Goal: Use online tool/utility: Use online tool/utility

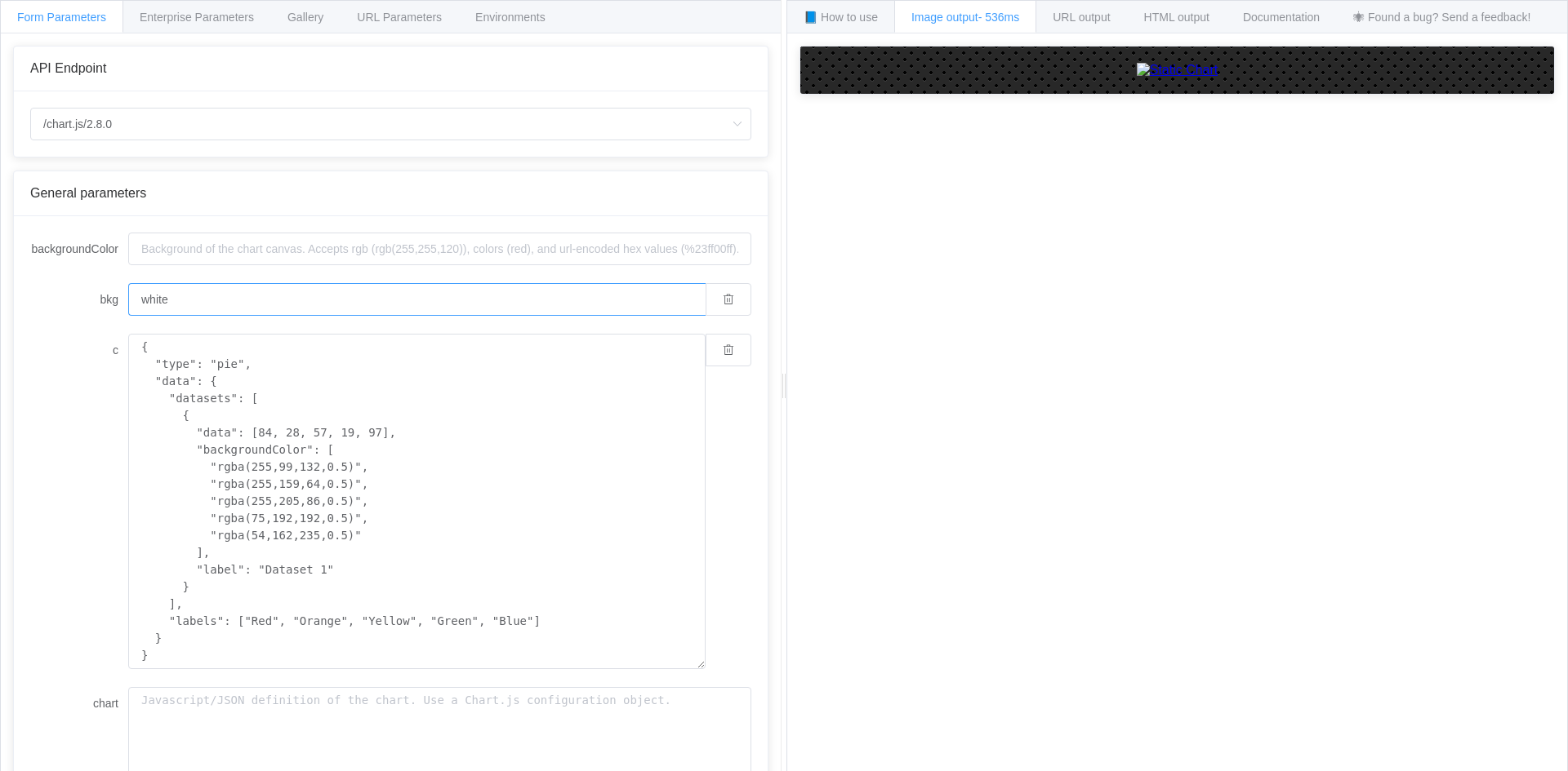
click at [343, 295] on input "white" at bounding box center [417, 299] width 577 height 33
click at [339, 252] on input "backgroundColor" at bounding box center [440, 249] width 623 height 33
click at [260, 114] on input "/chart.js/2.8.0" at bounding box center [390, 124] width 721 height 33
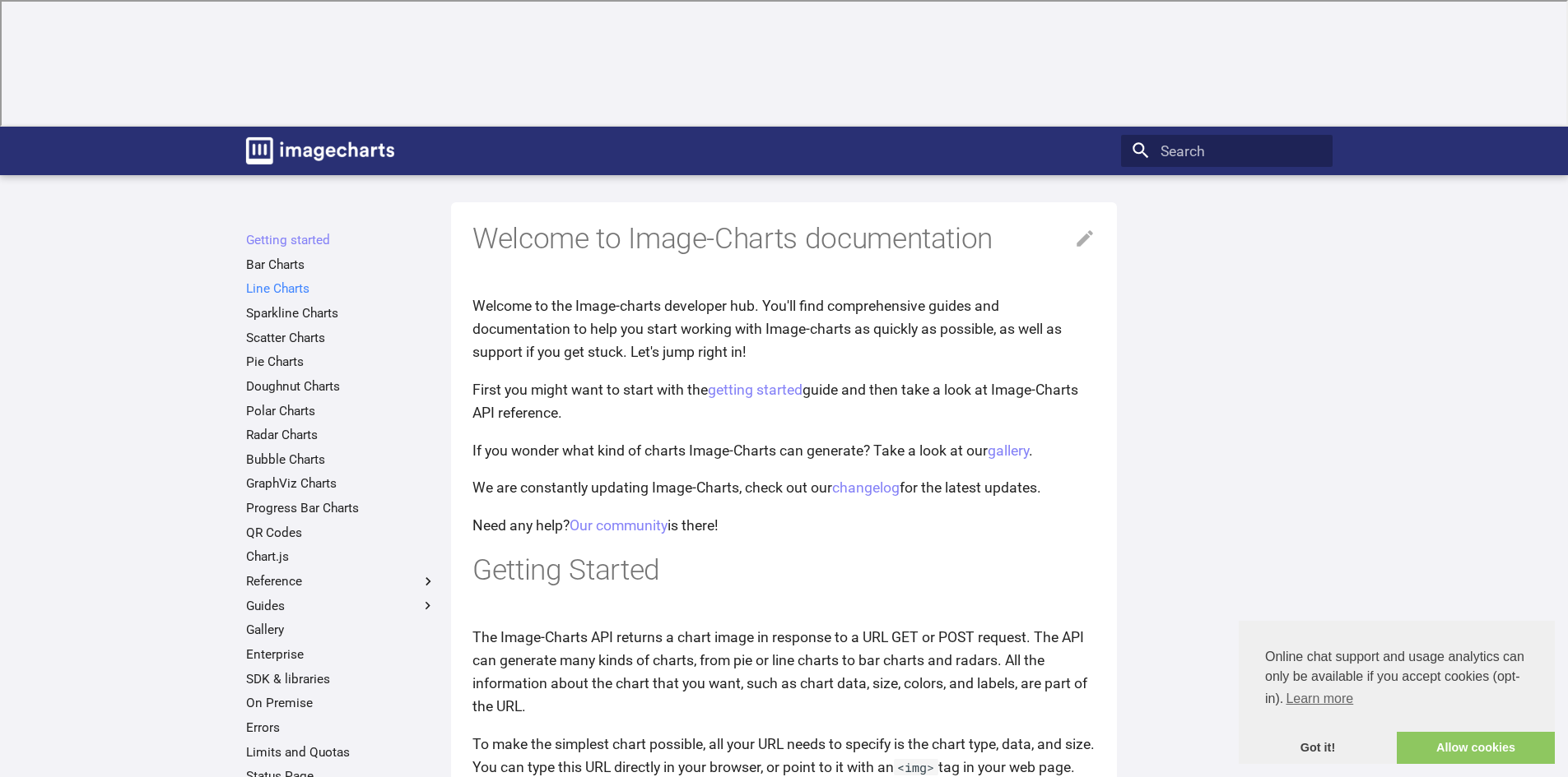
click at [292, 281] on link "Line Charts" at bounding box center [340, 288] width 190 height 16
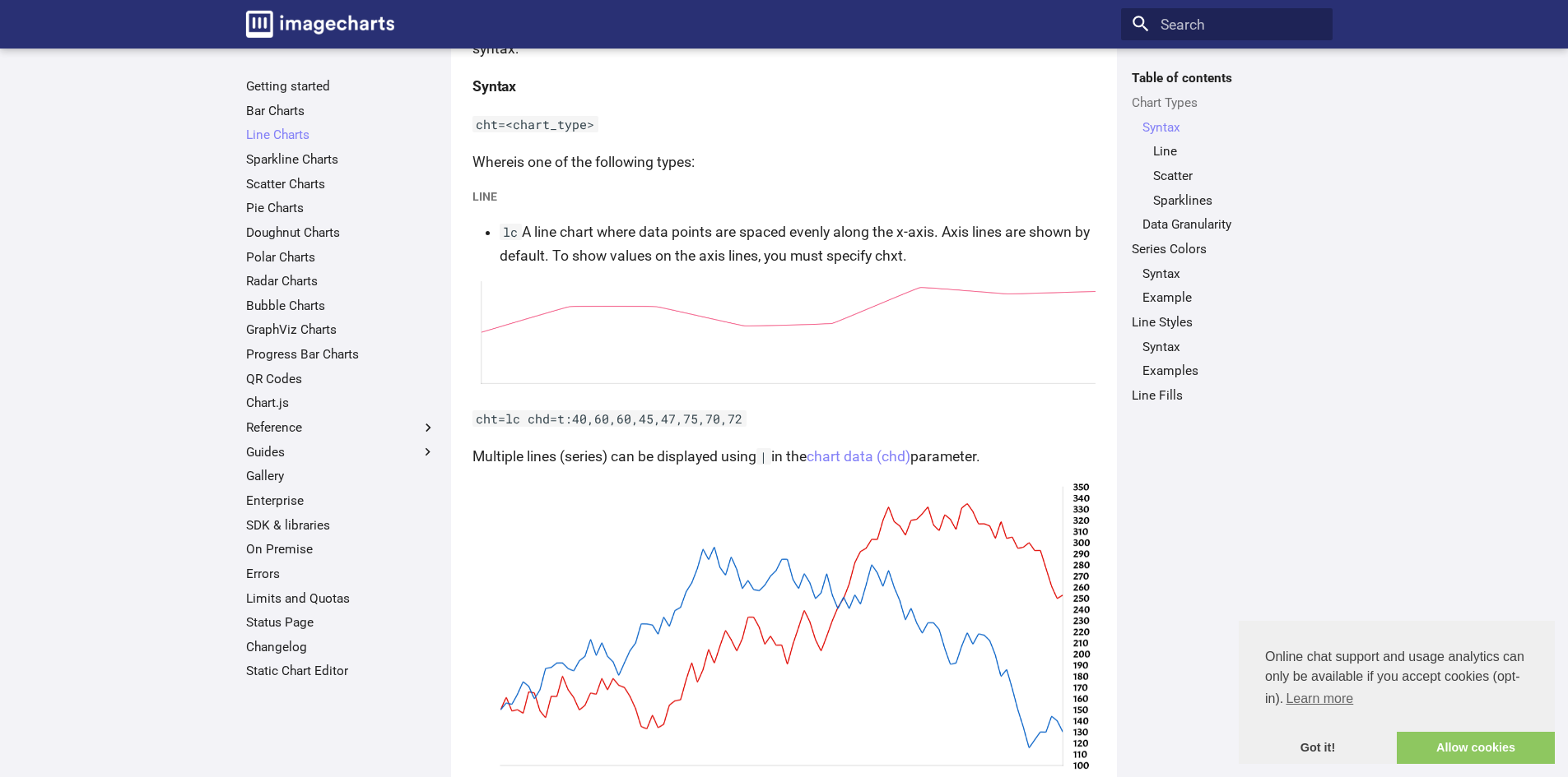
scroll to position [446, 0]
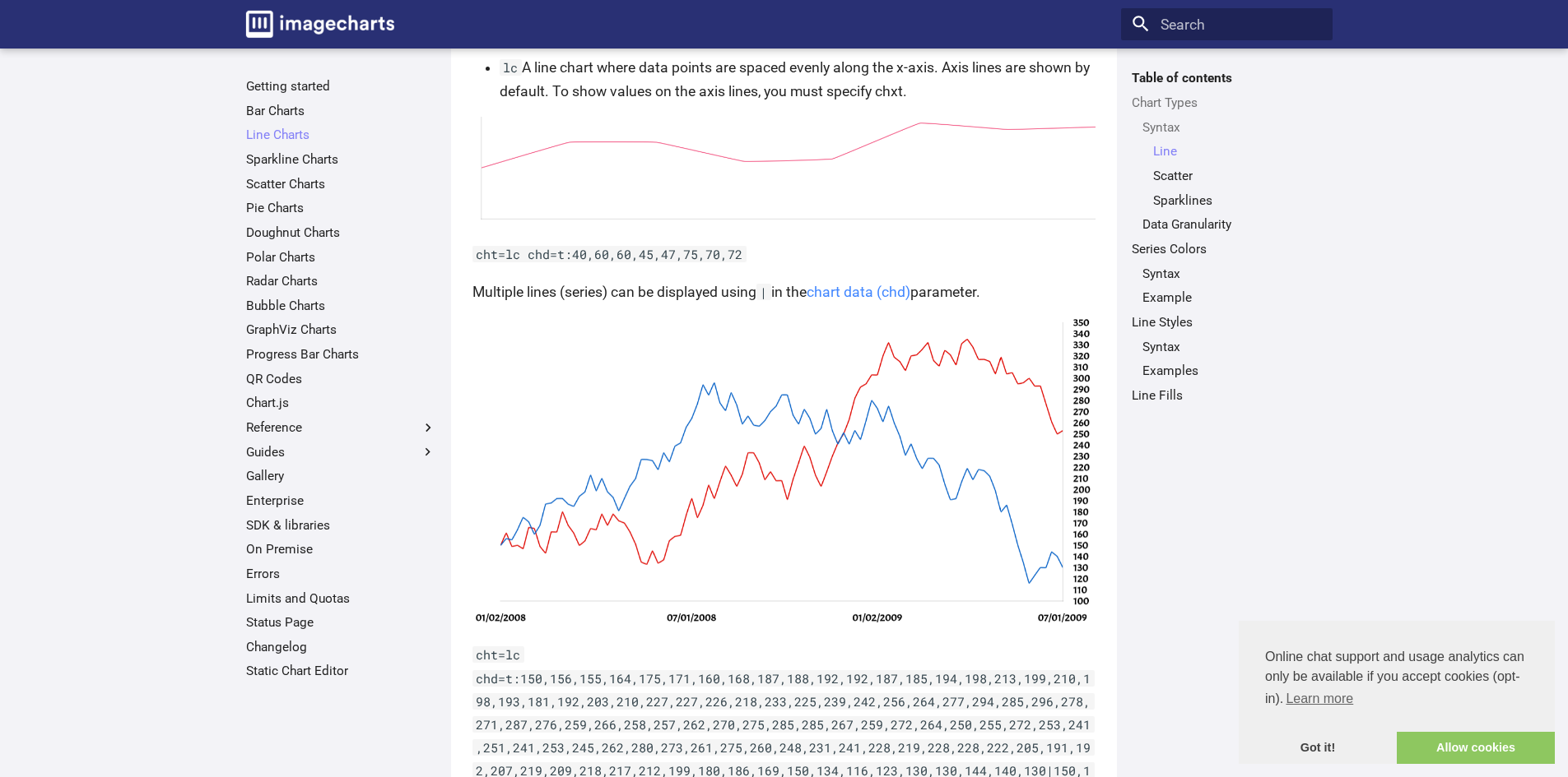
click at [856, 299] on link "chart data (chd)" at bounding box center [859, 291] width 104 height 16
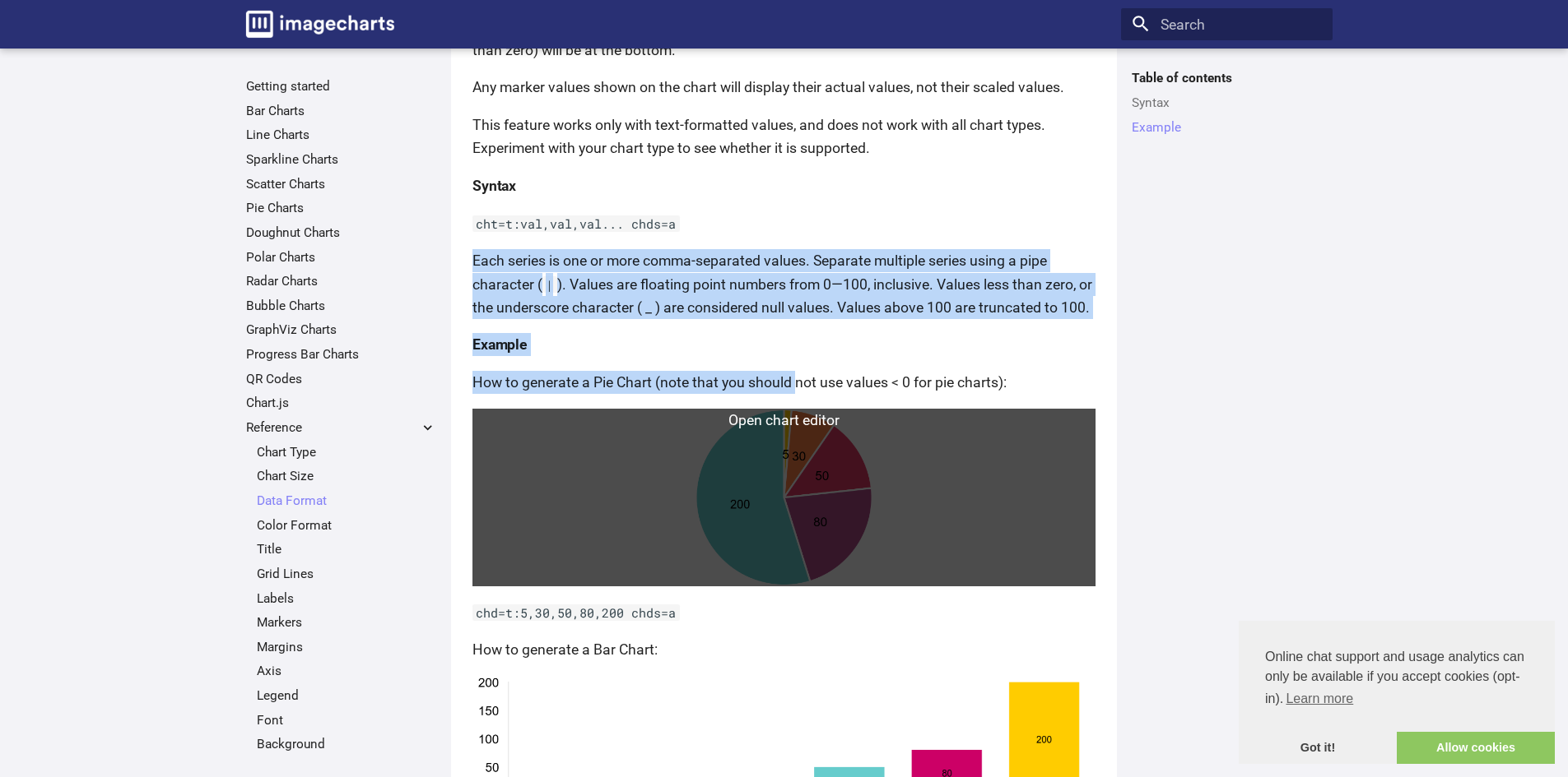
drag, startPoint x: 799, startPoint y: 363, endPoint x: 795, endPoint y: 371, distance: 8.9
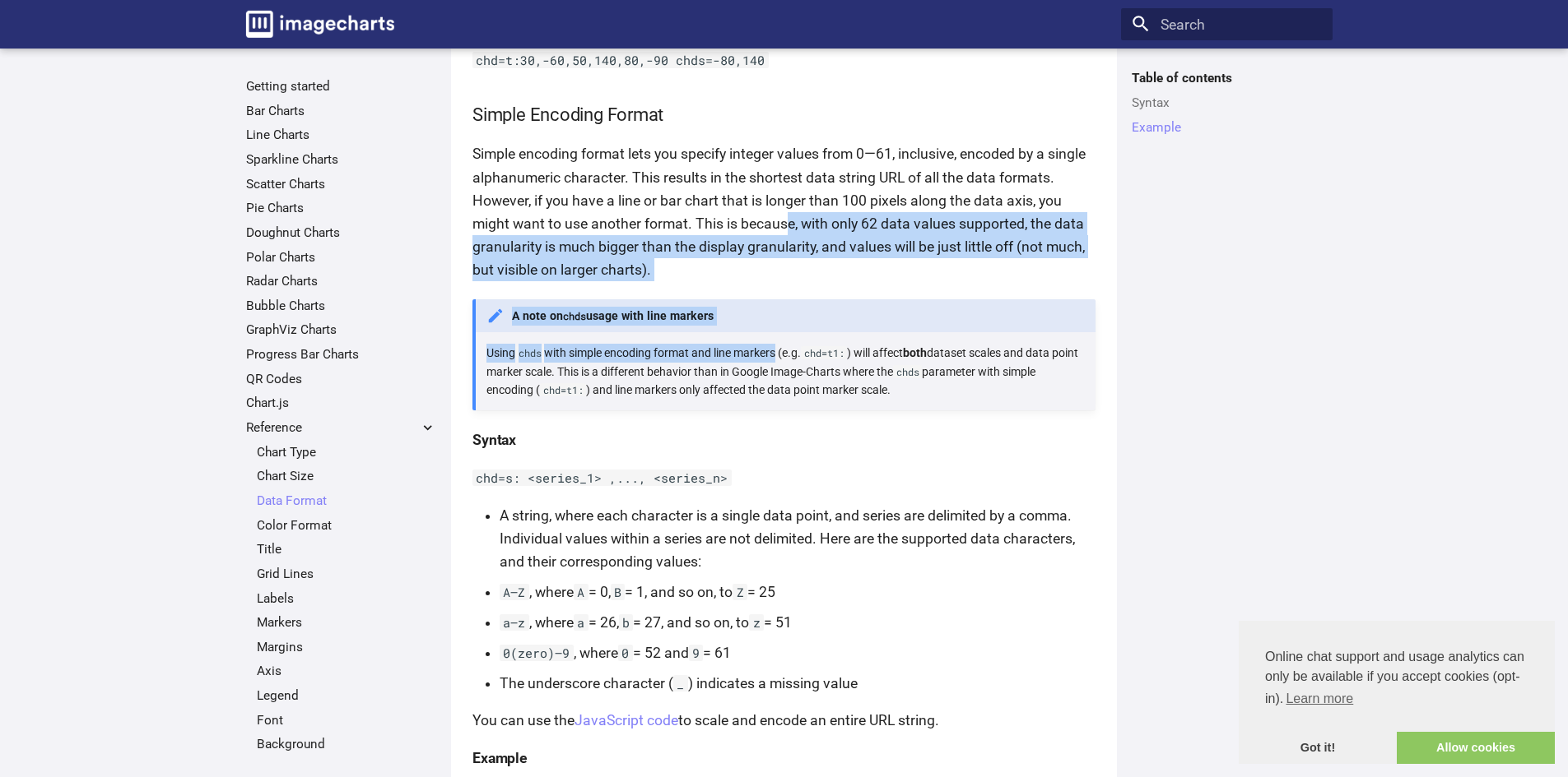
click at [783, 351] on article "This document explains how to send your chart data to the Image Charts API. Dat…" at bounding box center [783, 173] width 623 height 8781
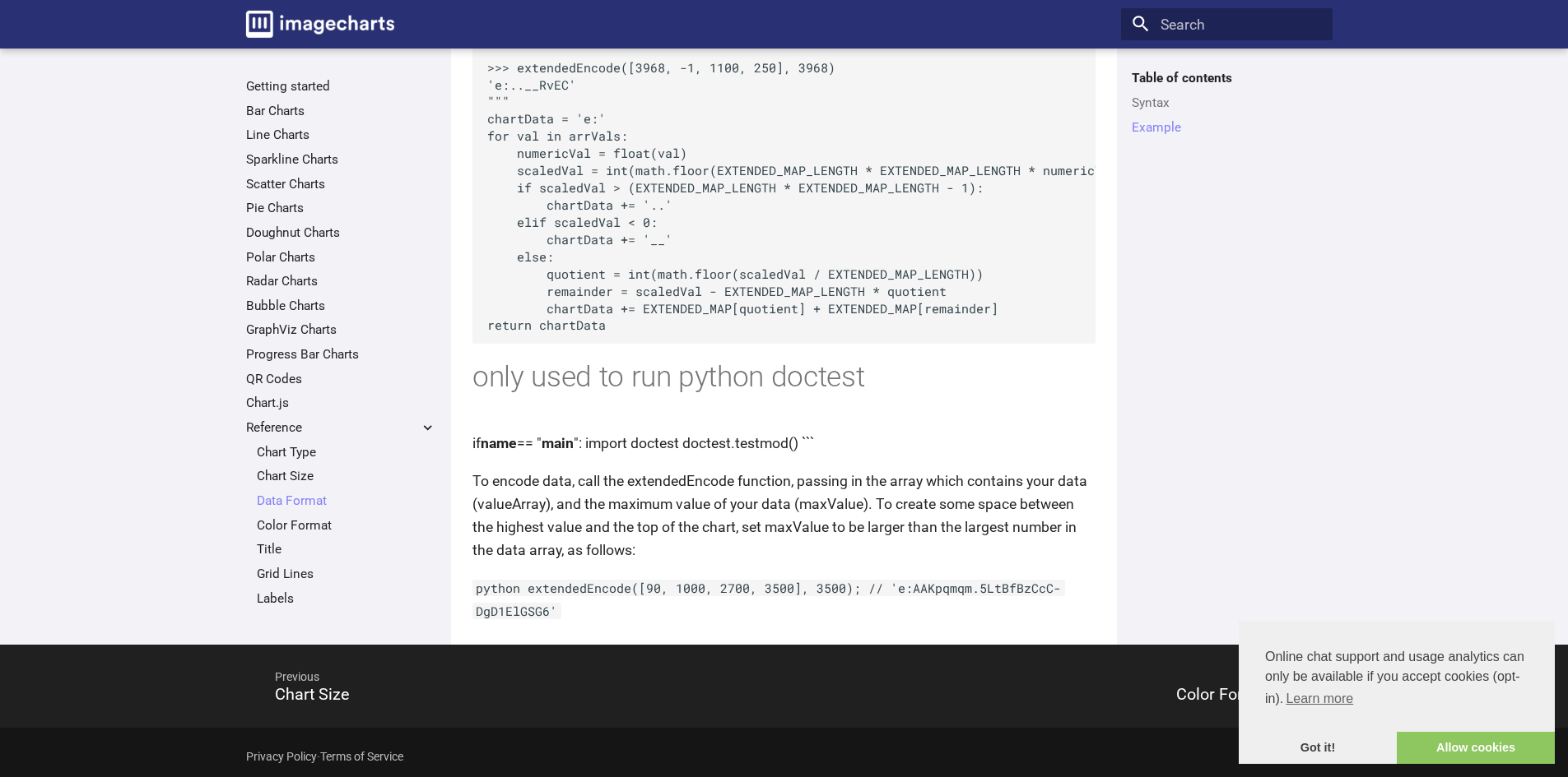
scroll to position [8251, 0]
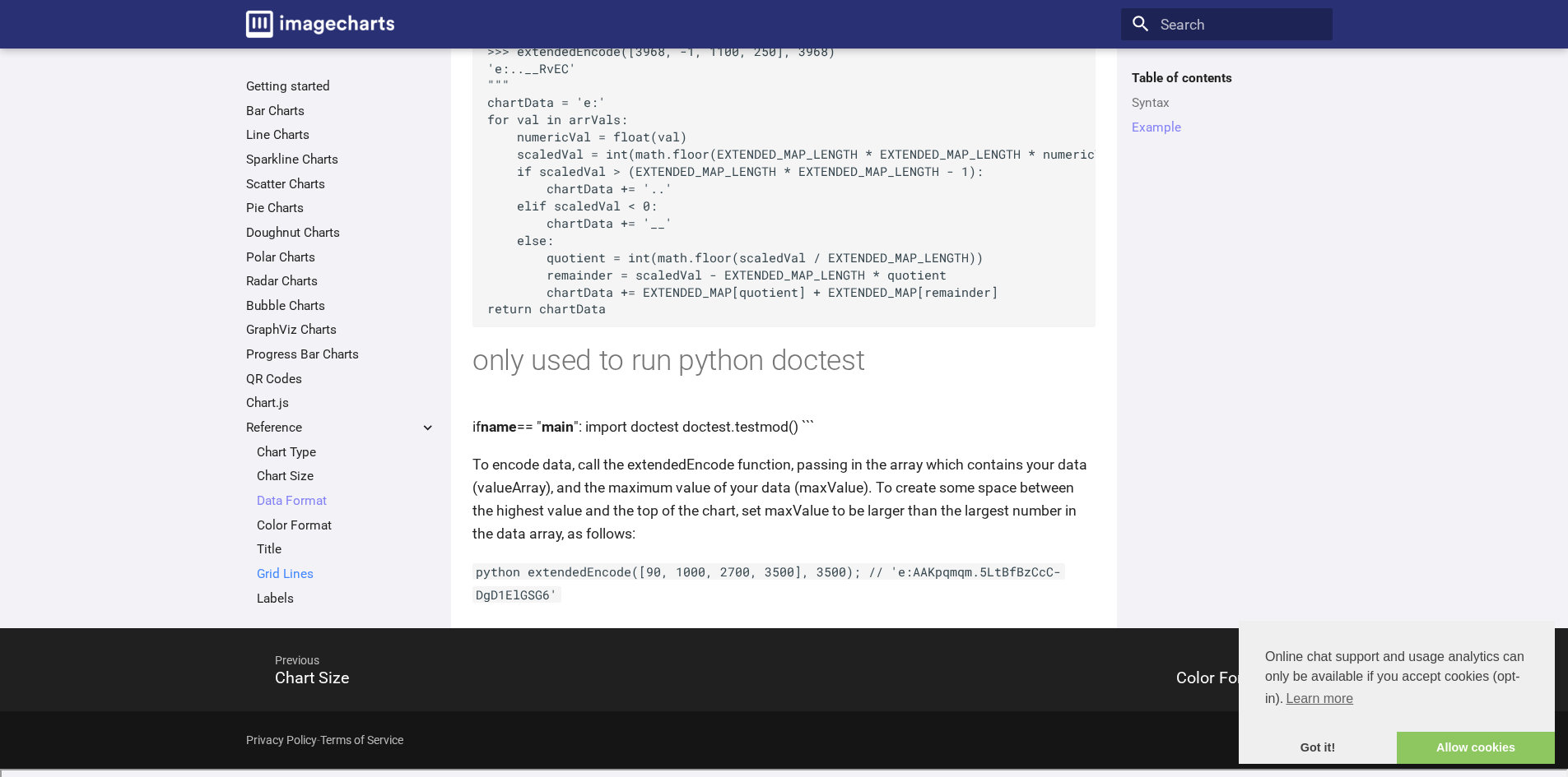
click at [329, 580] on link "Grid Lines" at bounding box center [346, 574] width 180 height 16
click at [306, 576] on link "Grid Lines" at bounding box center [346, 574] width 180 height 16
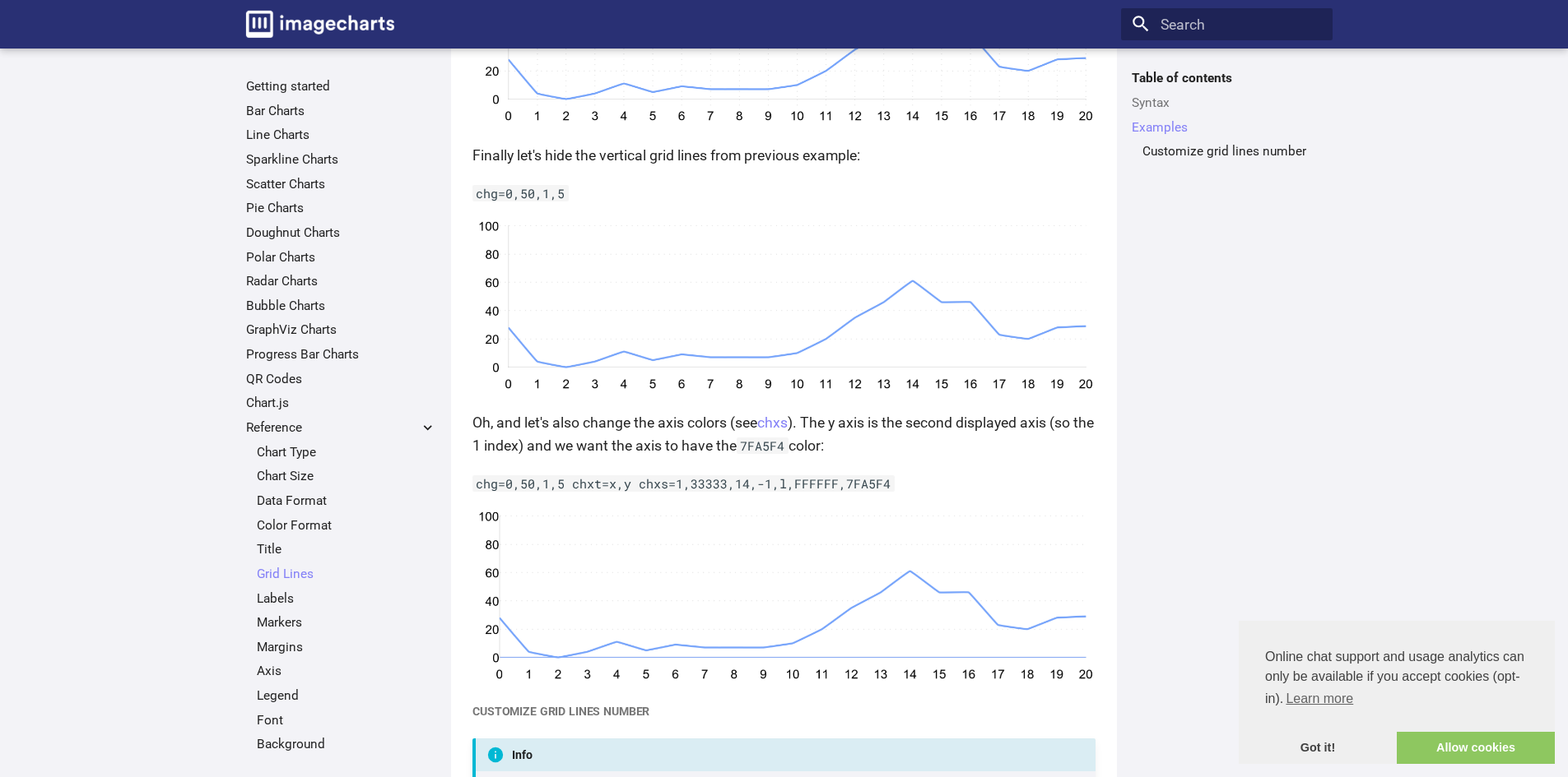
scroll to position [2056, 0]
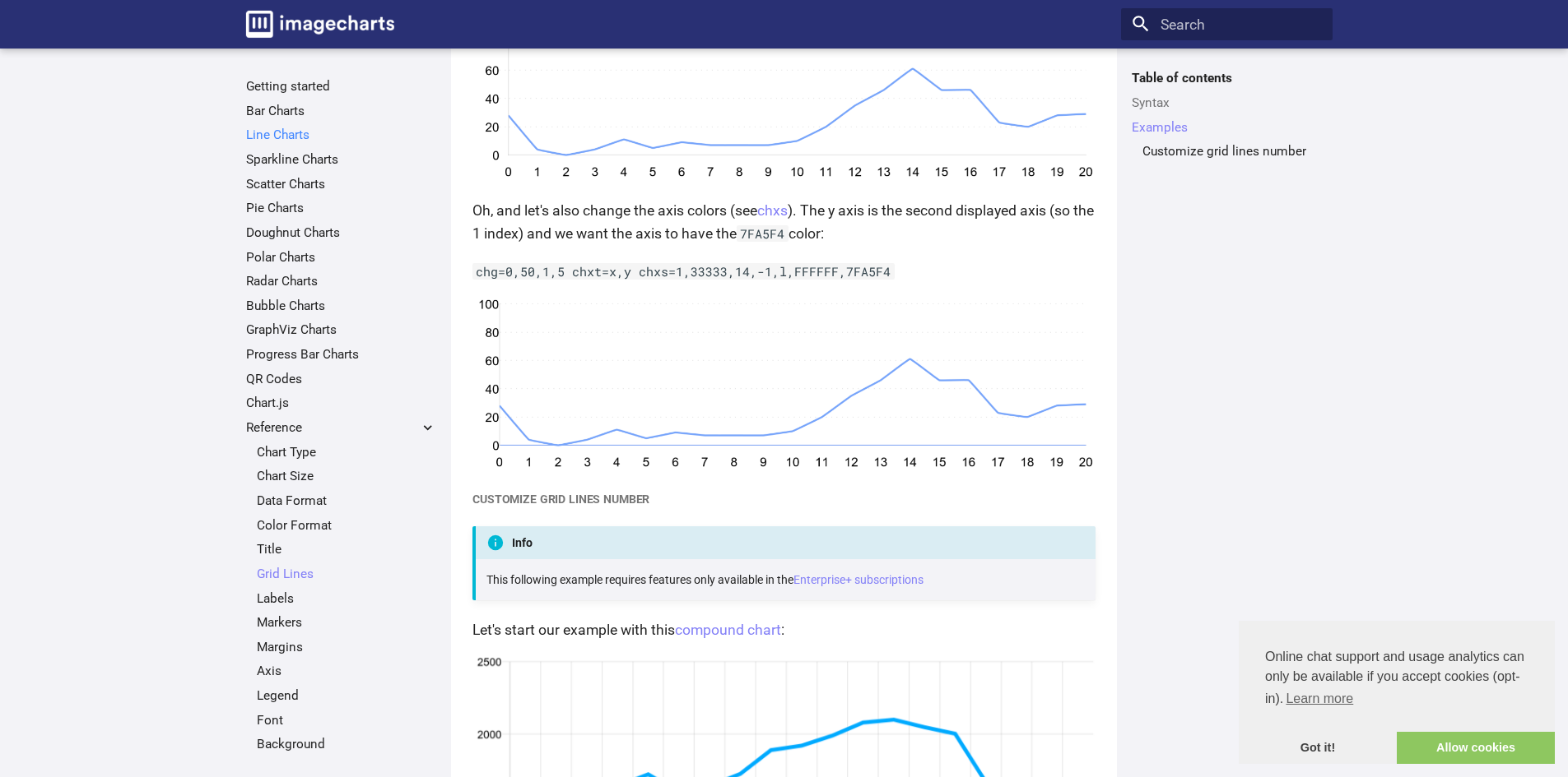
click at [284, 140] on link "Line Charts" at bounding box center [340, 134] width 190 height 16
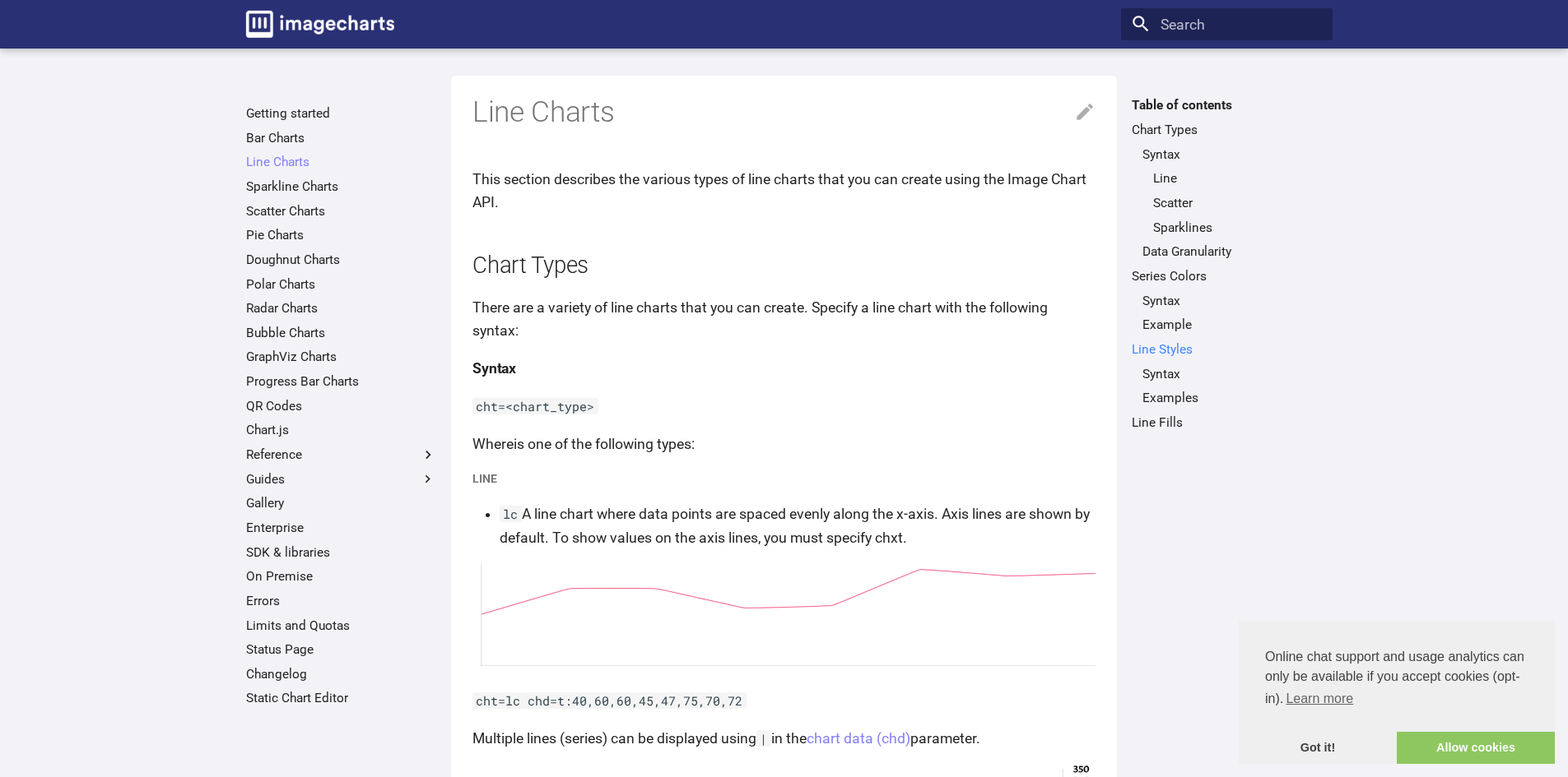
click at [1162, 352] on link "Line Styles" at bounding box center [1226, 349] width 190 height 16
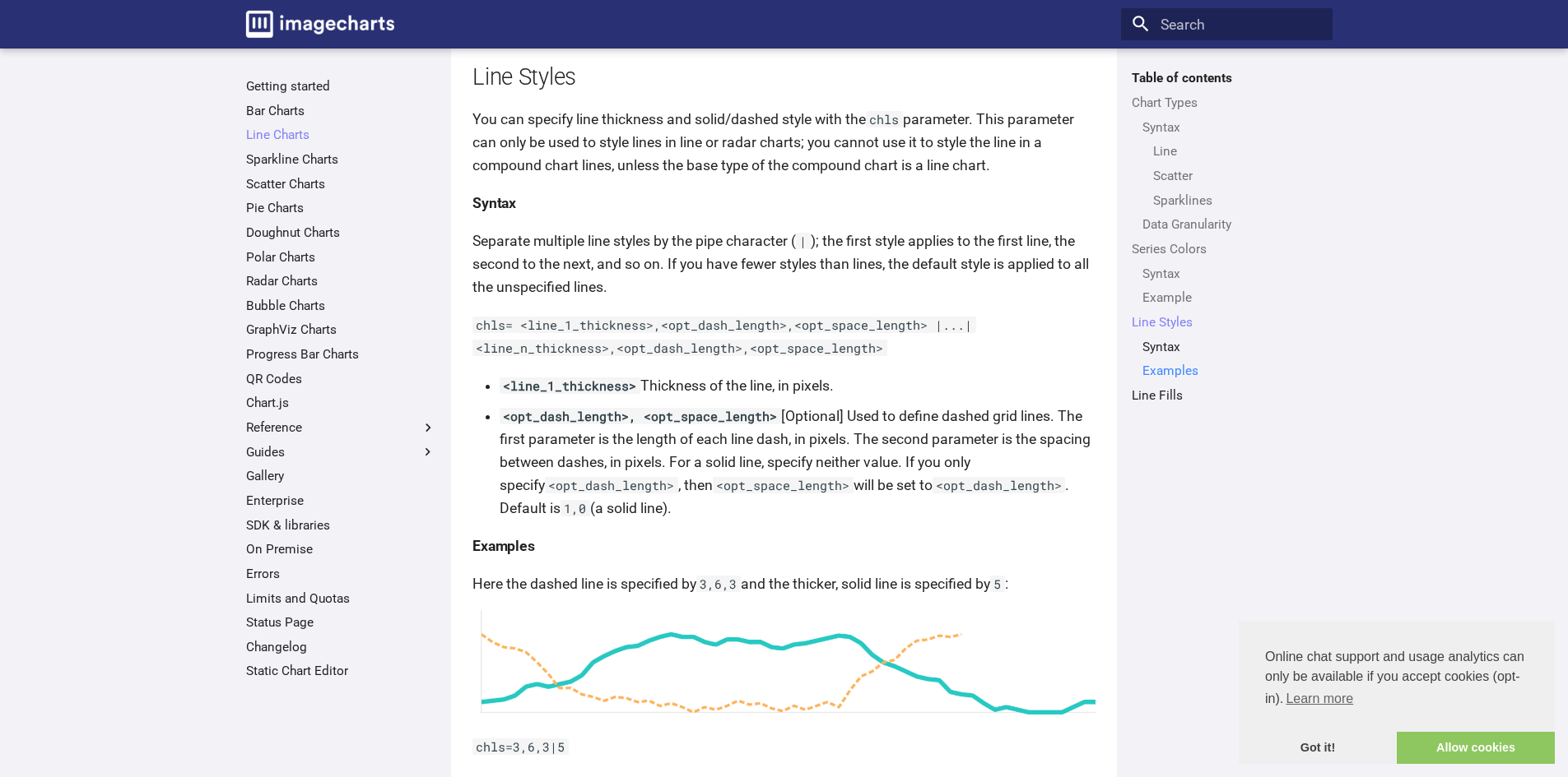
click at [1163, 364] on link "Examples" at bounding box center [1232, 371] width 180 height 16
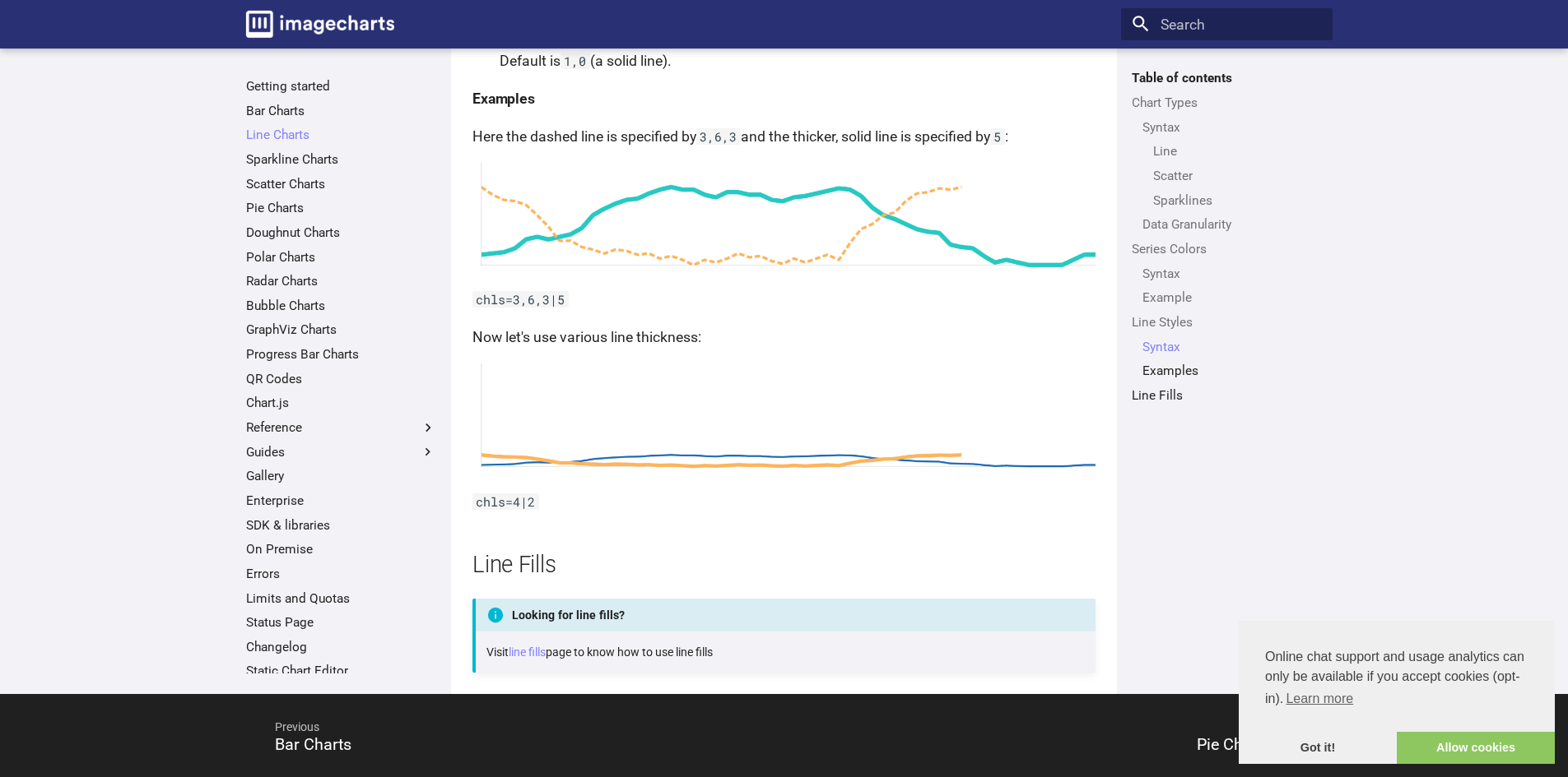
scroll to position [4066, 0]
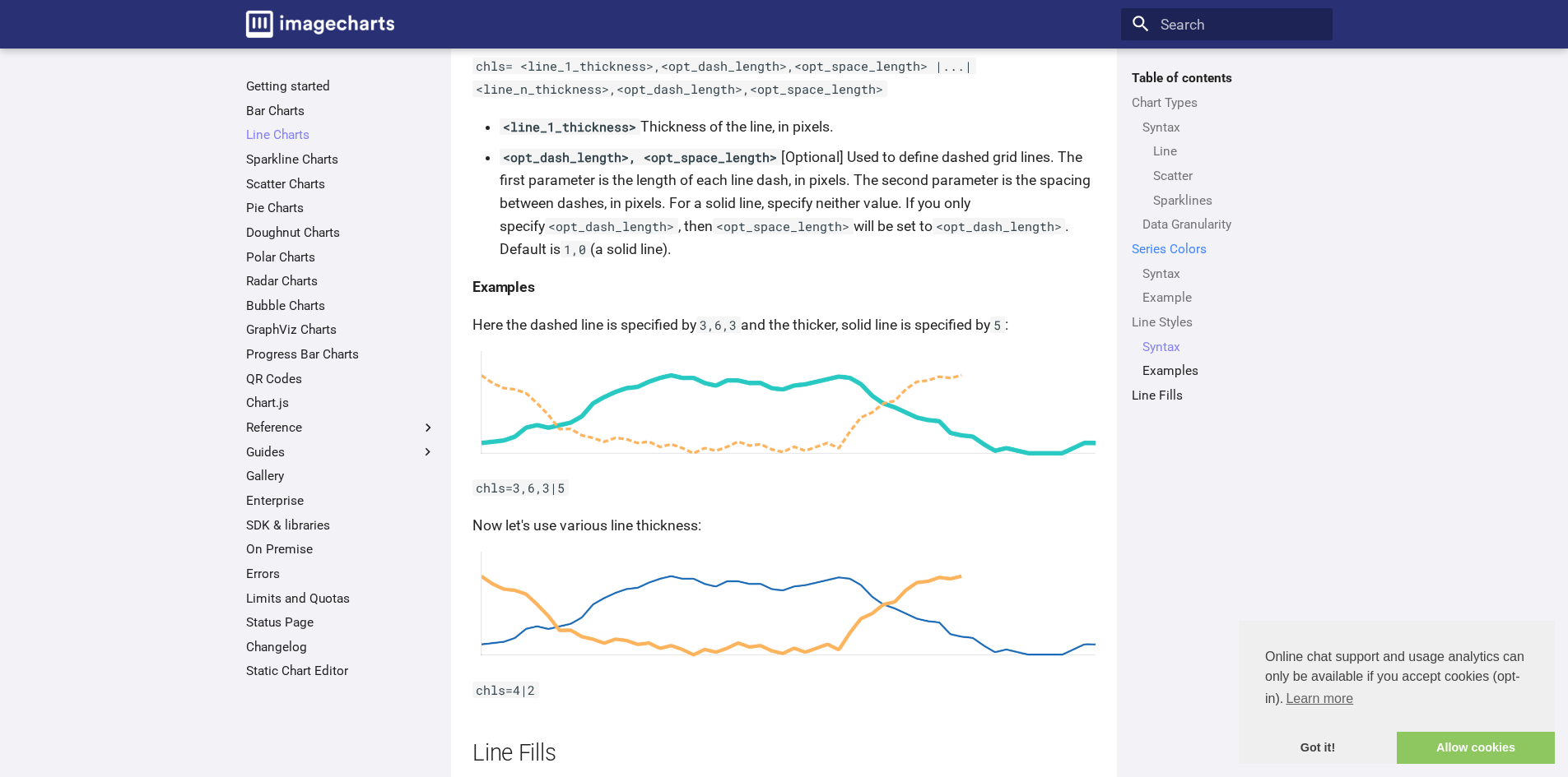
click at [1171, 251] on link "Series Colors" at bounding box center [1226, 249] width 190 height 16
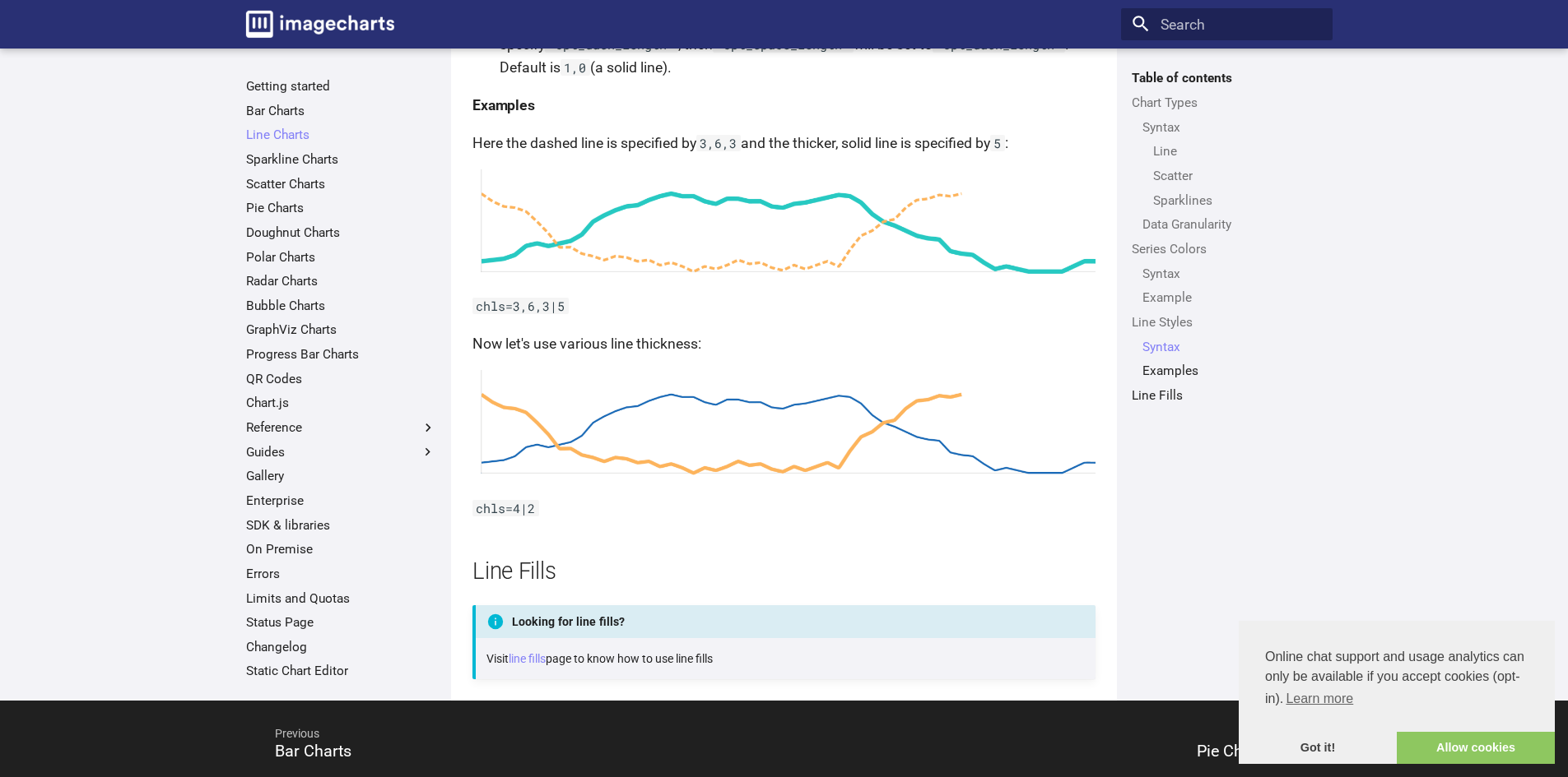
scroll to position [4312, 0]
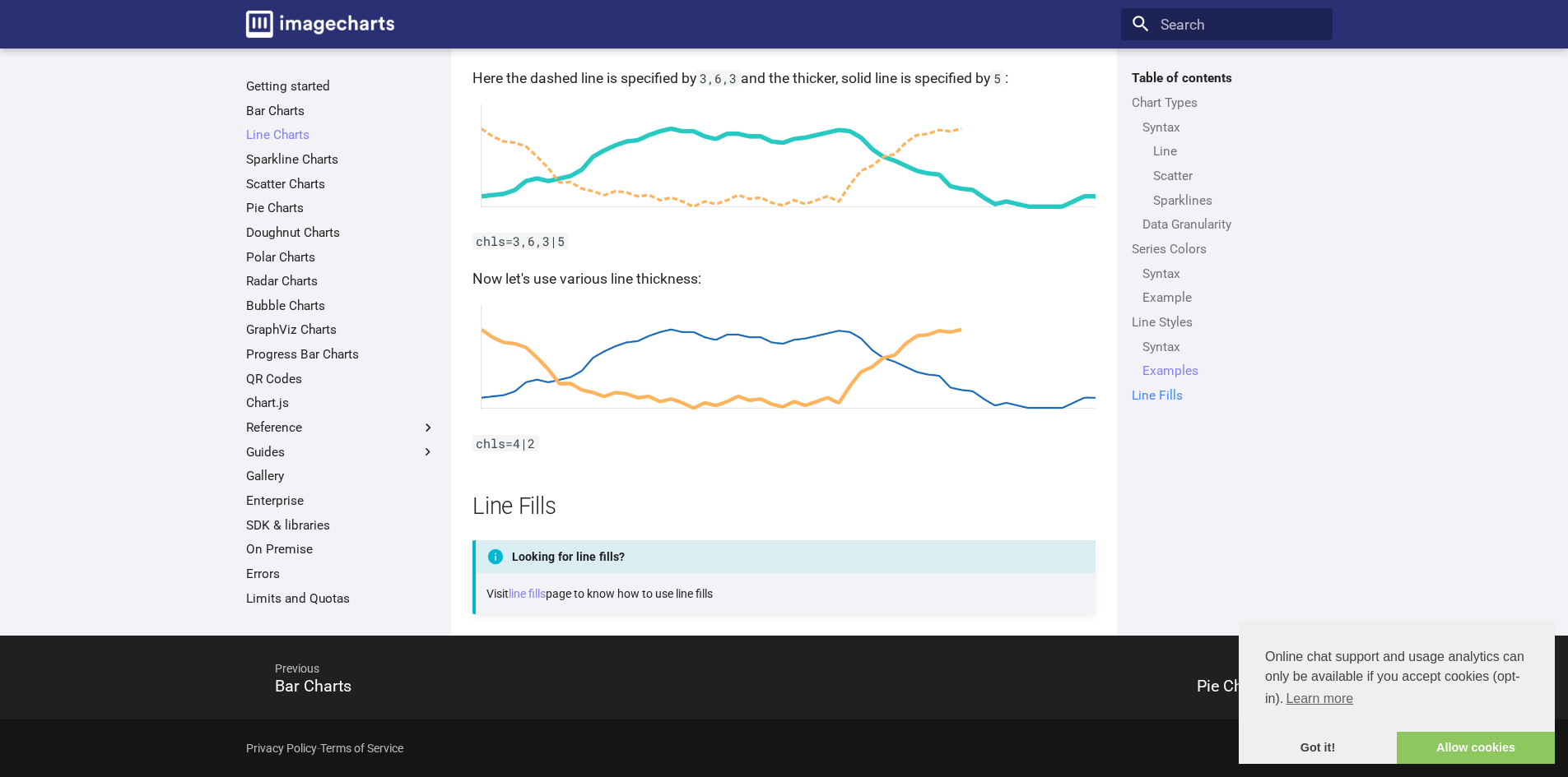
click at [1178, 400] on link "Line Fills" at bounding box center [1226, 395] width 190 height 16
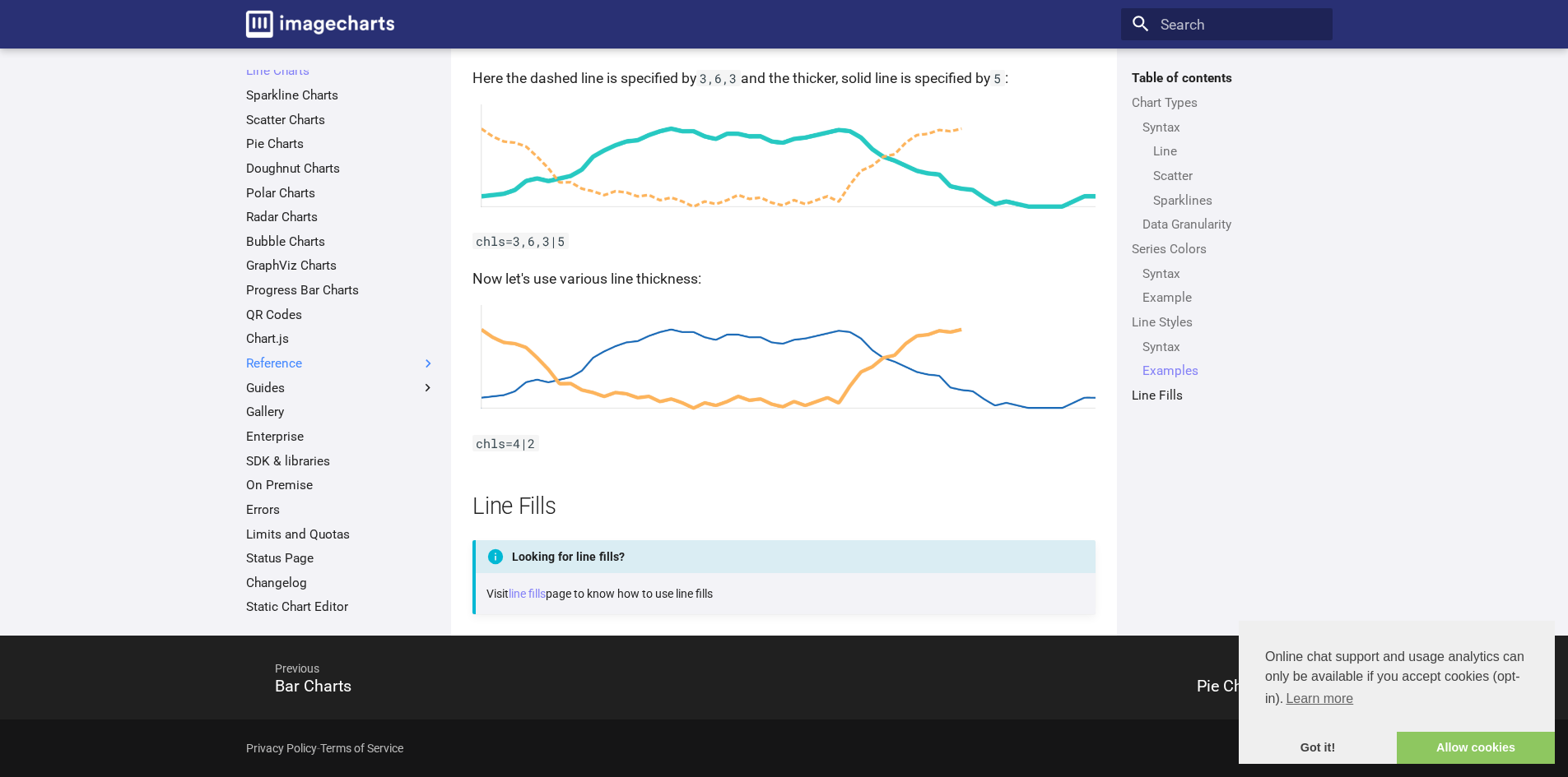
click at [387, 364] on label "Reference" at bounding box center [340, 363] width 190 height 16
click at [0, 0] on input "Reference" at bounding box center [0, 0] width 0 height 0
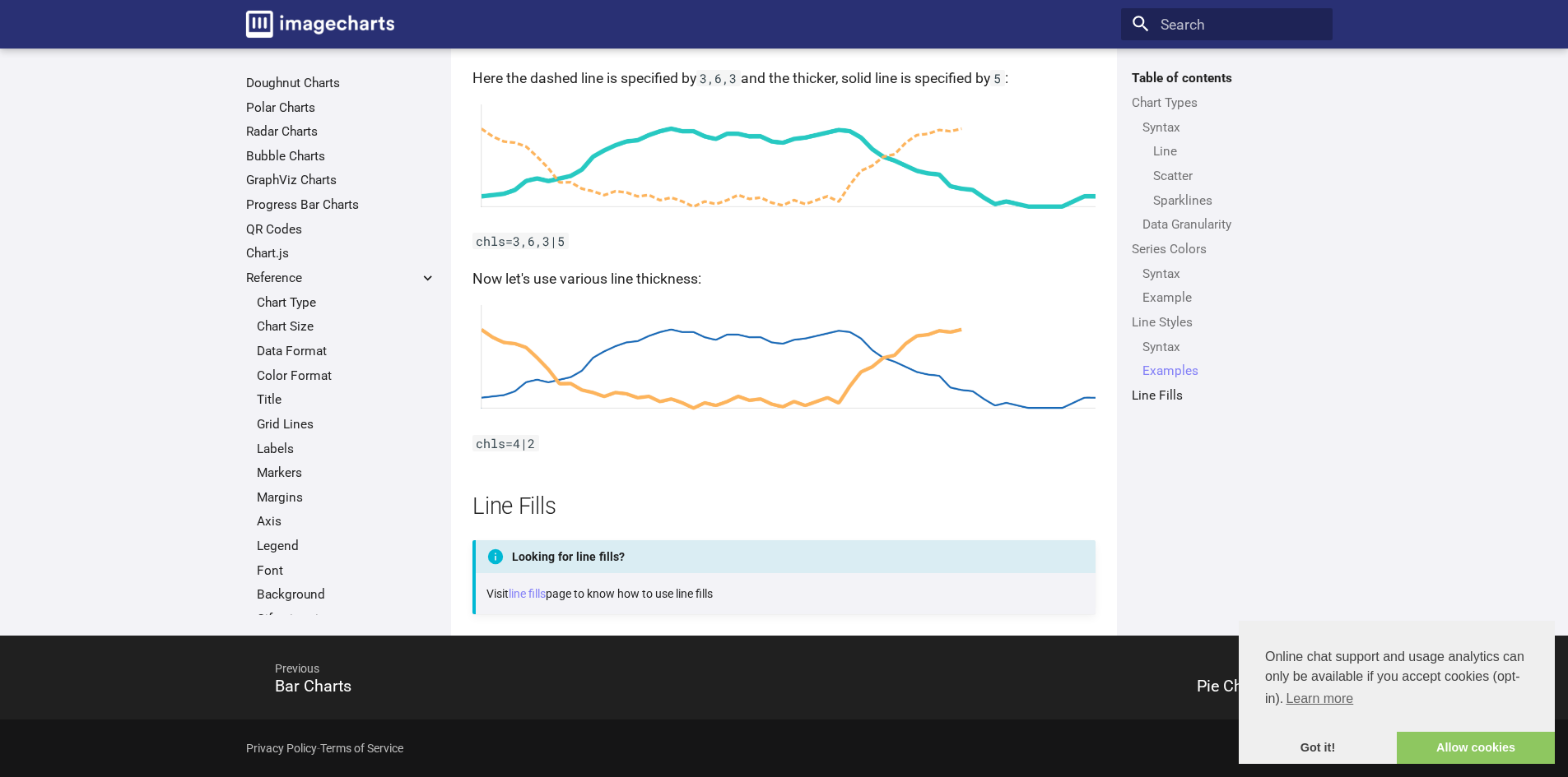
scroll to position [147, 0]
click at [296, 282] on label "Reference" at bounding box center [340, 281] width 190 height 16
click at [0, 0] on input "Reference" at bounding box center [0, 0] width 0 height 0
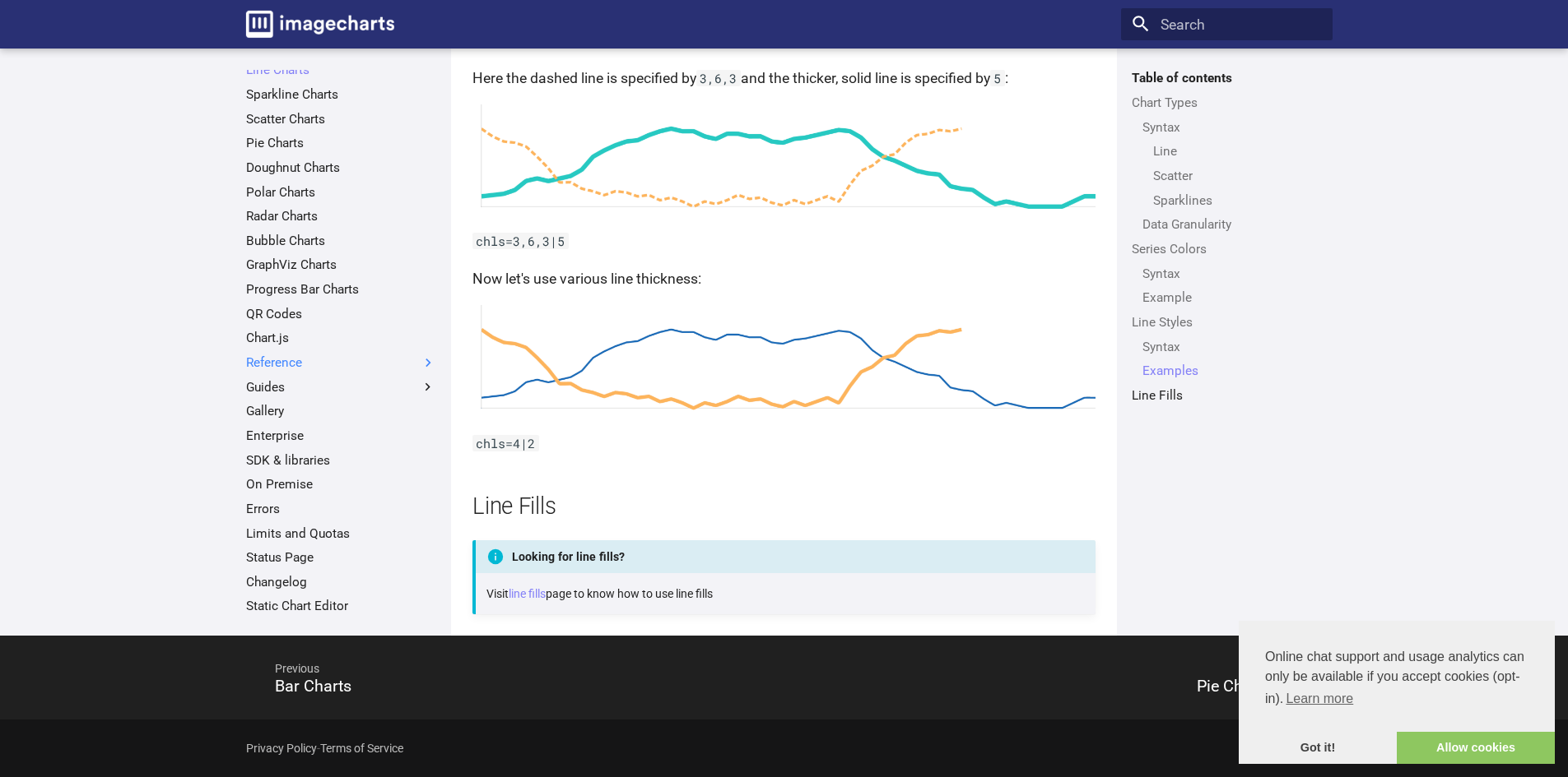
click at [305, 366] on label "Reference" at bounding box center [340, 362] width 190 height 16
click at [0, 0] on input "Reference" at bounding box center [0, 0] width 0 height 0
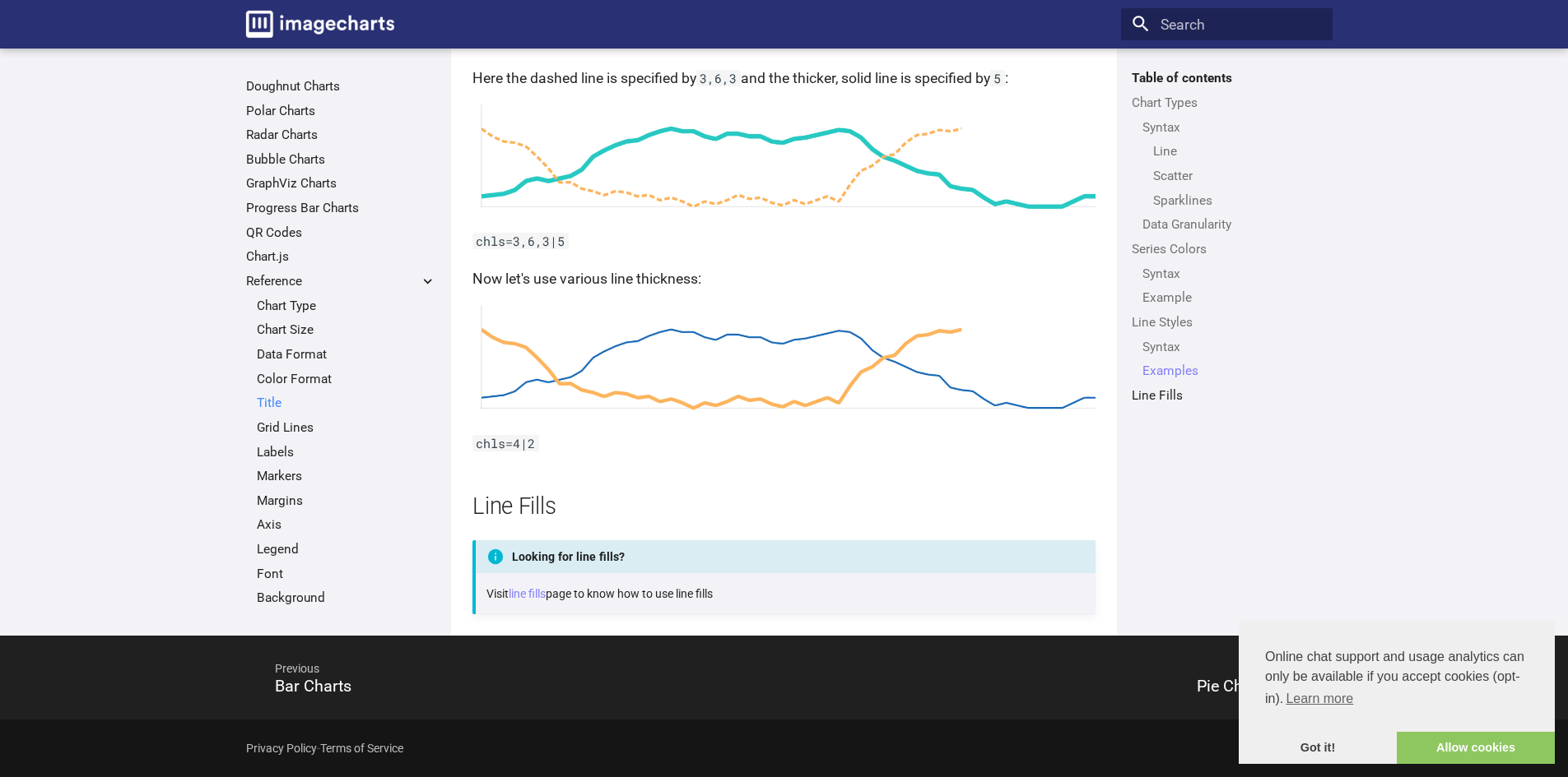
click at [286, 398] on link "Title" at bounding box center [346, 403] width 180 height 16
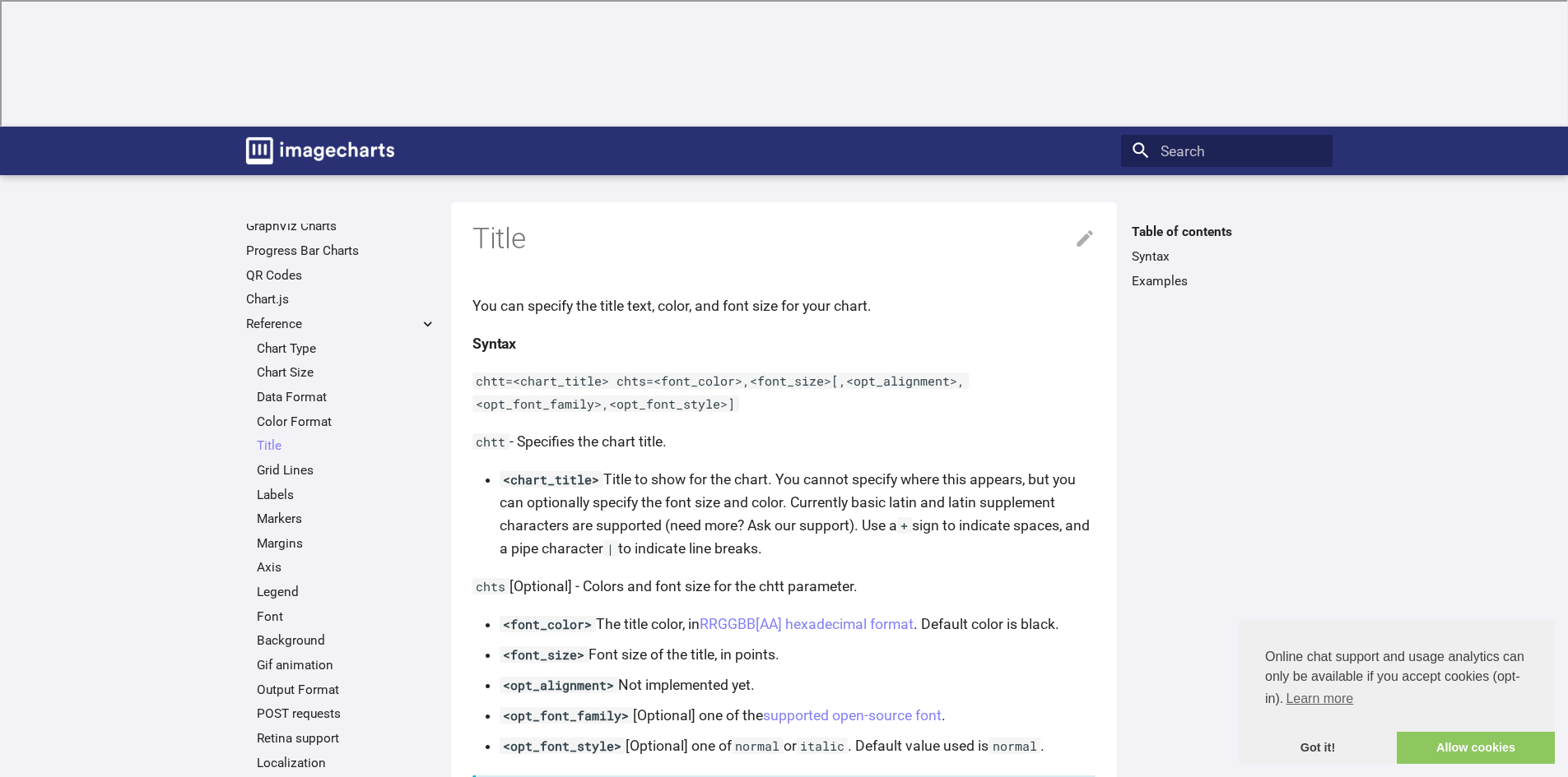
scroll to position [329, 0]
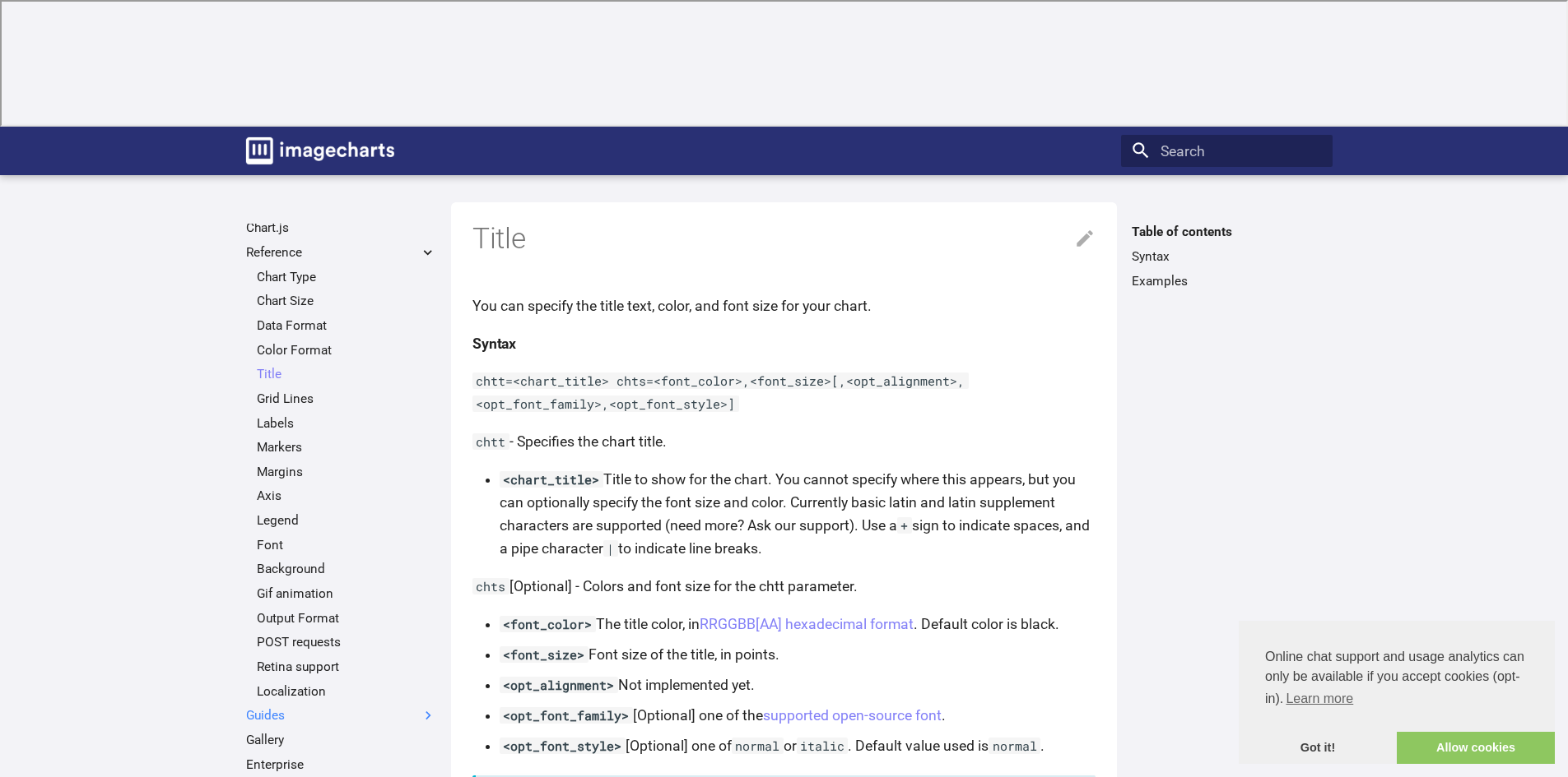
click at [310, 707] on label "Guides" at bounding box center [340, 715] width 190 height 16
click at [0, 0] on input "Guides" at bounding box center [0, 0] width 0 height 0
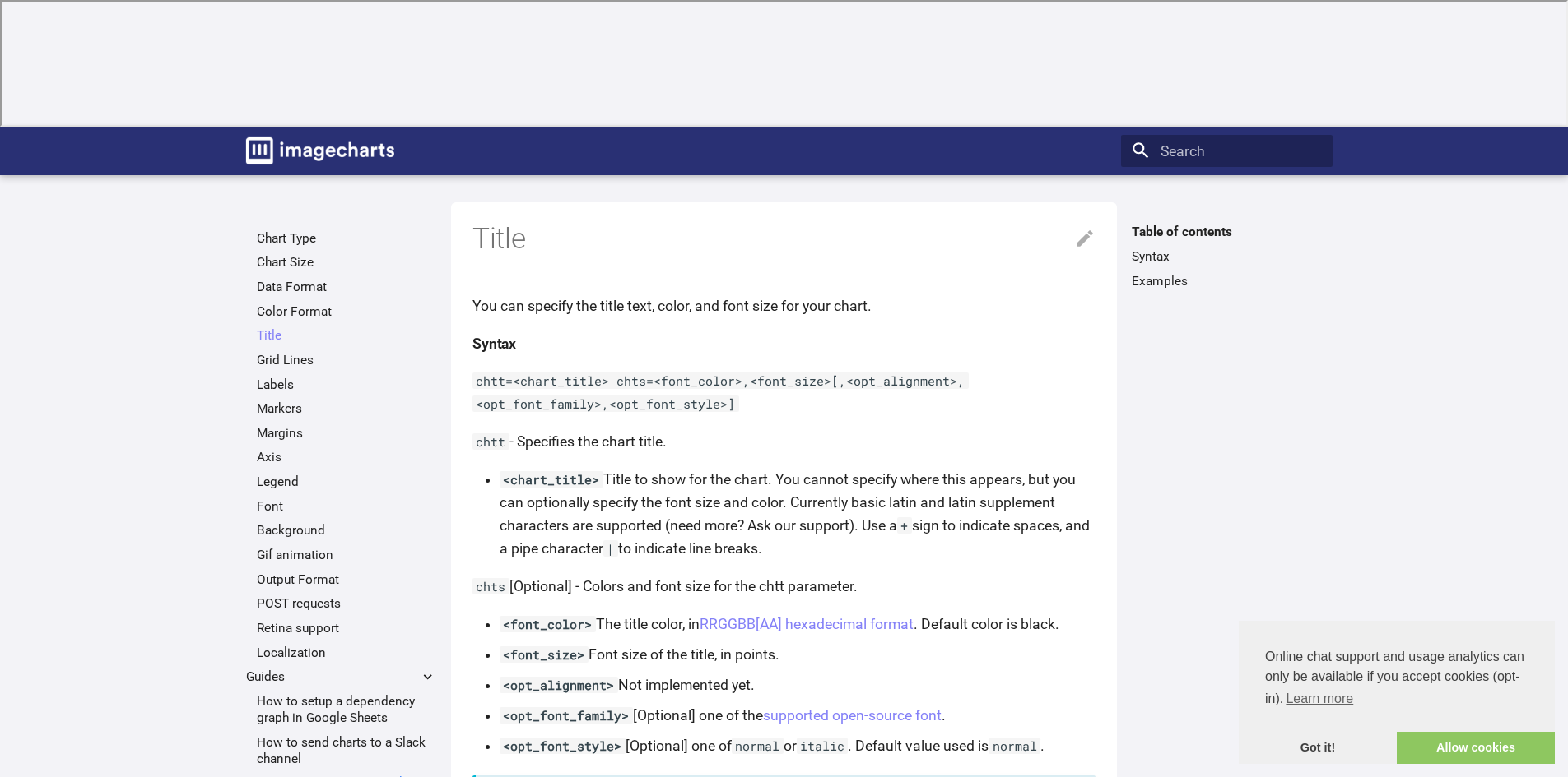
scroll to position [487, 0]
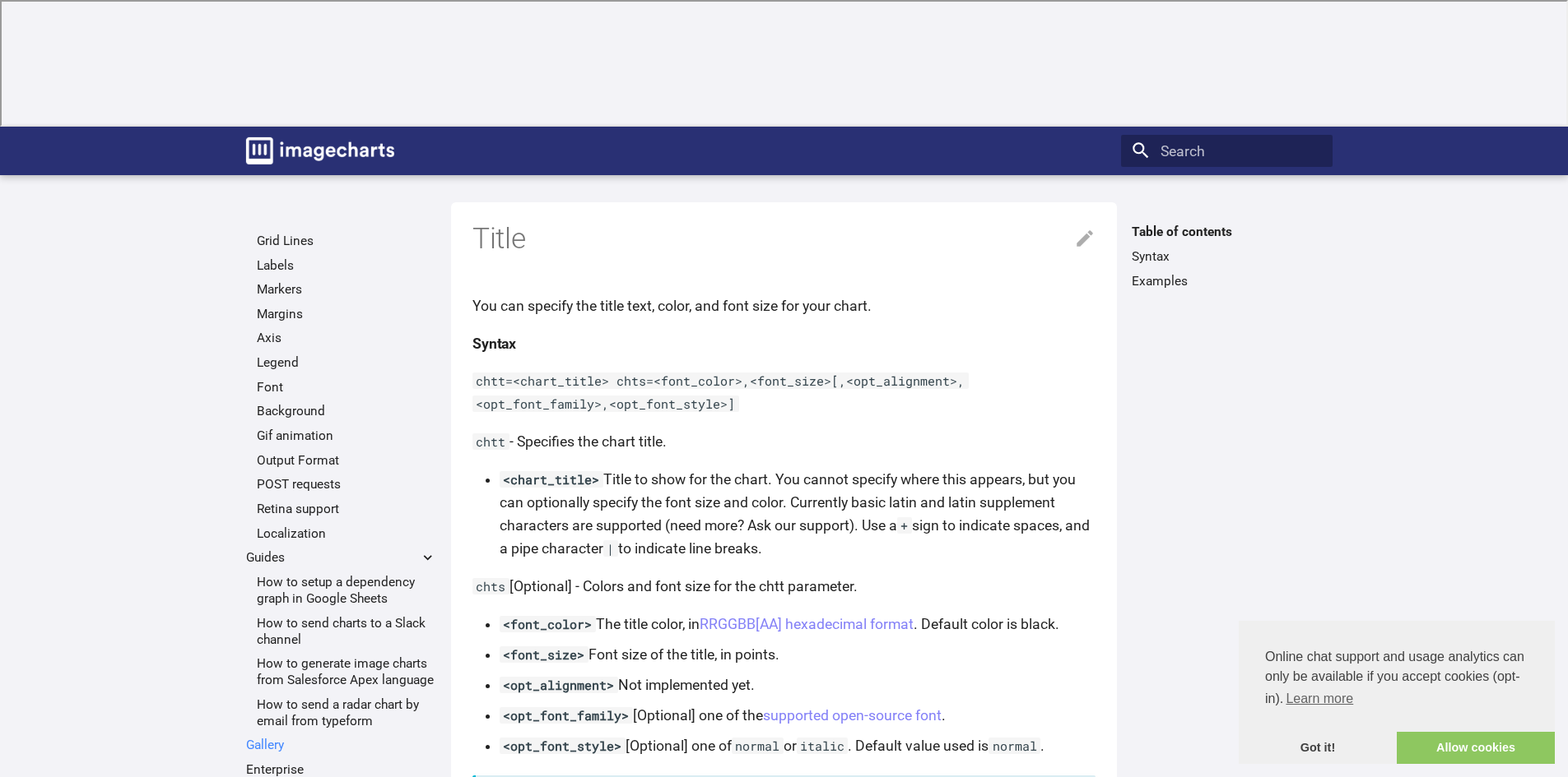
click at [279, 737] on link "Gallery" at bounding box center [340, 745] width 190 height 16
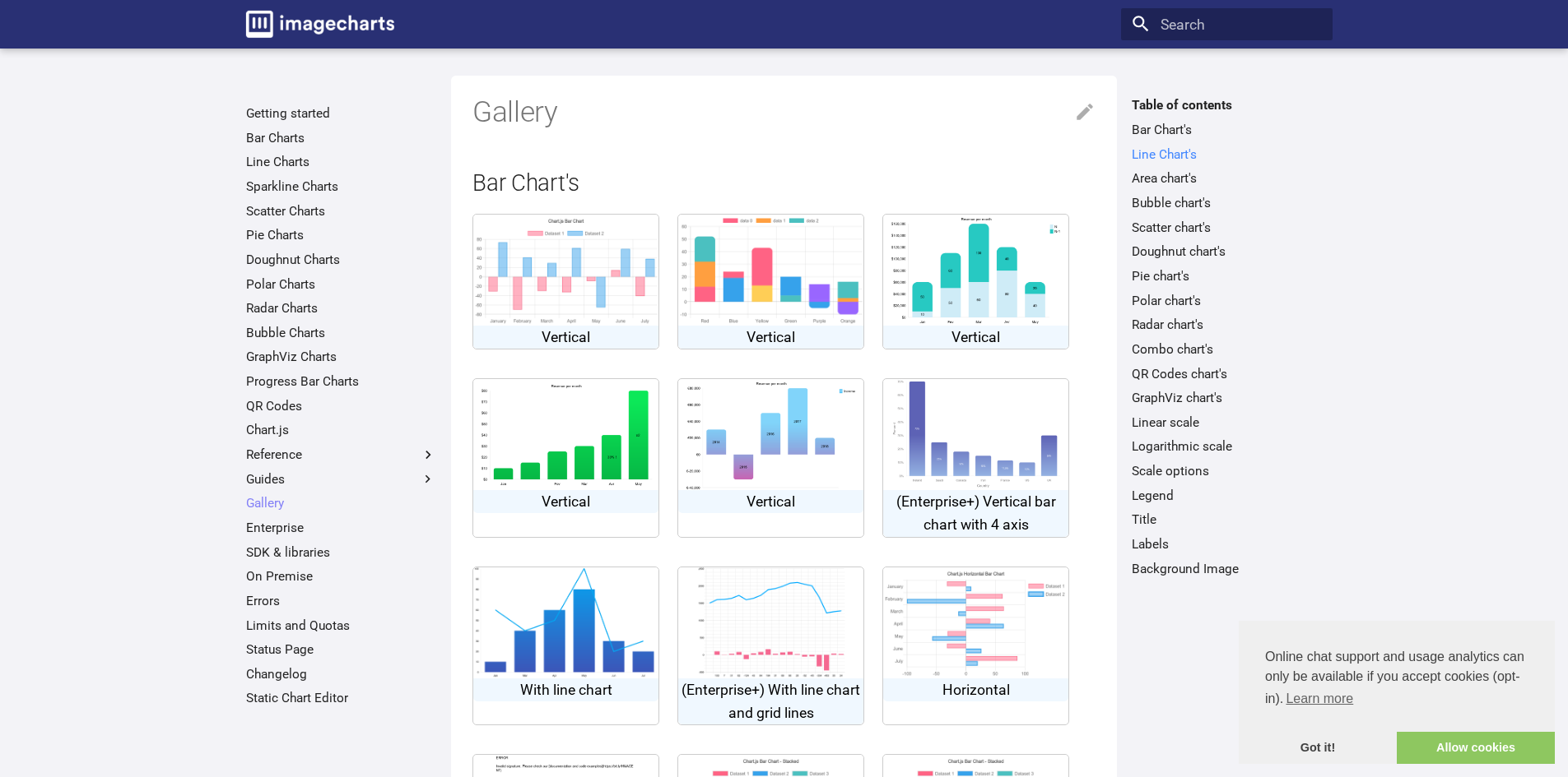
click at [1182, 156] on link "Line Chart's" at bounding box center [1226, 154] width 190 height 16
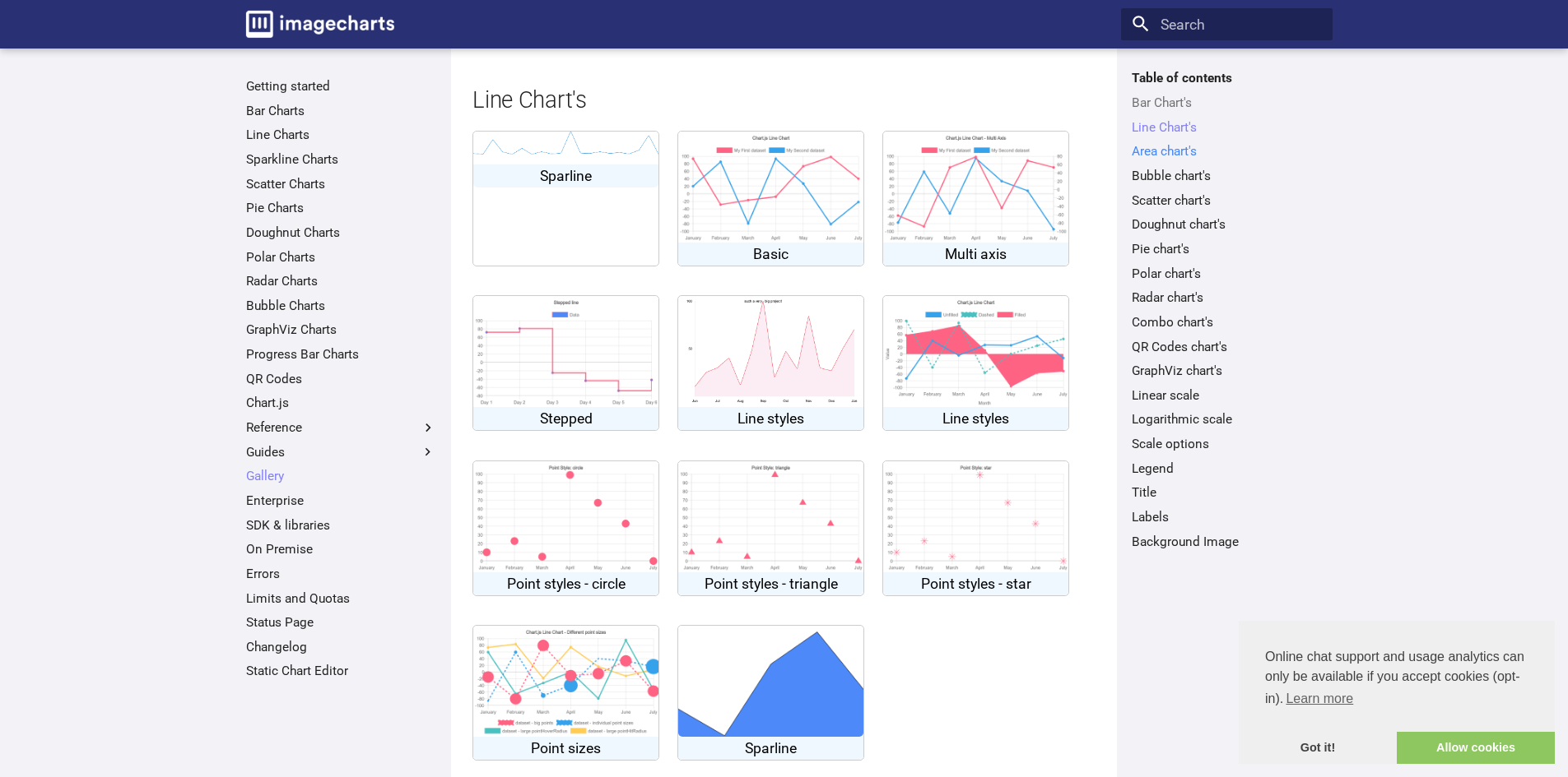
scroll to position [1059, 0]
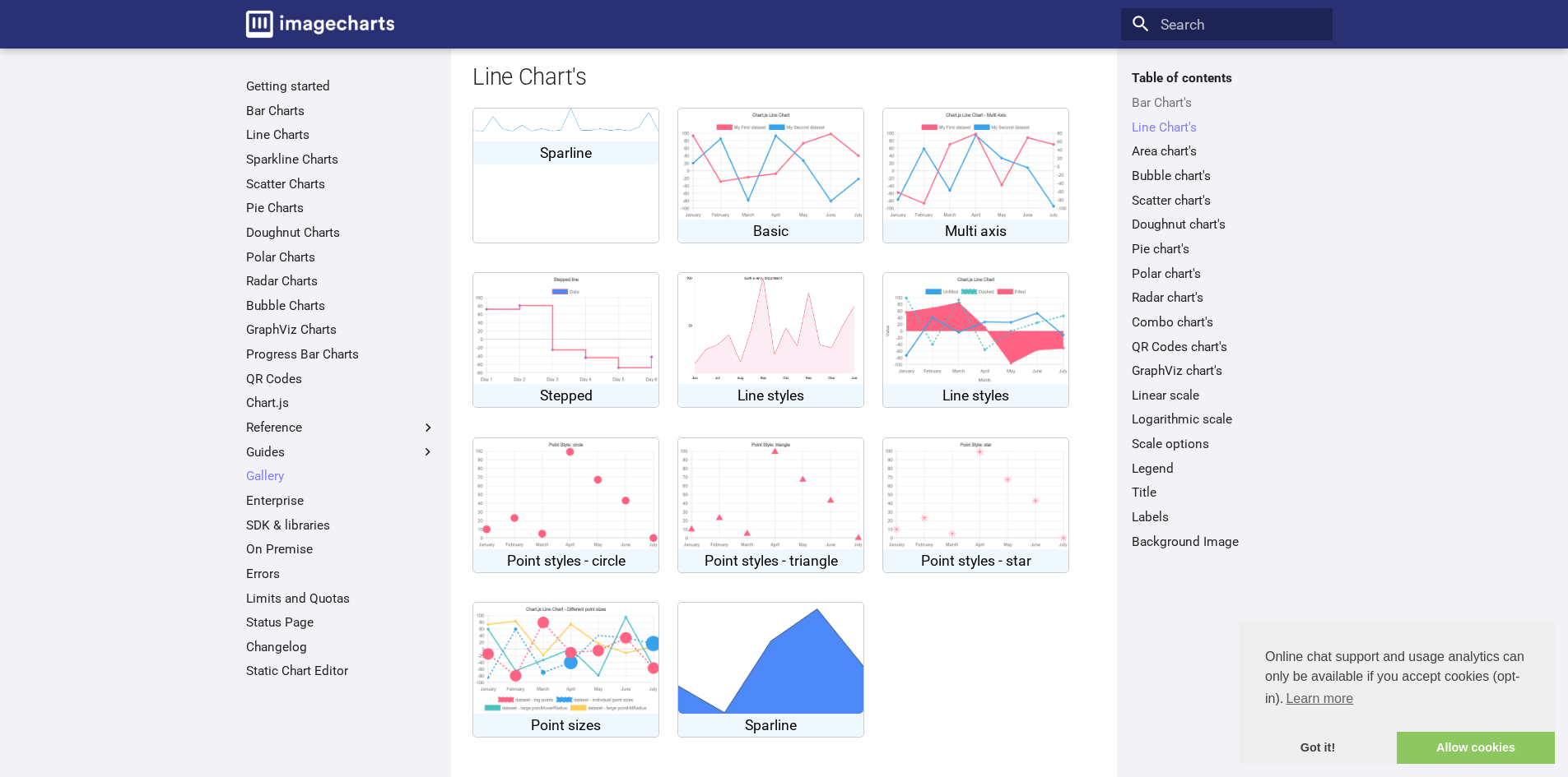
click at [1023, 284] on img at bounding box center [976, 328] width 185 height 111
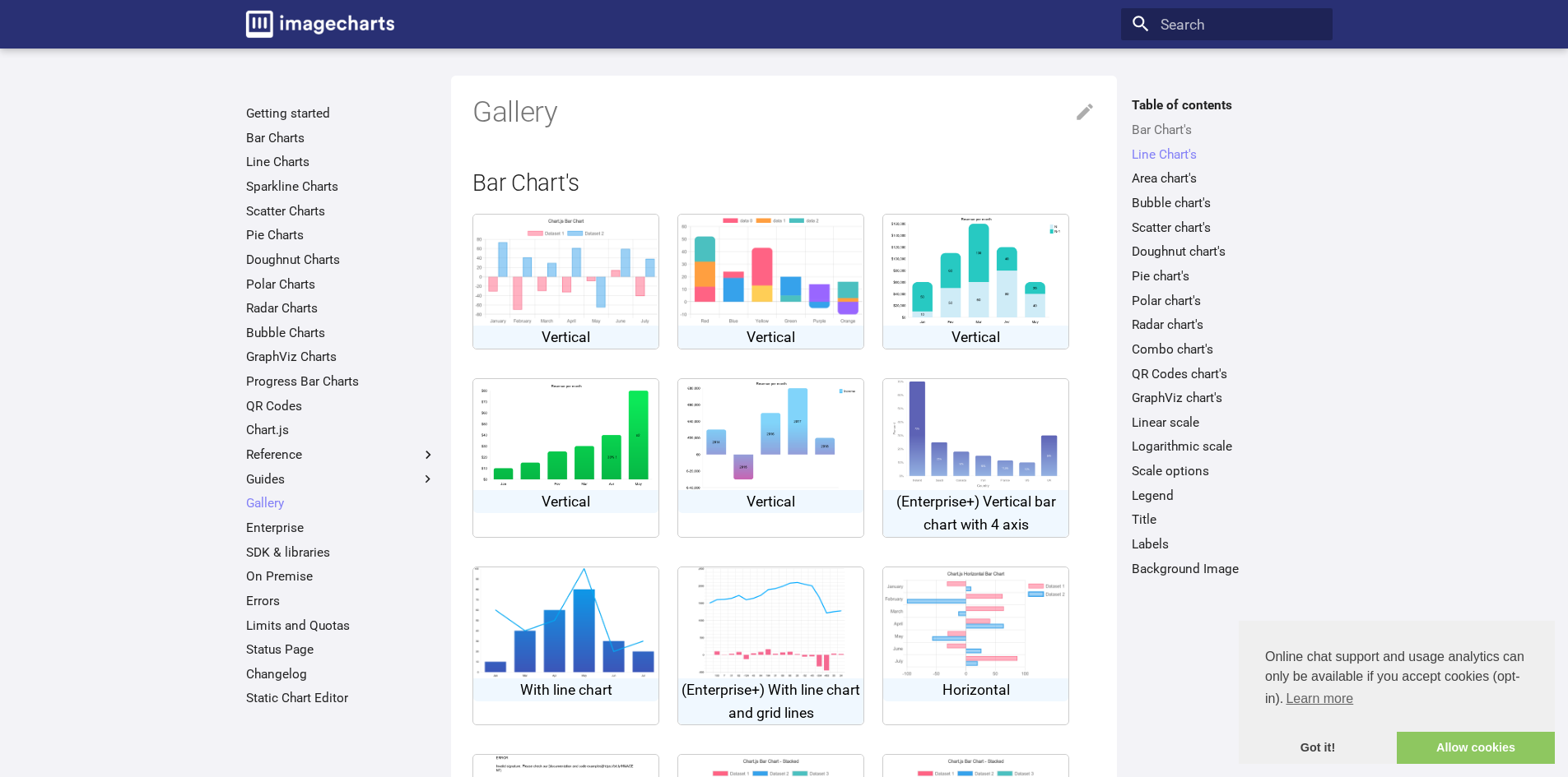
scroll to position [1059, 0]
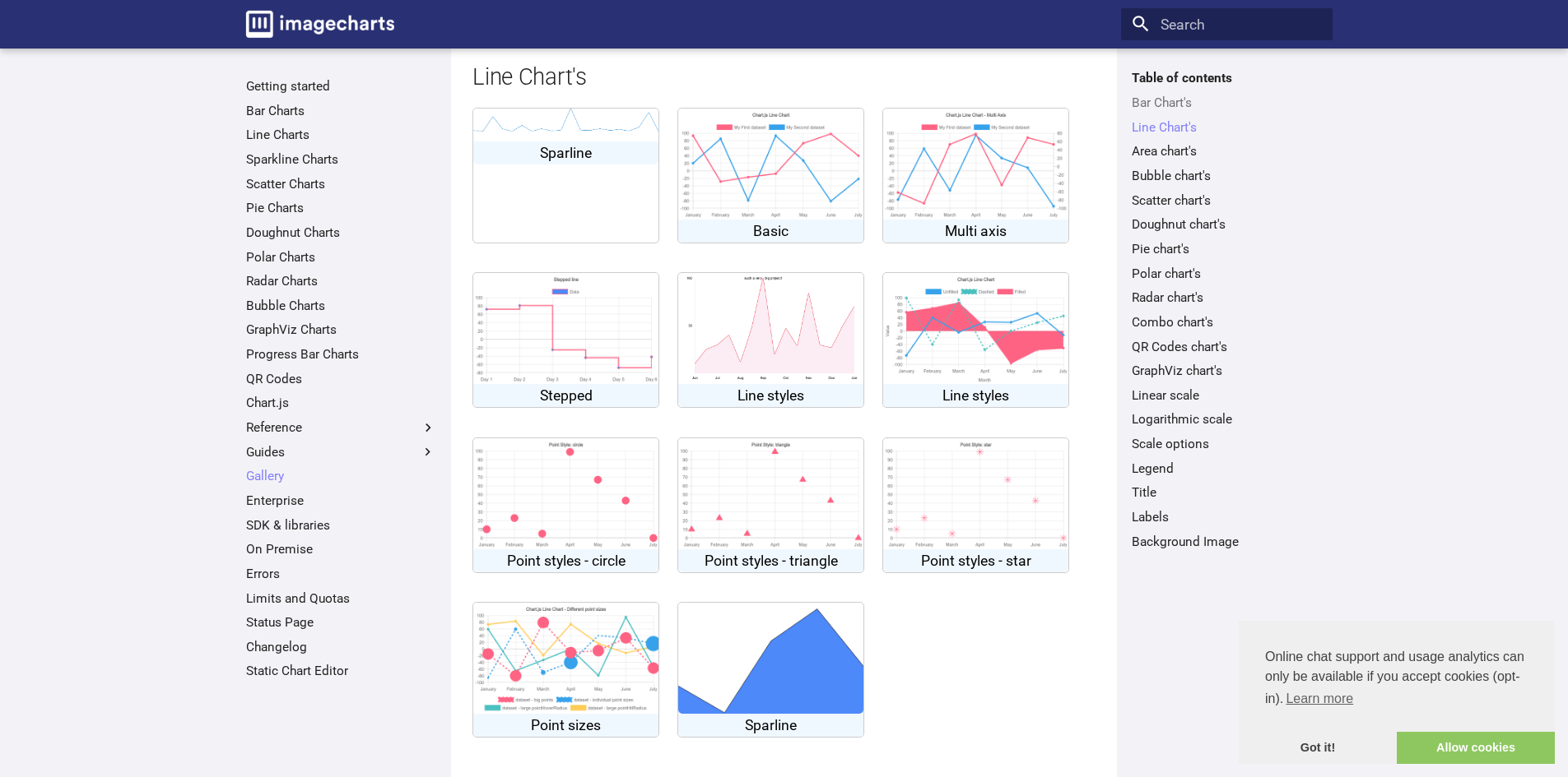
click at [945, 394] on p "Line styles" at bounding box center [976, 395] width 185 height 23
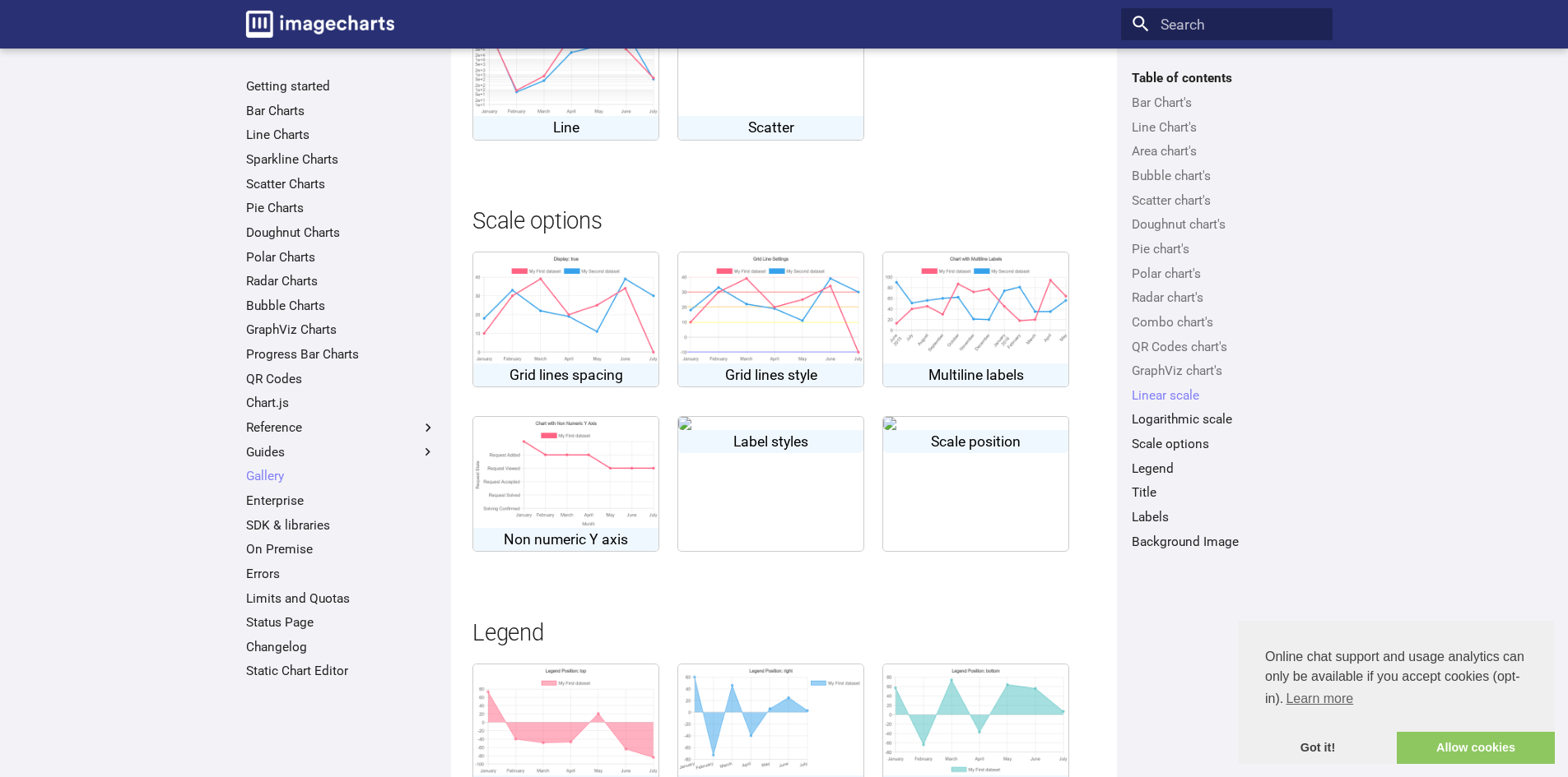
scroll to position [5007, 0]
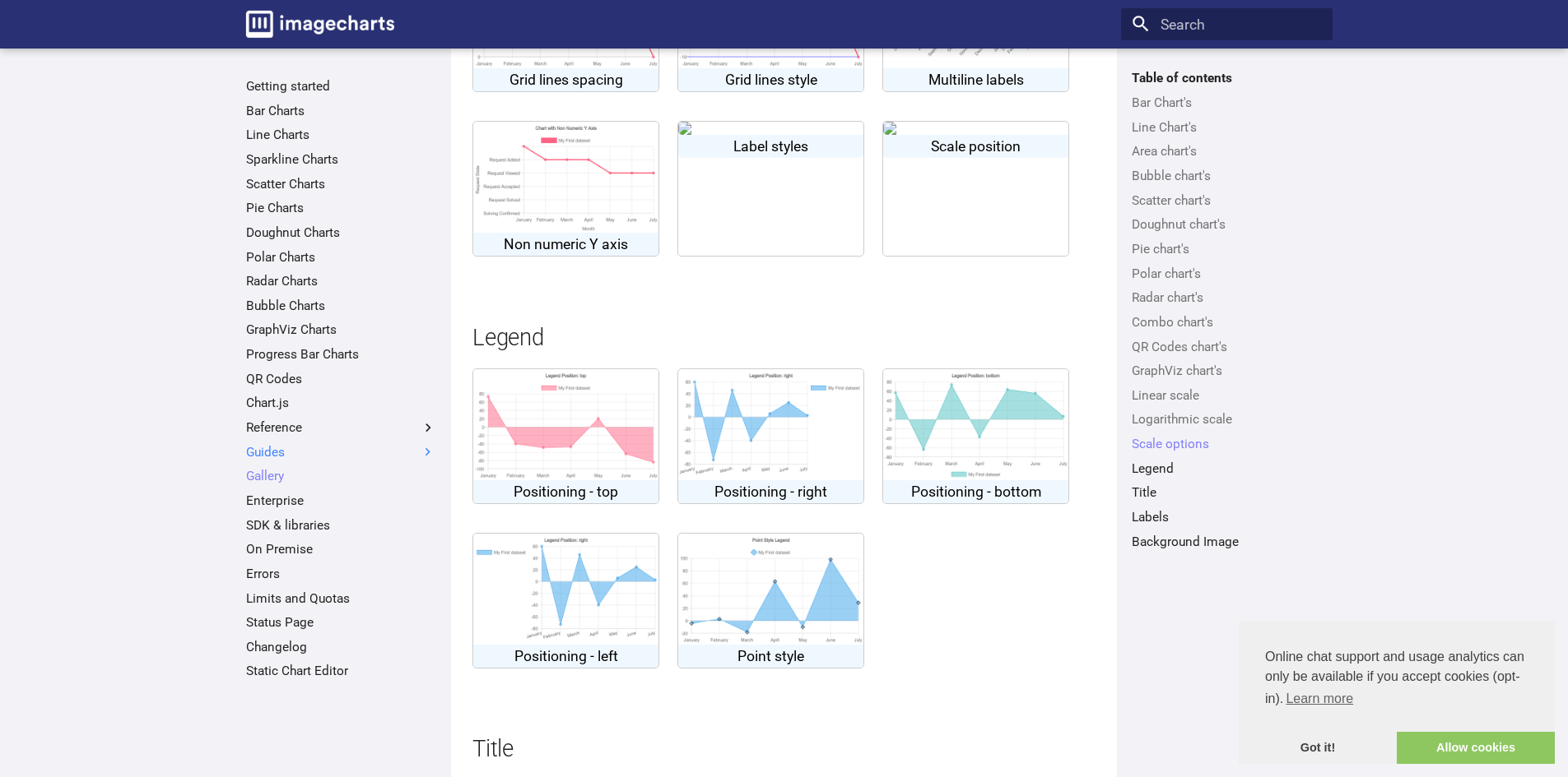
click at [398, 452] on label "Guides" at bounding box center [340, 452] width 190 height 16
click at [0, 0] on input "Guides" at bounding box center [0, 0] width 0 height 0
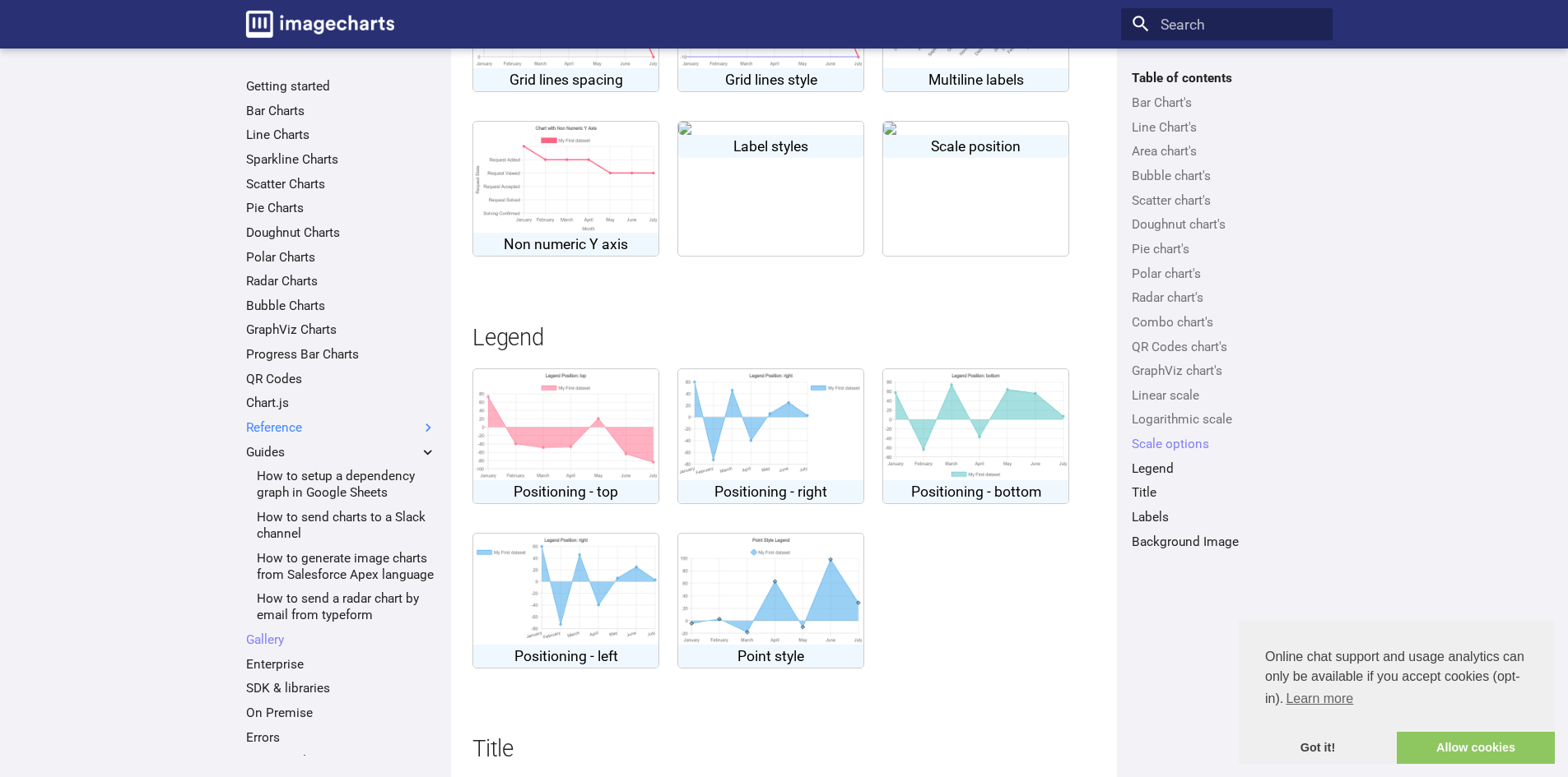
click at [402, 422] on label "Reference" at bounding box center [340, 427] width 190 height 16
click at [0, 0] on input "Reference" at bounding box center [0, 0] width 0 height 0
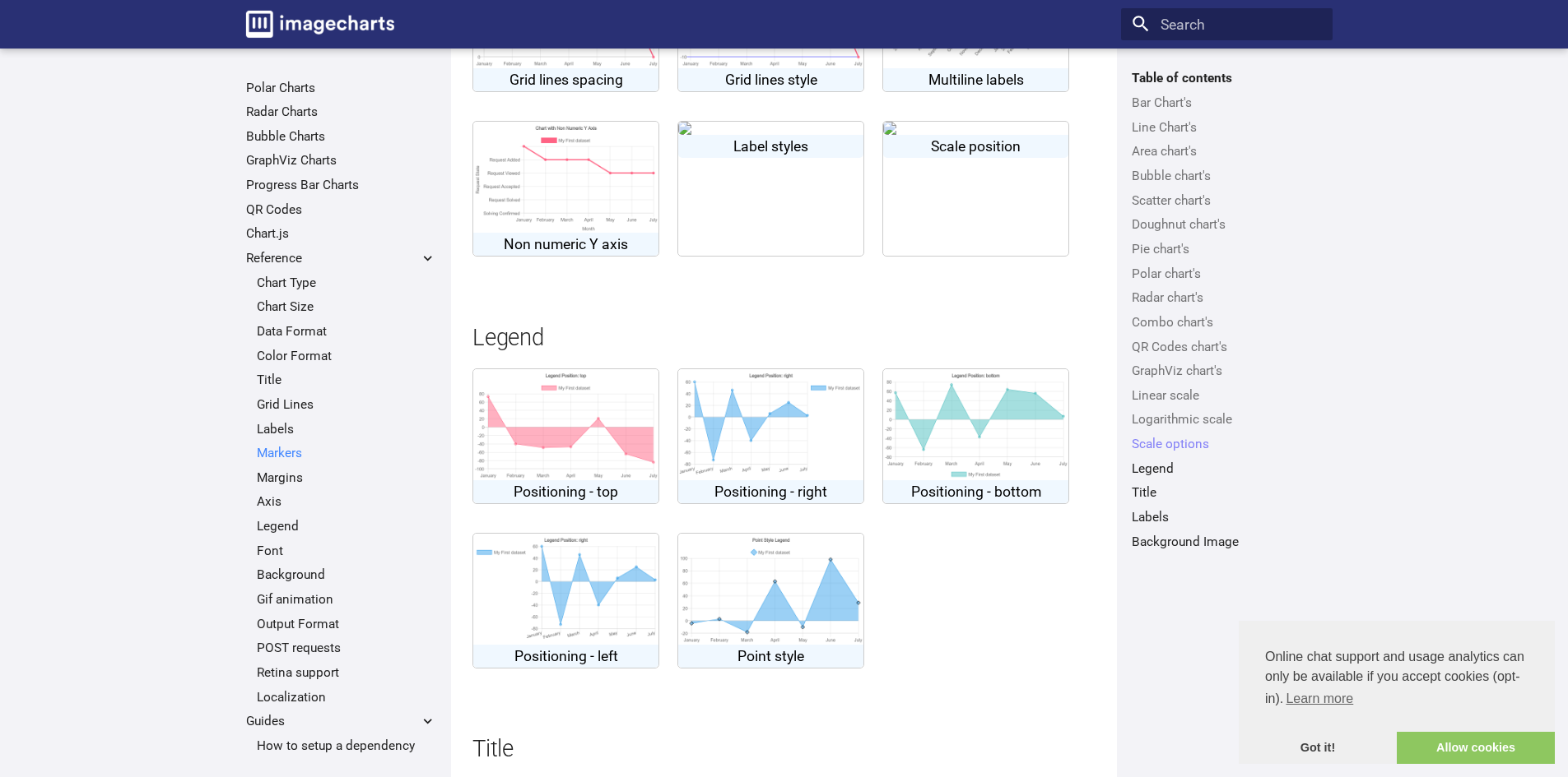
scroll to position [164, 0]
click at [305, 282] on link "Chart Type" at bounding box center [346, 287] width 180 height 16
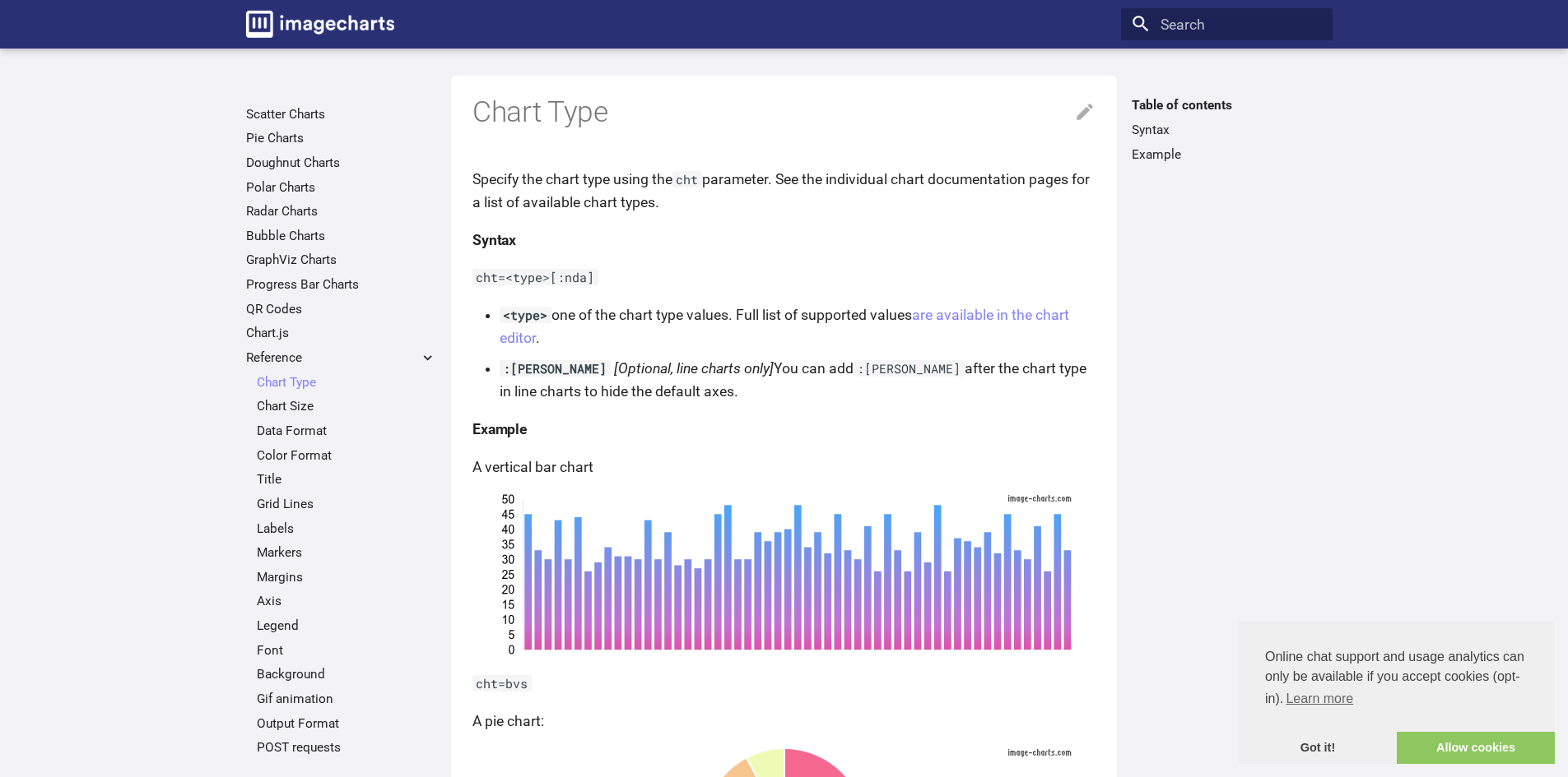
scroll to position [247, 0]
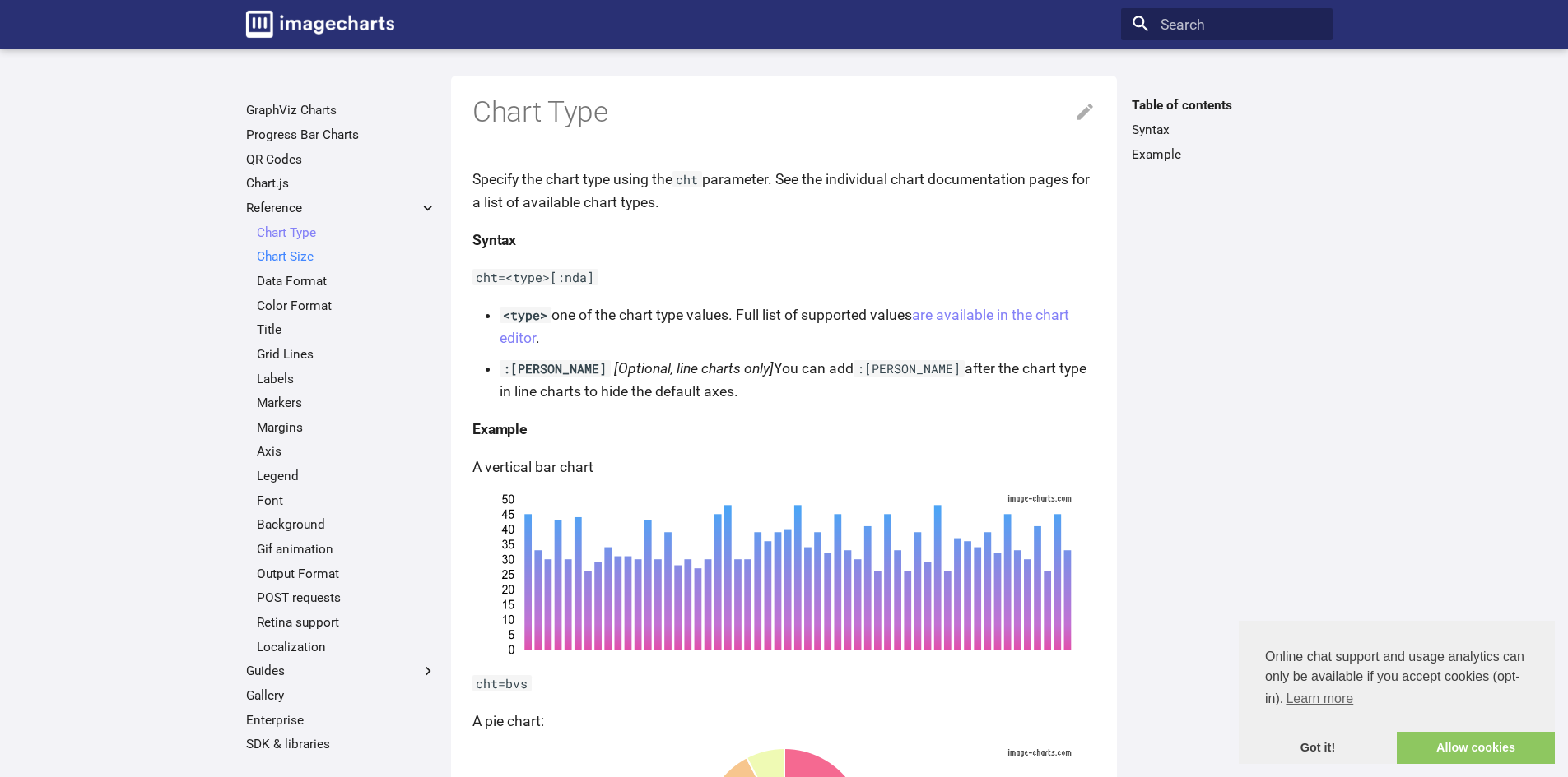
click at [307, 257] on link "Chart Size" at bounding box center [346, 256] width 180 height 16
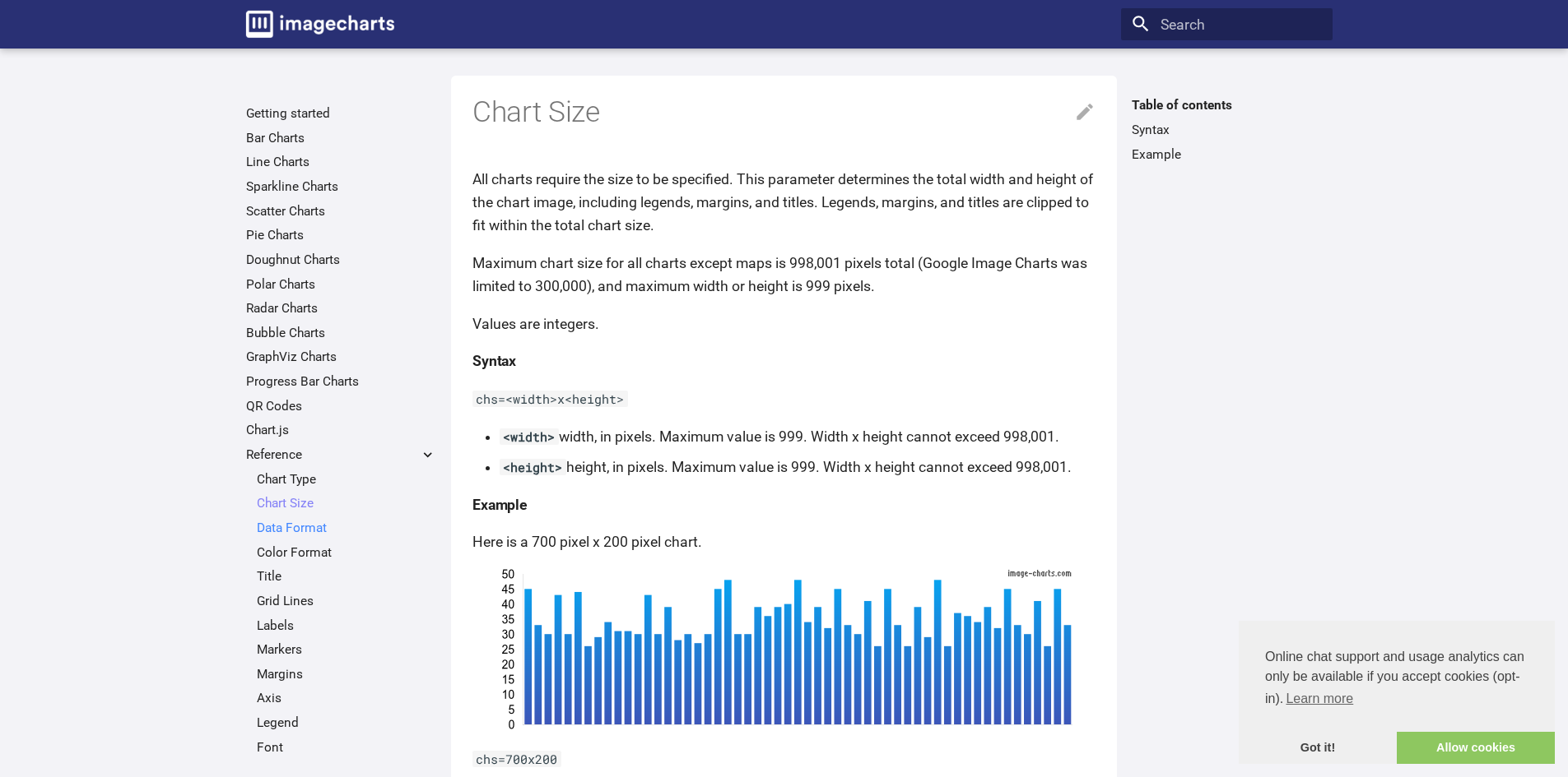
click at [314, 525] on link "Data Format" at bounding box center [346, 527] width 180 height 16
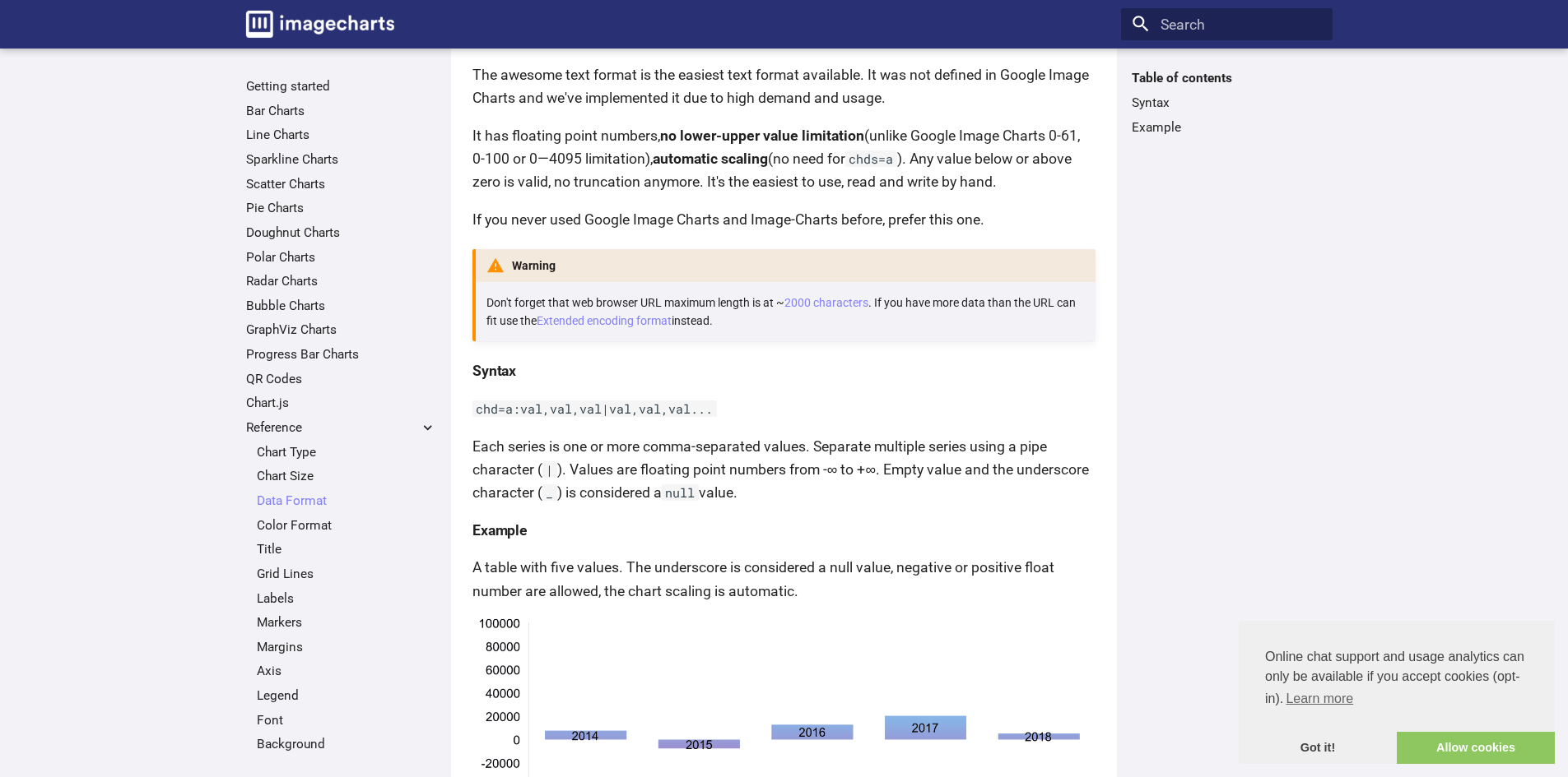
scroll to position [1480, 0]
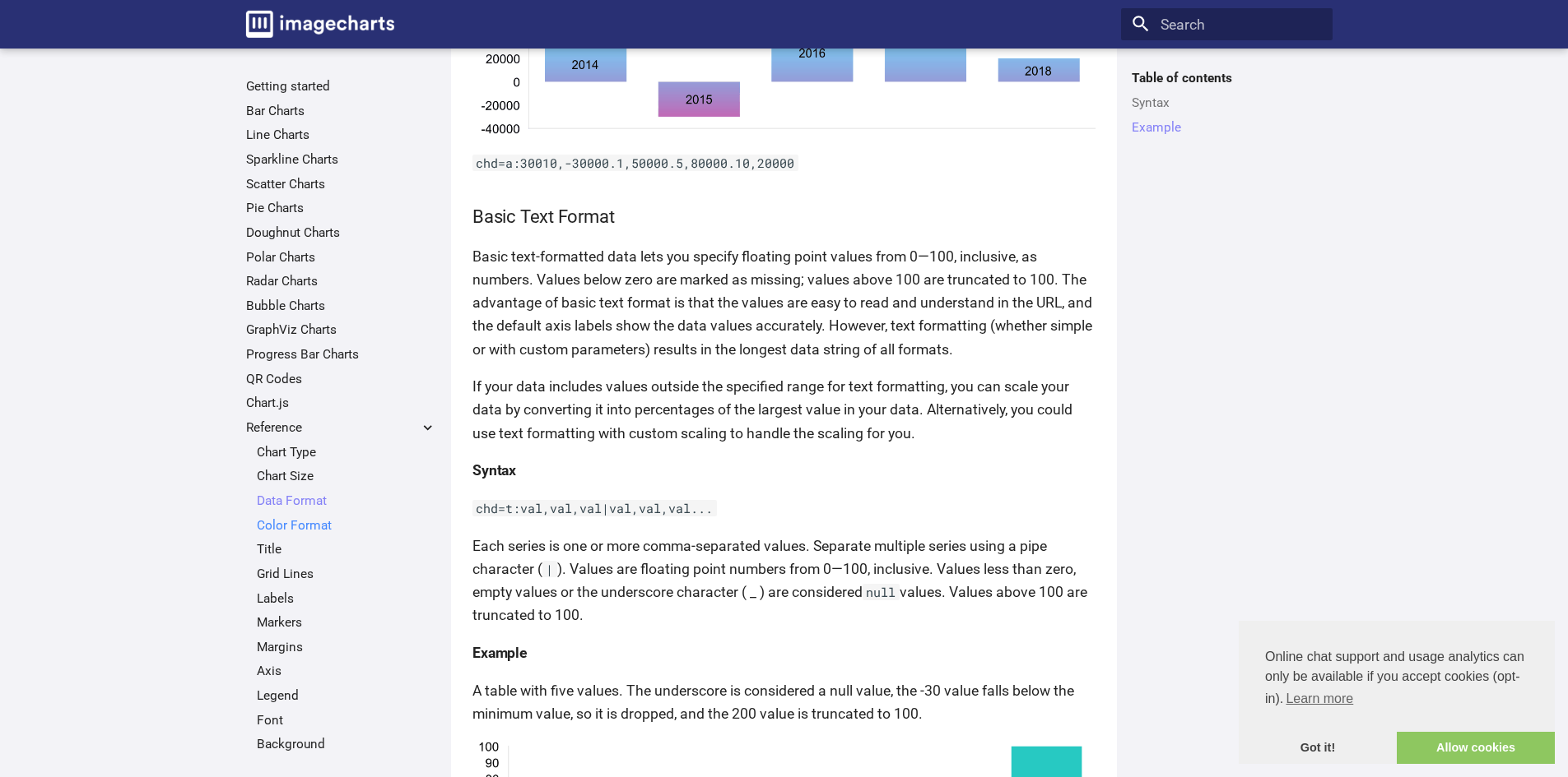
click at [316, 526] on link "Color Format" at bounding box center [346, 525] width 180 height 16
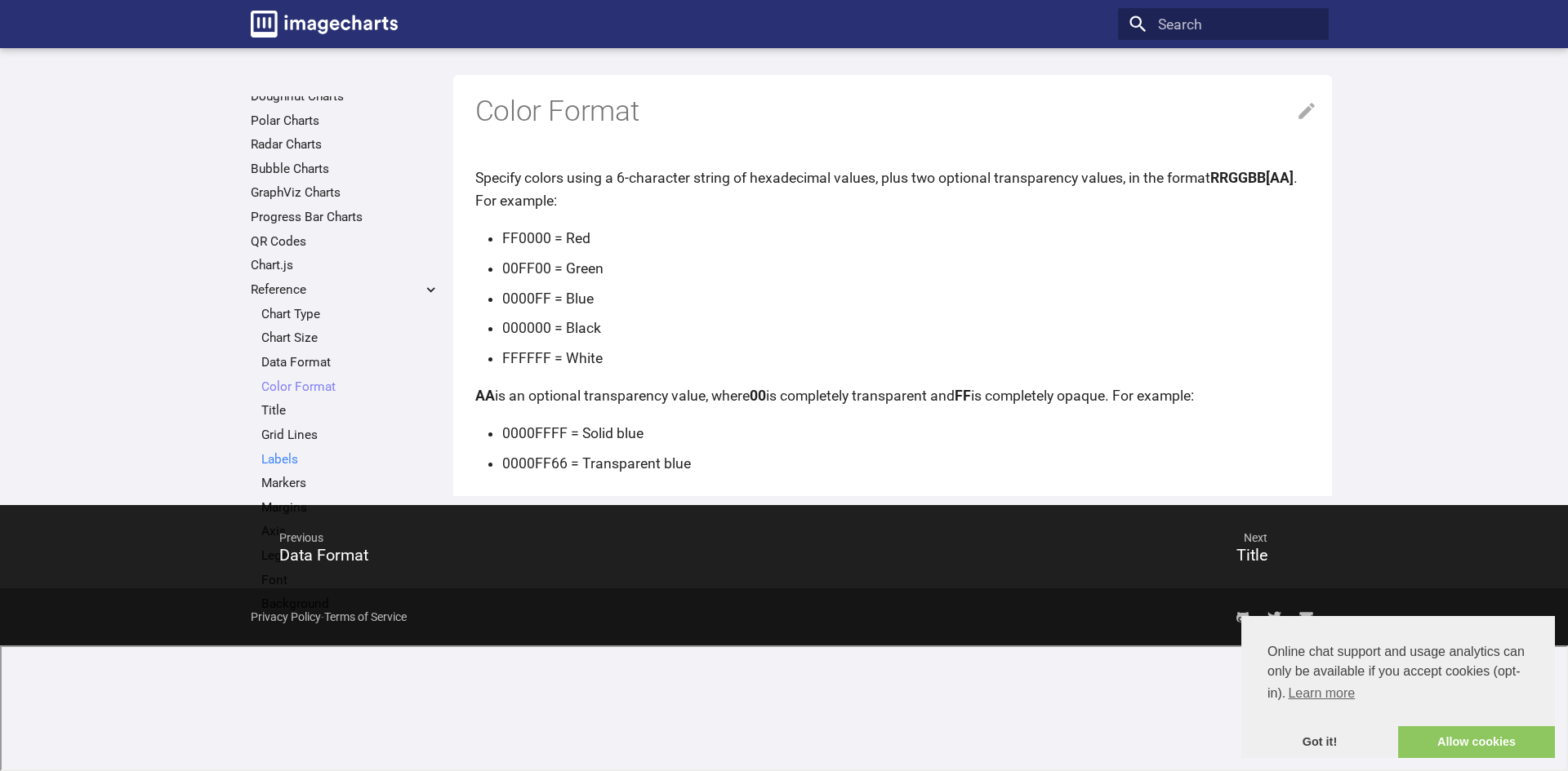
scroll to position [163, 0]
click at [277, 406] on link "Title" at bounding box center [350, 408] width 178 height 16
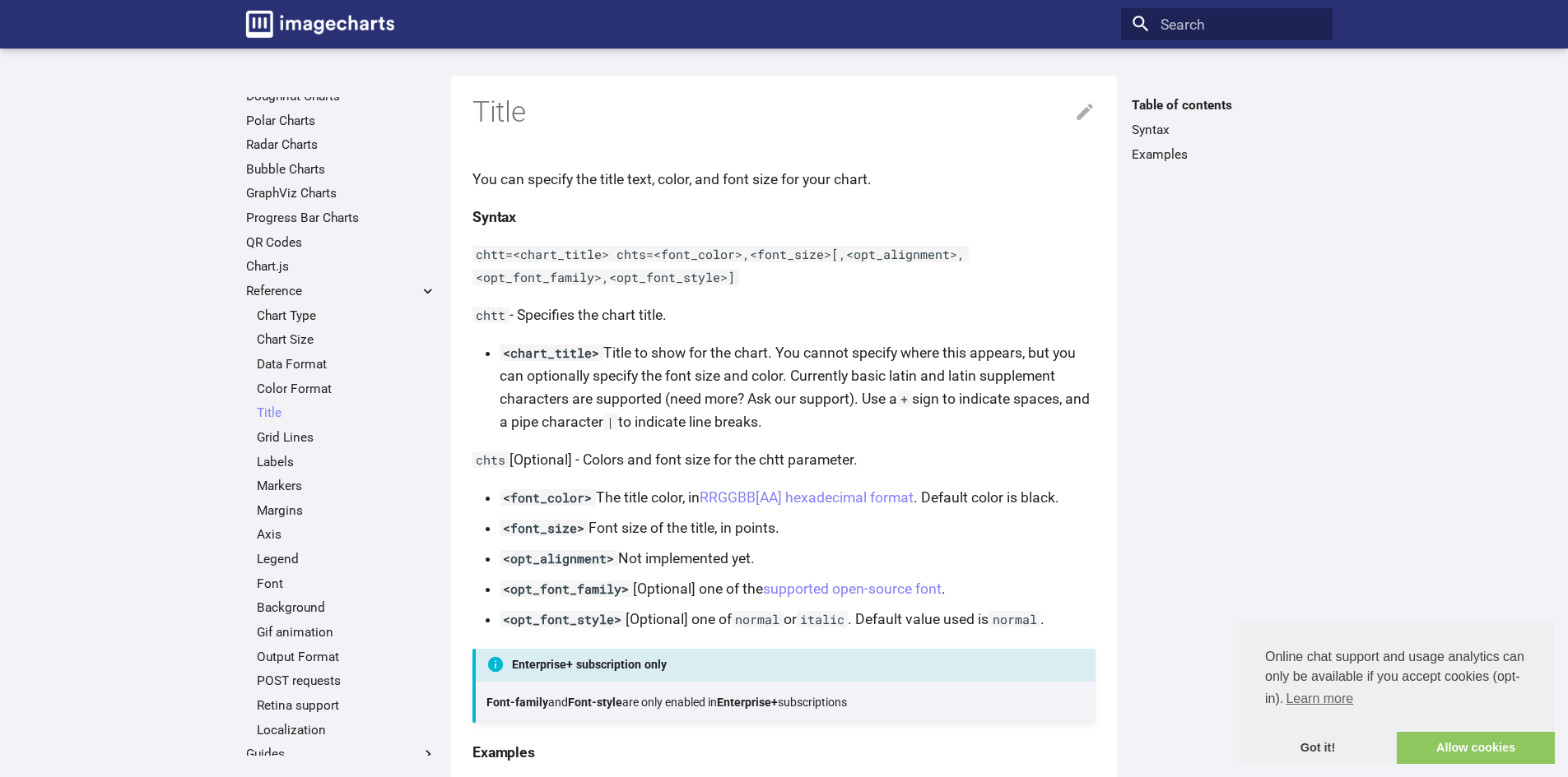
scroll to position [164, 0]
click at [284, 448] on ul "Chart Type Chart Size Data Format Color Format Title Title Table of contents Sy…" at bounding box center [340, 523] width 190 height 431
click at [284, 440] on link "Grid Lines" at bounding box center [346, 436] width 180 height 16
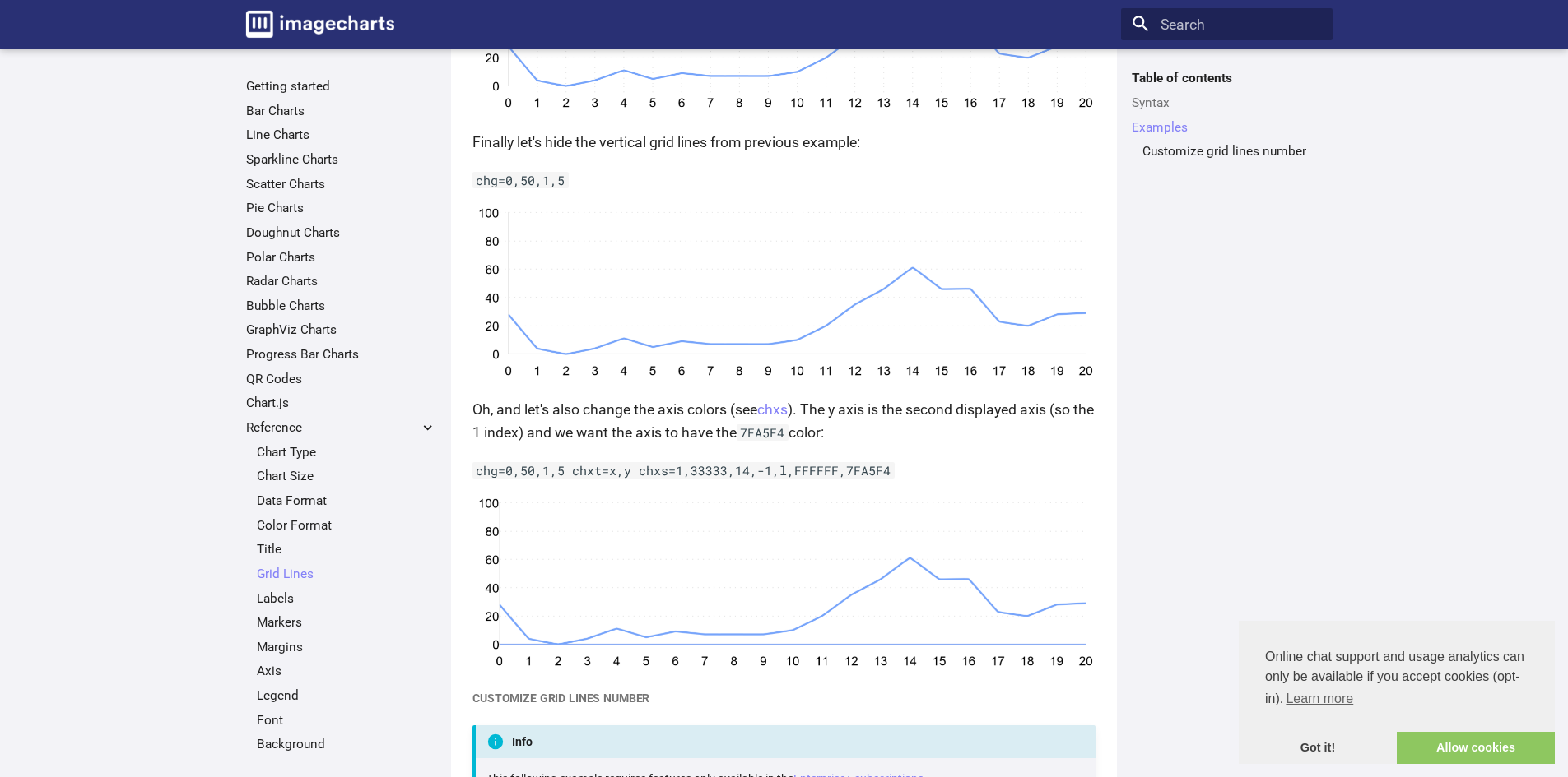
scroll to position [1563, 0]
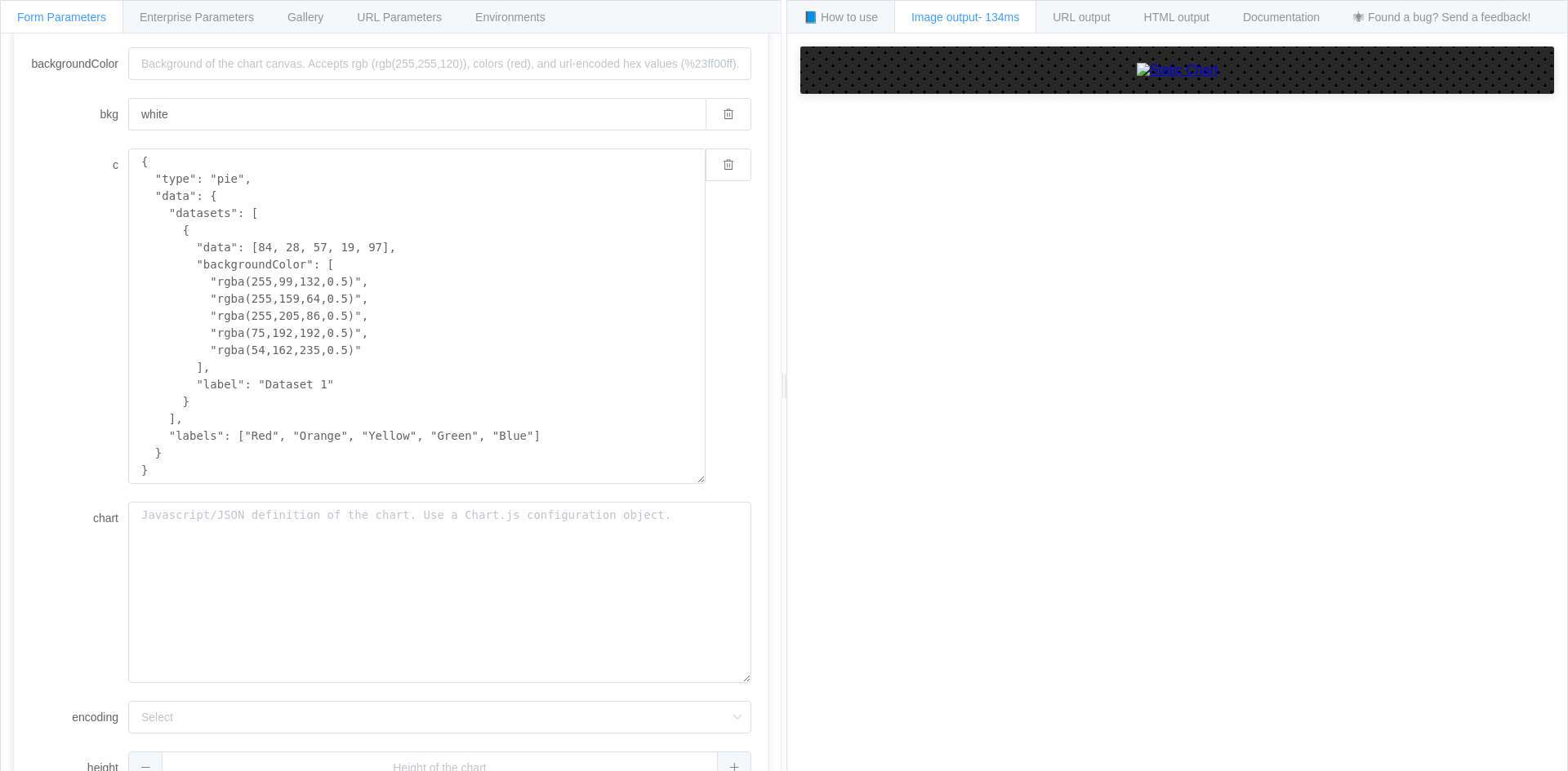
scroll to position [108, 0]
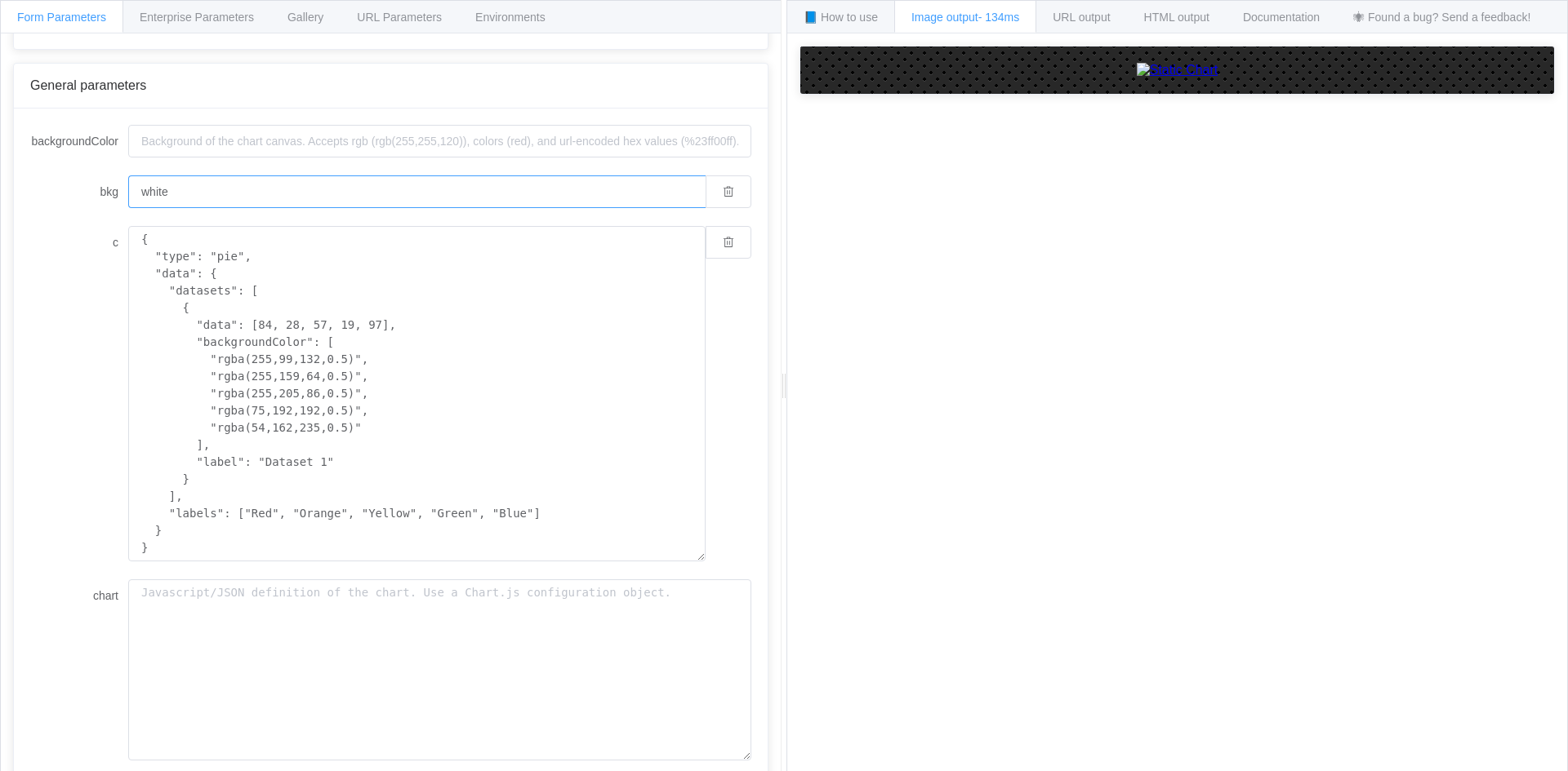
click at [249, 199] on input "white" at bounding box center [417, 191] width 577 height 33
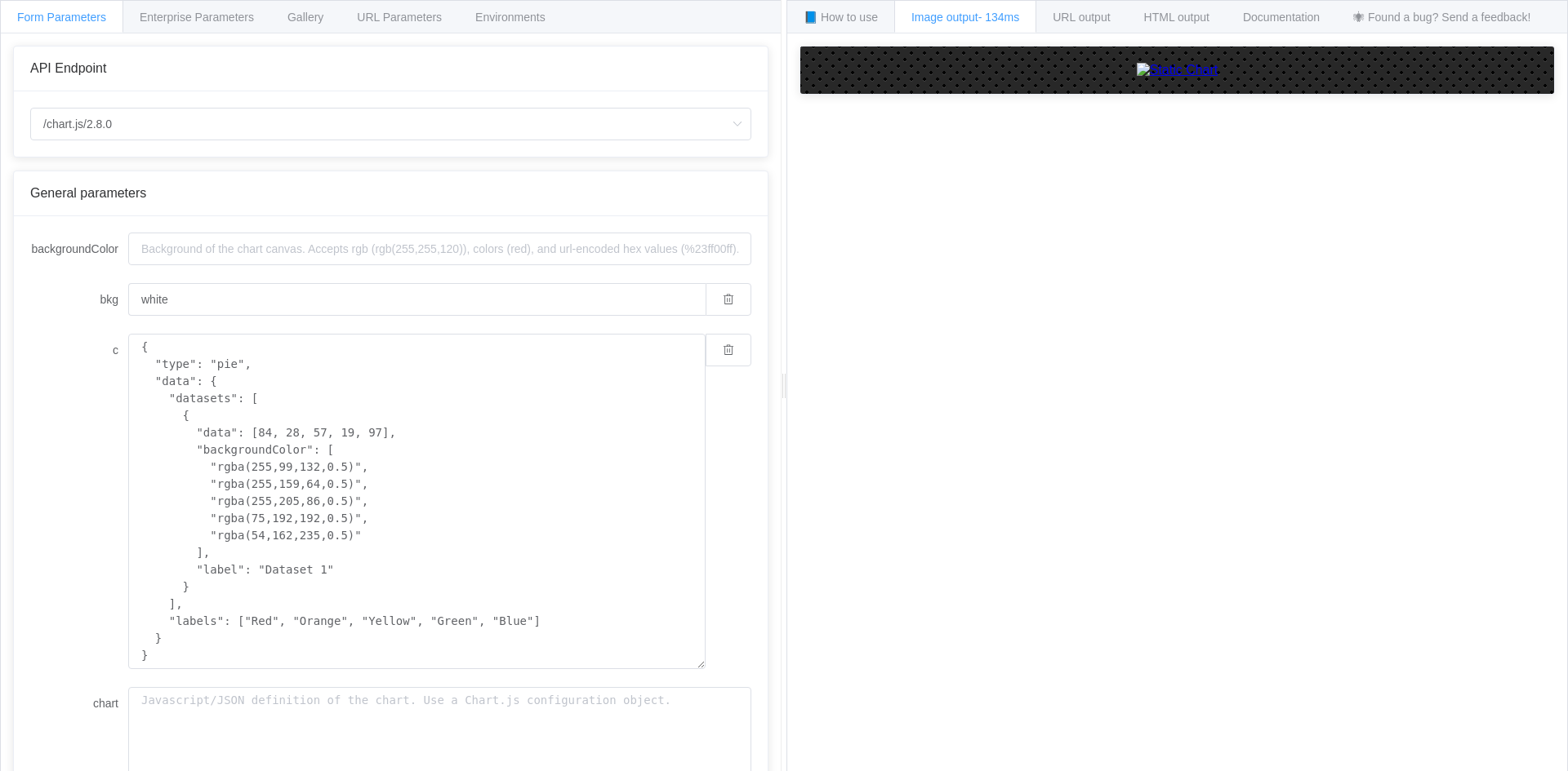
click at [465, 145] on div "/chart.js/2.8.0 /chart /chart.js/2.8.0" at bounding box center [390, 124] width 754 height 66
click at [449, 117] on input "/chart.js/2.8.0" at bounding box center [390, 124] width 721 height 33
click at [373, 149] on div "/chart.js/2.8.0" at bounding box center [390, 124] width 754 height 66
click at [374, 156] on div "/chart.js/2.8.0" at bounding box center [390, 124] width 754 height 66
drag, startPoint x: 371, startPoint y: 143, endPoint x: 364, endPoint y: 133, distance: 12.2
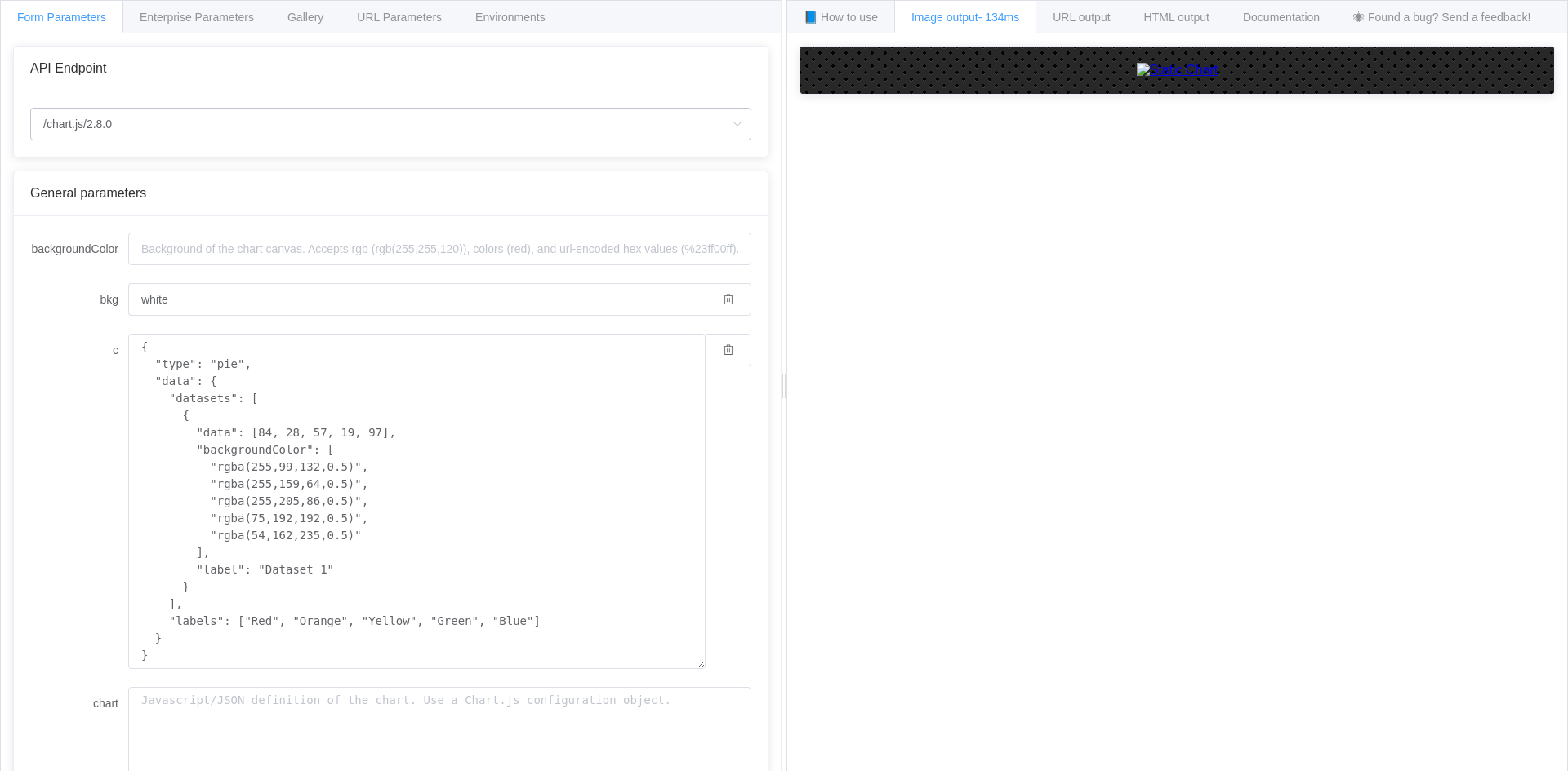
click at [370, 142] on div "/chart.js/2.8.0" at bounding box center [390, 124] width 754 height 66
click at [354, 116] on input "/chart.js/2.8.0" at bounding box center [390, 124] width 721 height 33
click at [223, 165] on li "/chart" at bounding box center [390, 170] width 720 height 28
type input "/chart"
type input "20"
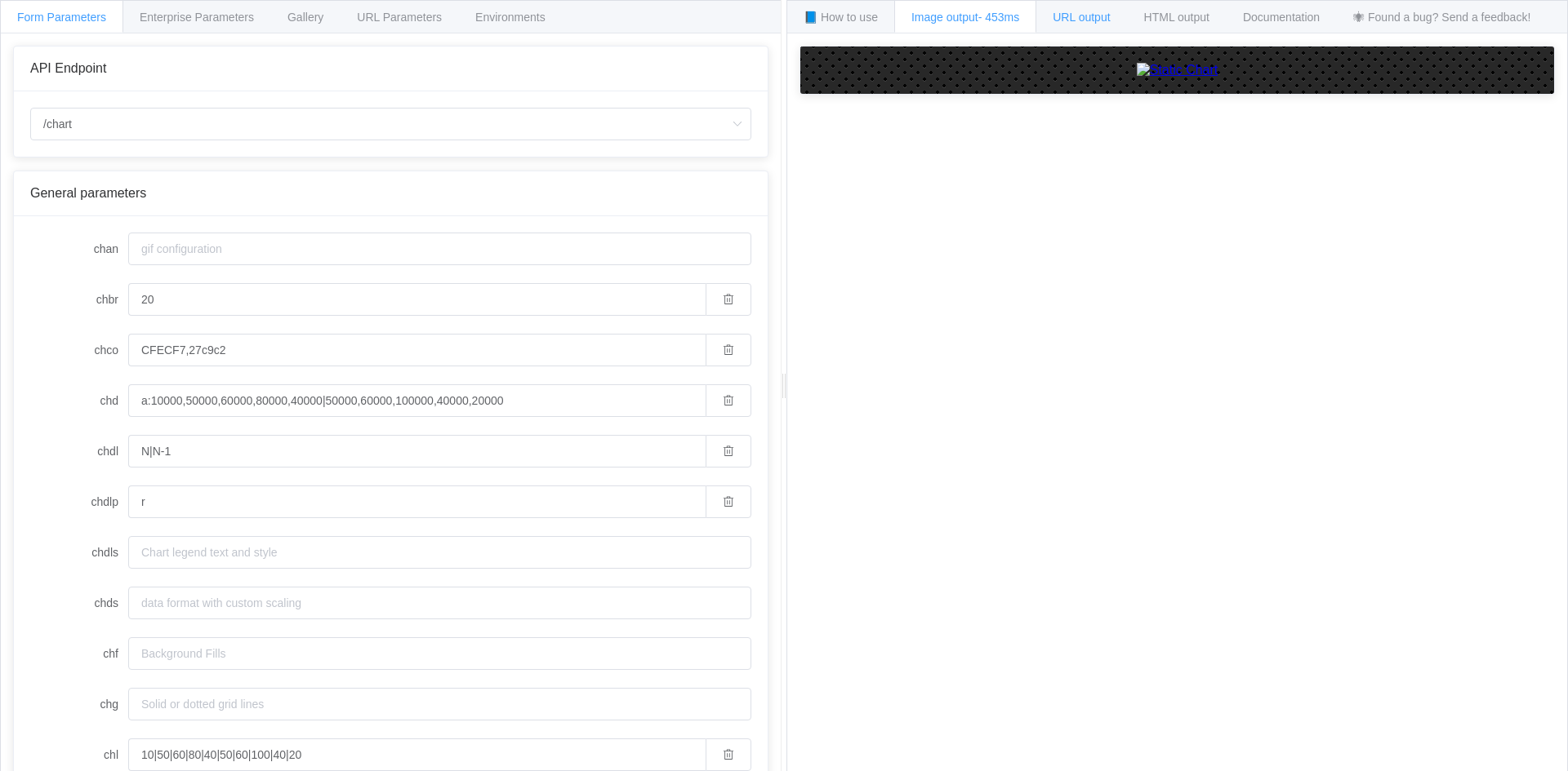
click at [1090, 29] on div "URL output" at bounding box center [1080, 16] width 91 height 33
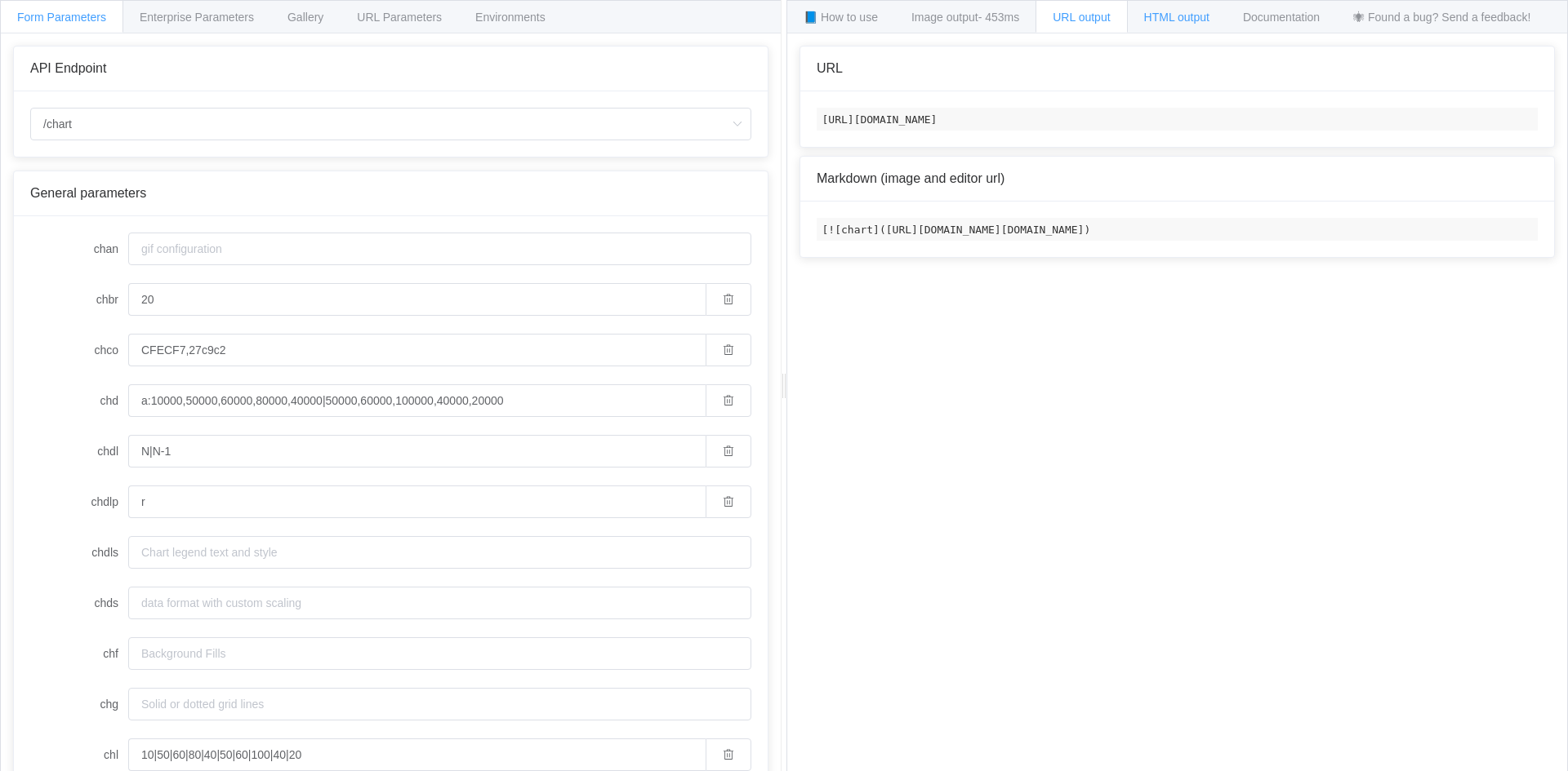
click at [1160, 20] on span "HTML output" at bounding box center [1177, 17] width 66 height 13
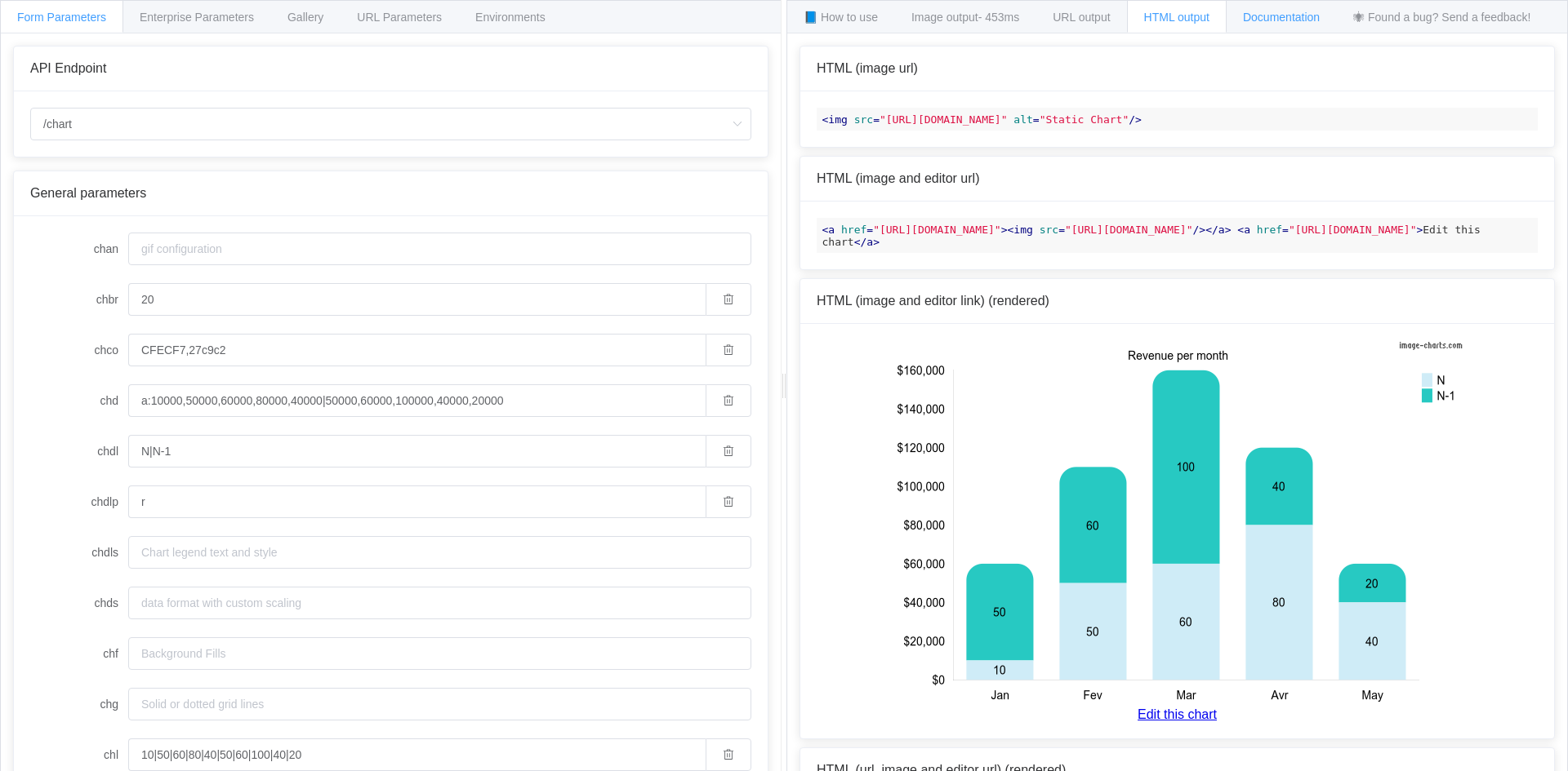
click at [1264, 12] on span "Documentation" at bounding box center [1281, 17] width 77 height 13
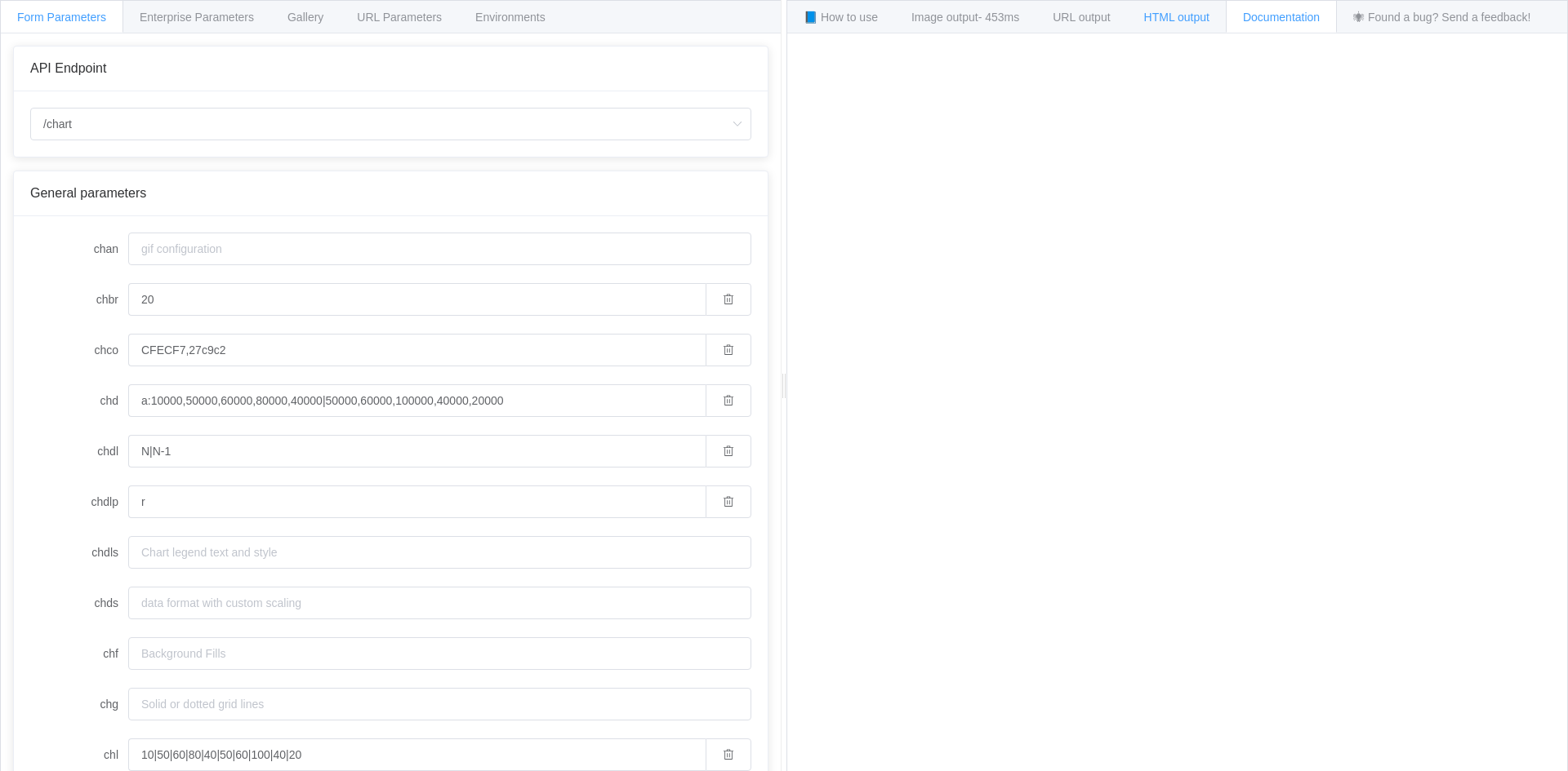
click at [1165, 20] on span "HTML output" at bounding box center [1177, 17] width 66 height 13
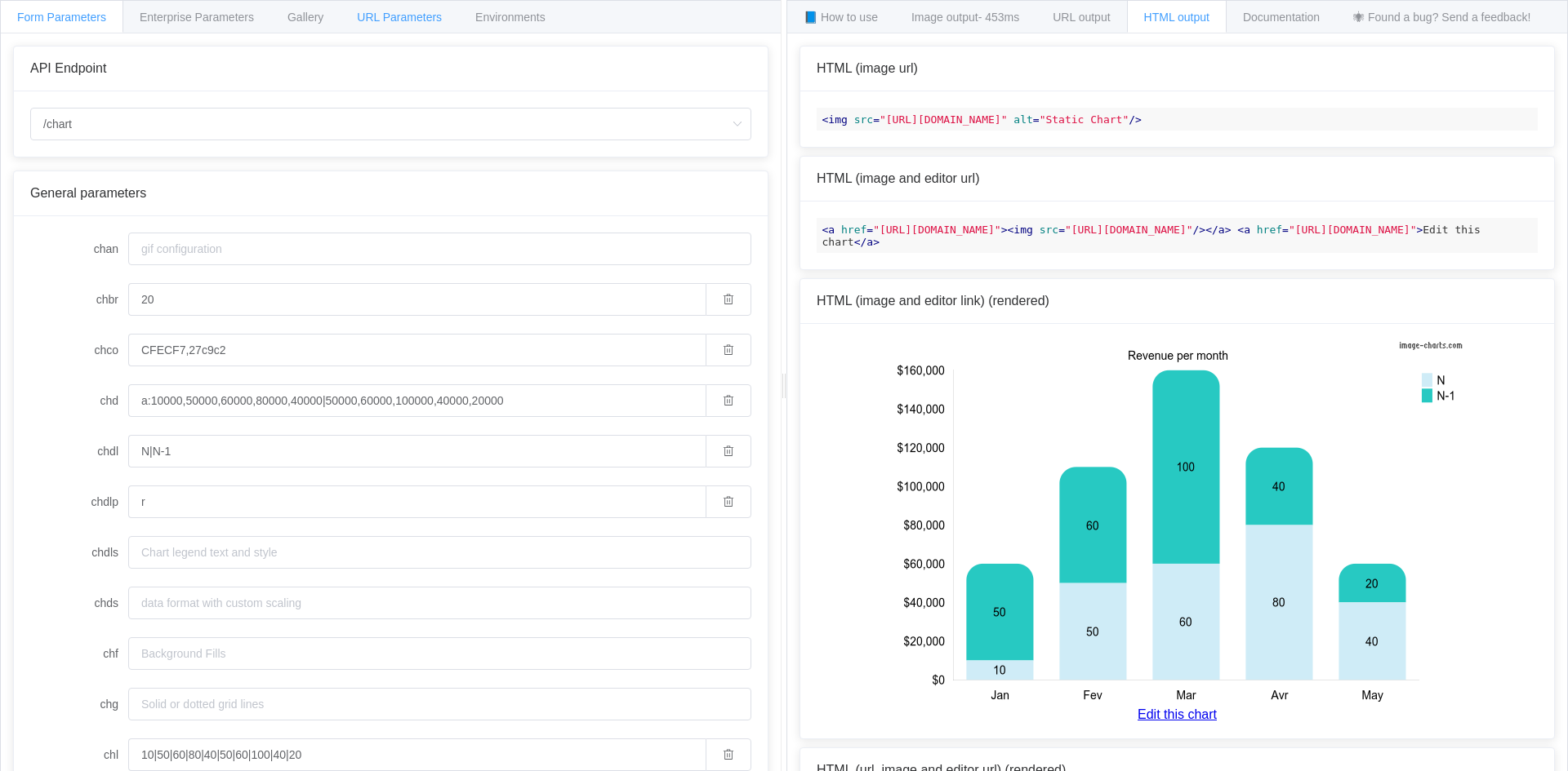
click at [388, 27] on div "URL Parameters" at bounding box center [399, 16] width 119 height 33
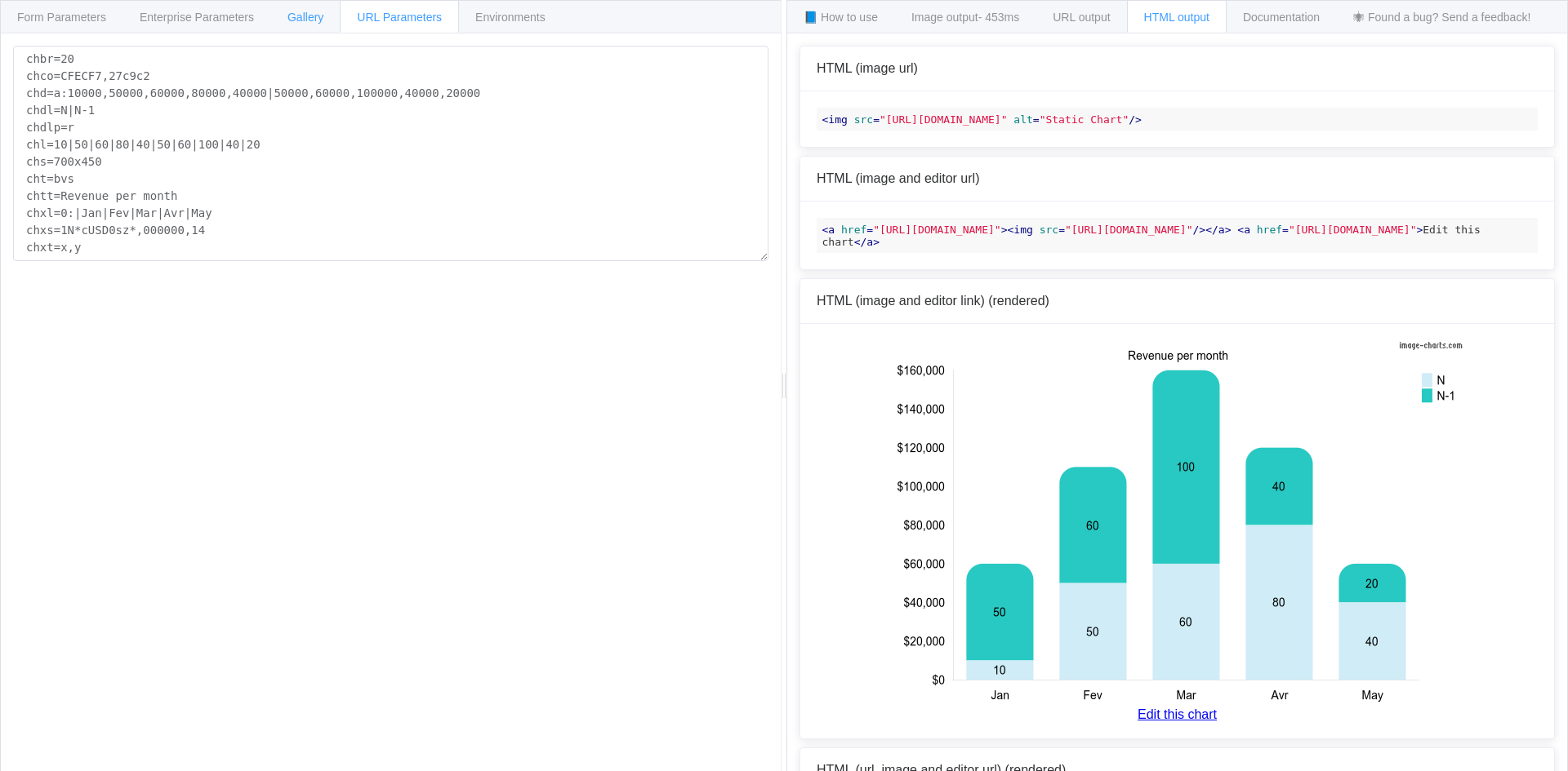
click at [317, 25] on div "Gallery" at bounding box center [305, 16] width 70 height 33
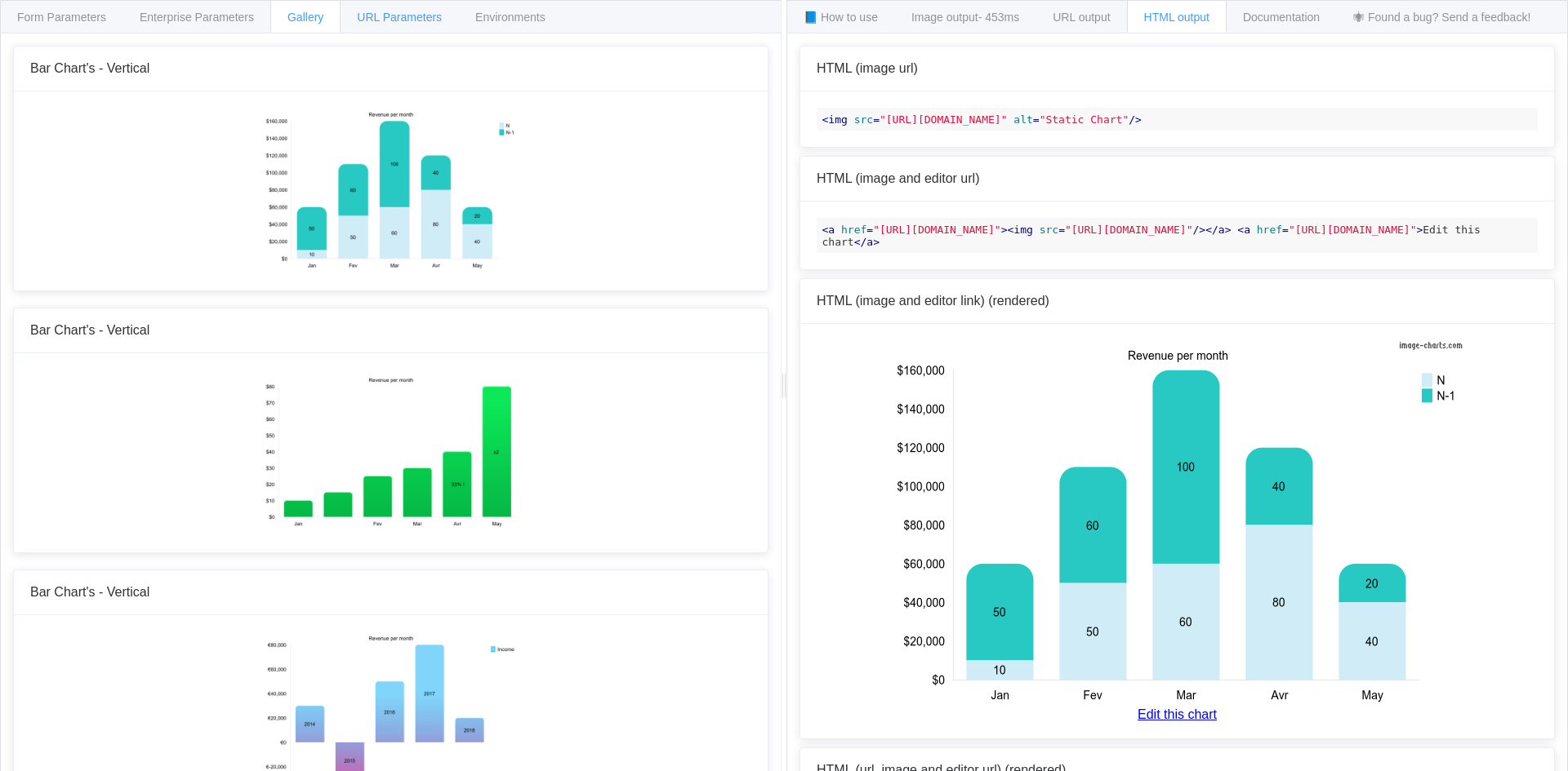
click at [378, 27] on div "URL Parameters" at bounding box center [399, 16] width 119 height 33
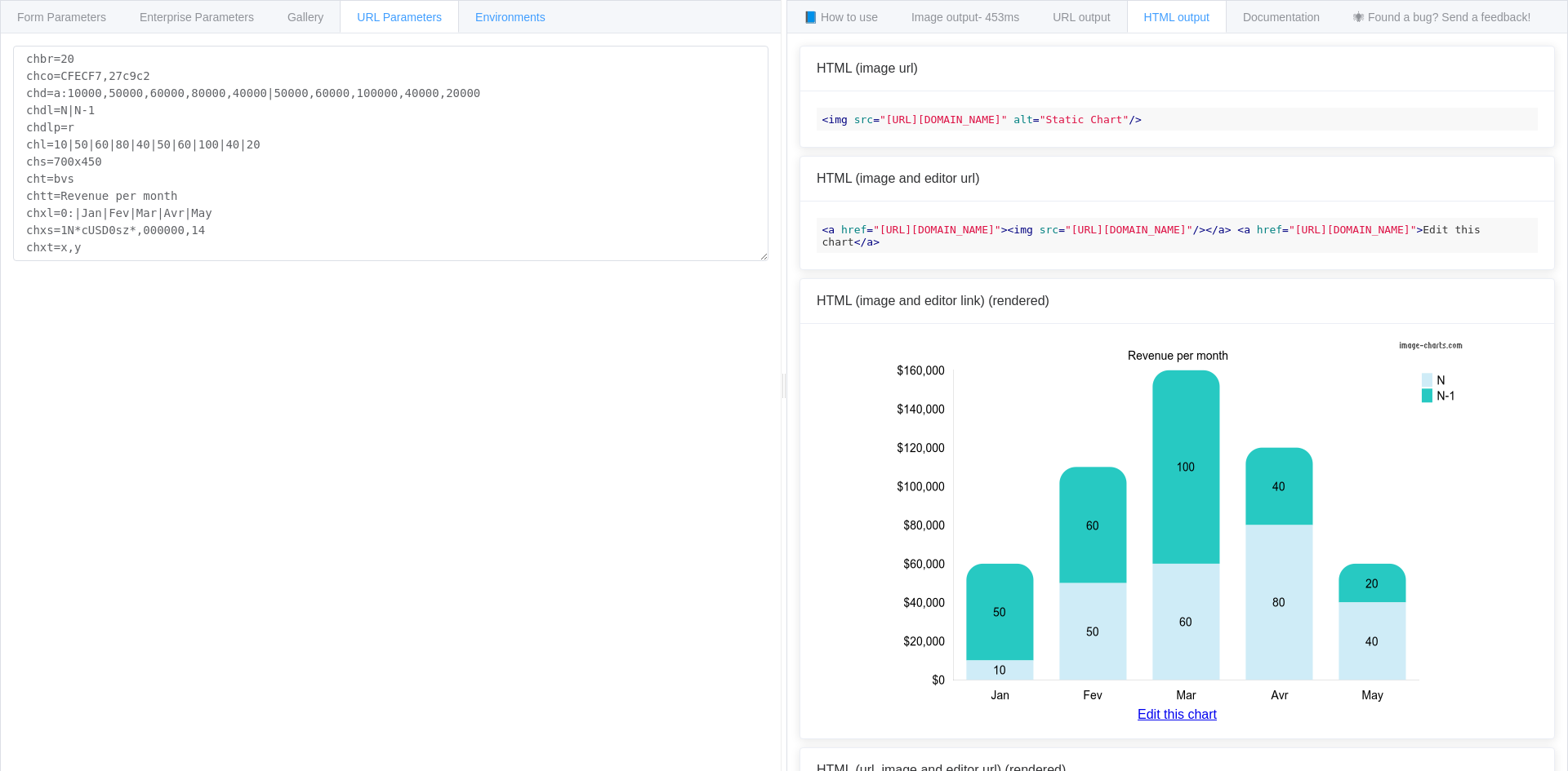
click at [485, 26] on div "Environments" at bounding box center [510, 16] width 104 height 33
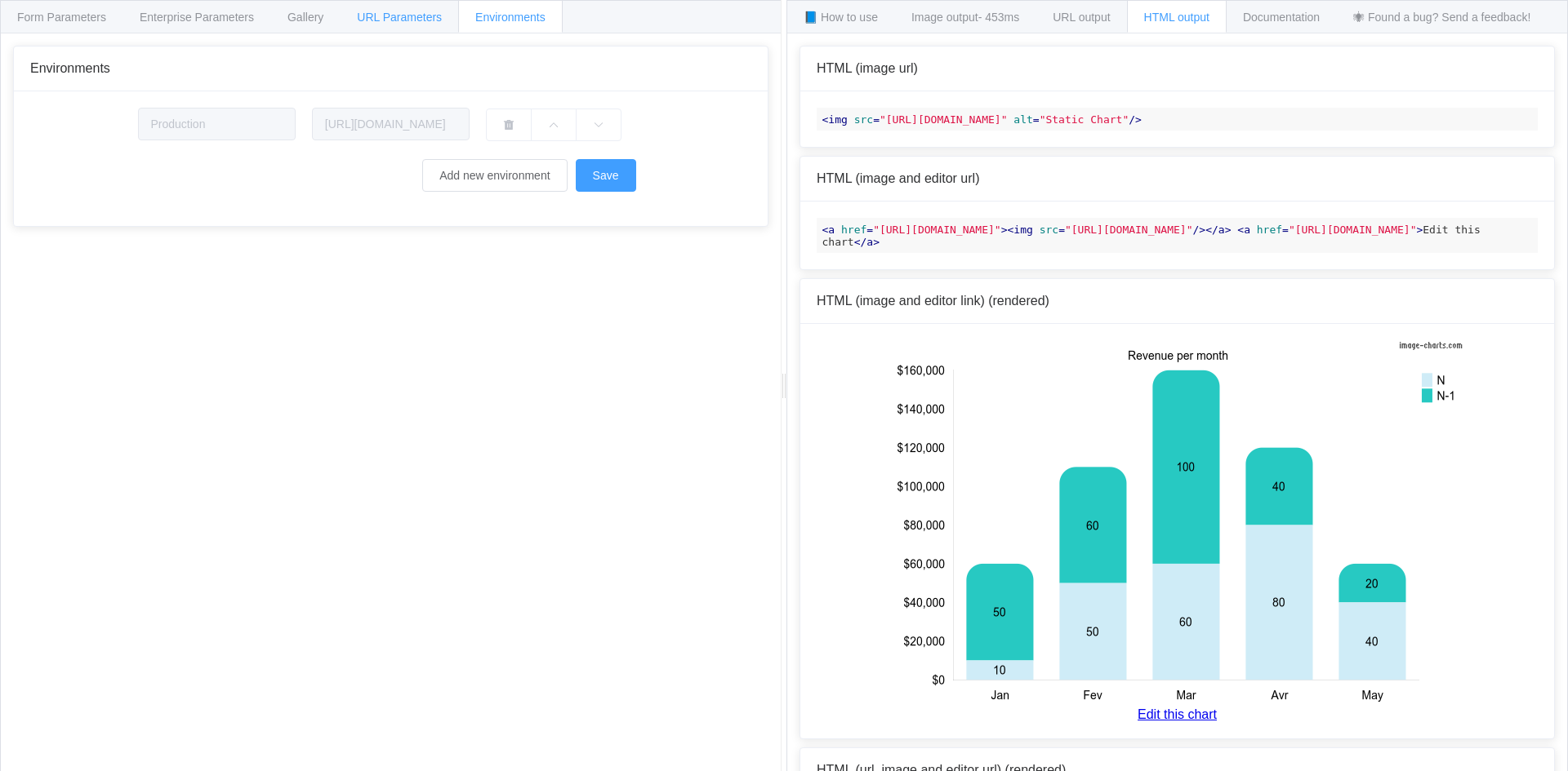
click at [345, 14] on div "URL Parameters" at bounding box center [399, 16] width 119 height 33
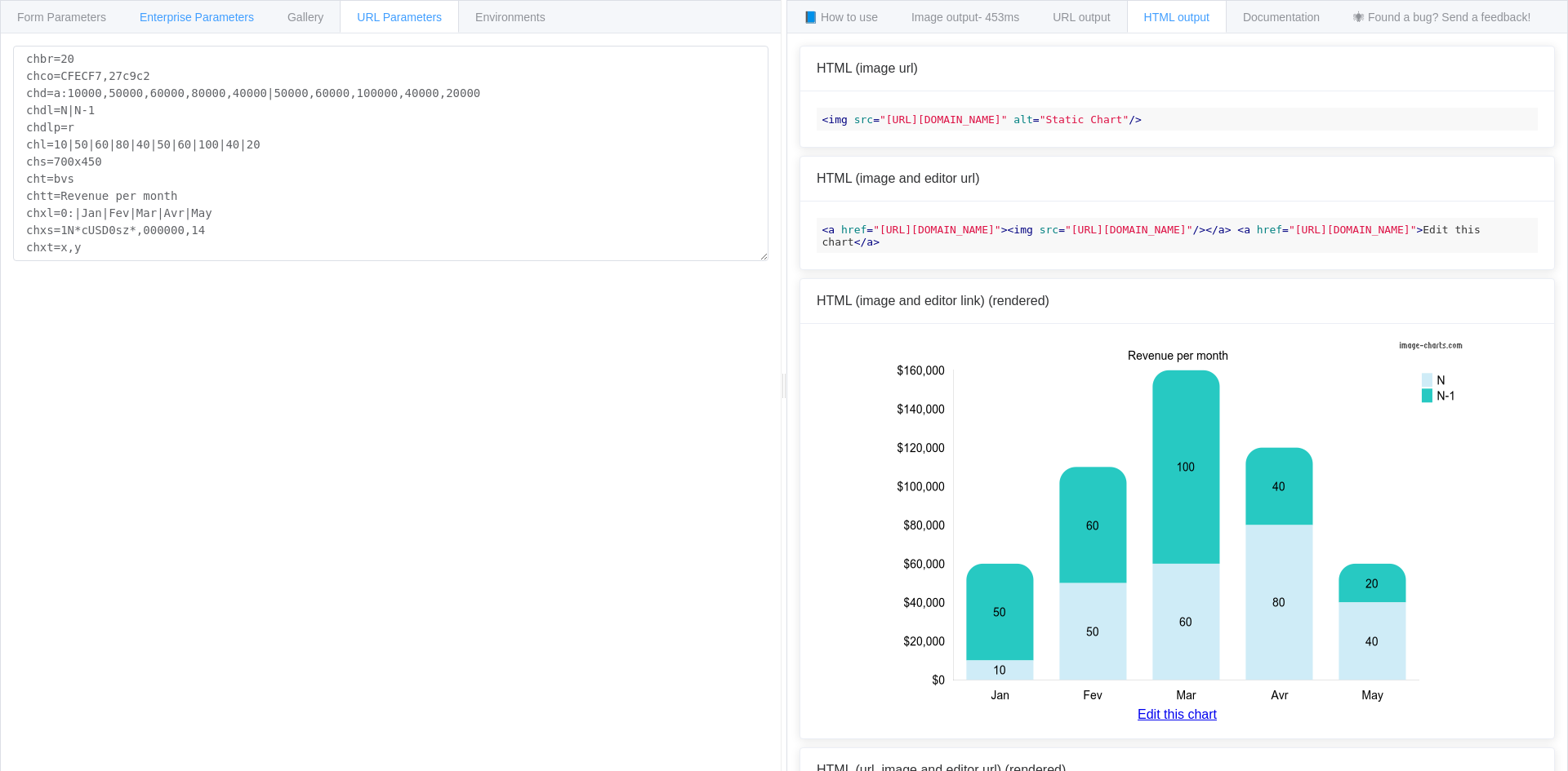
click at [238, 14] on span "Enterprise Parameters" at bounding box center [197, 17] width 114 height 13
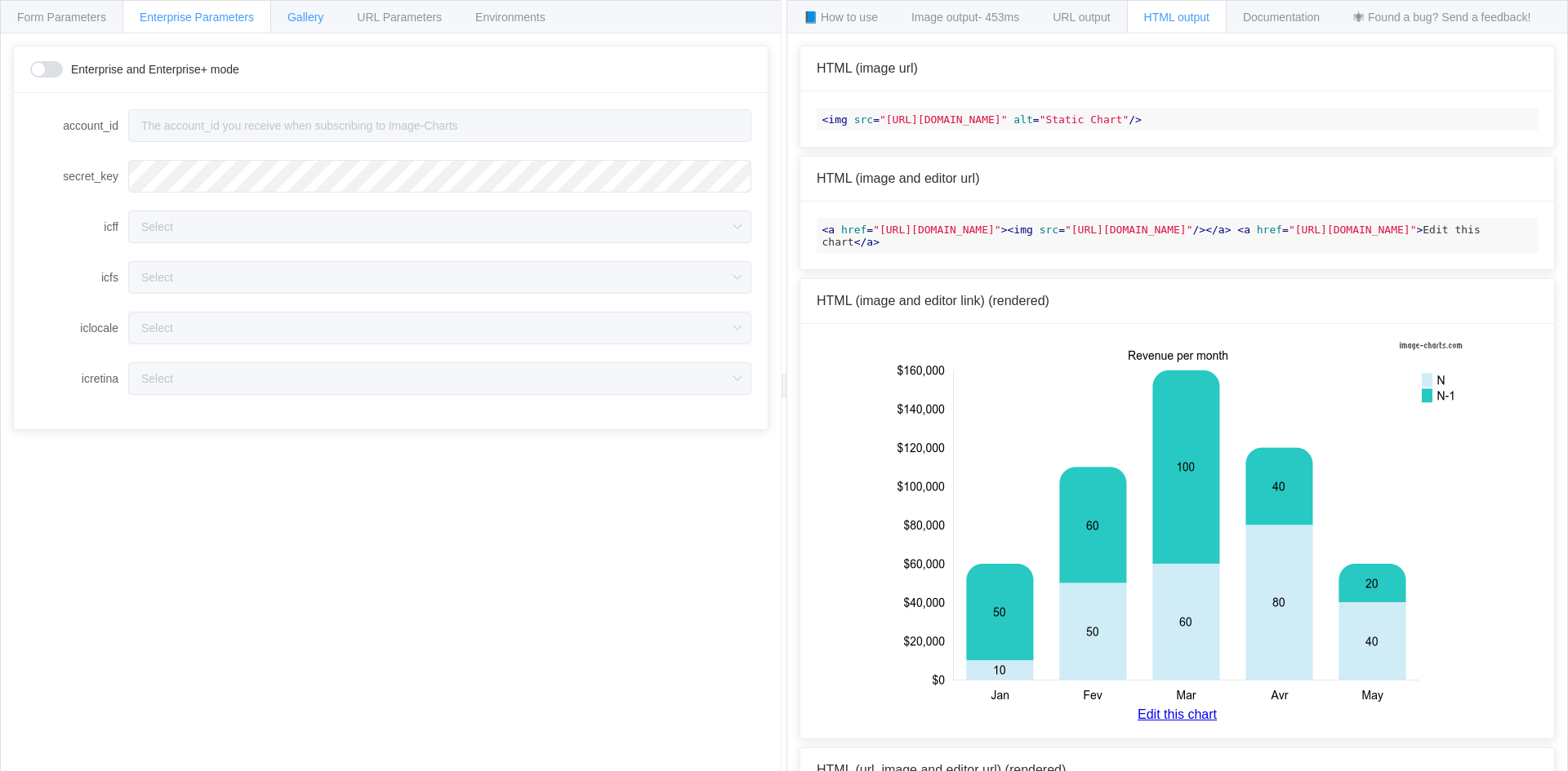
click at [296, 13] on span "Gallery" at bounding box center [305, 17] width 36 height 13
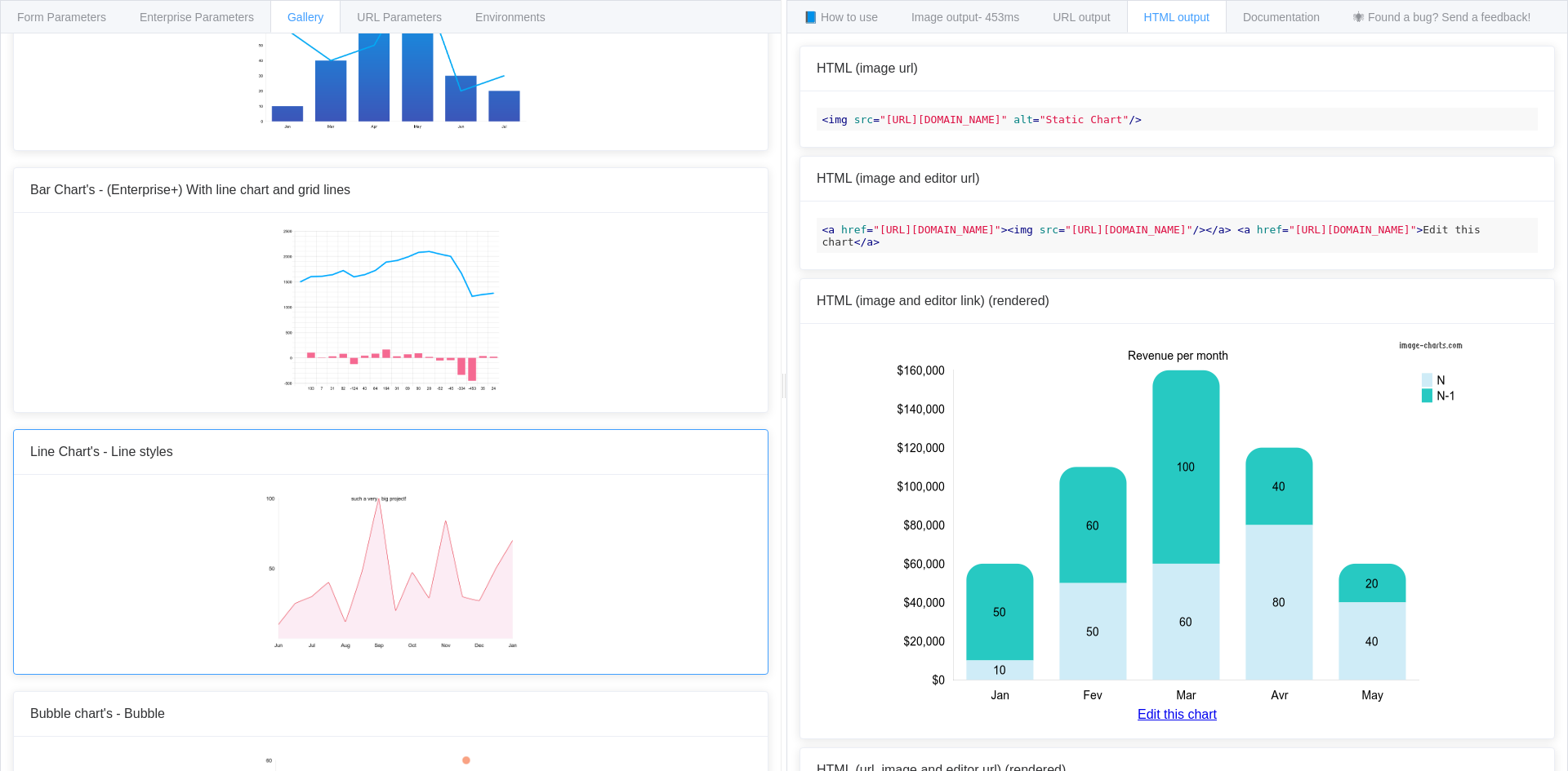
scroll to position [1469, 0]
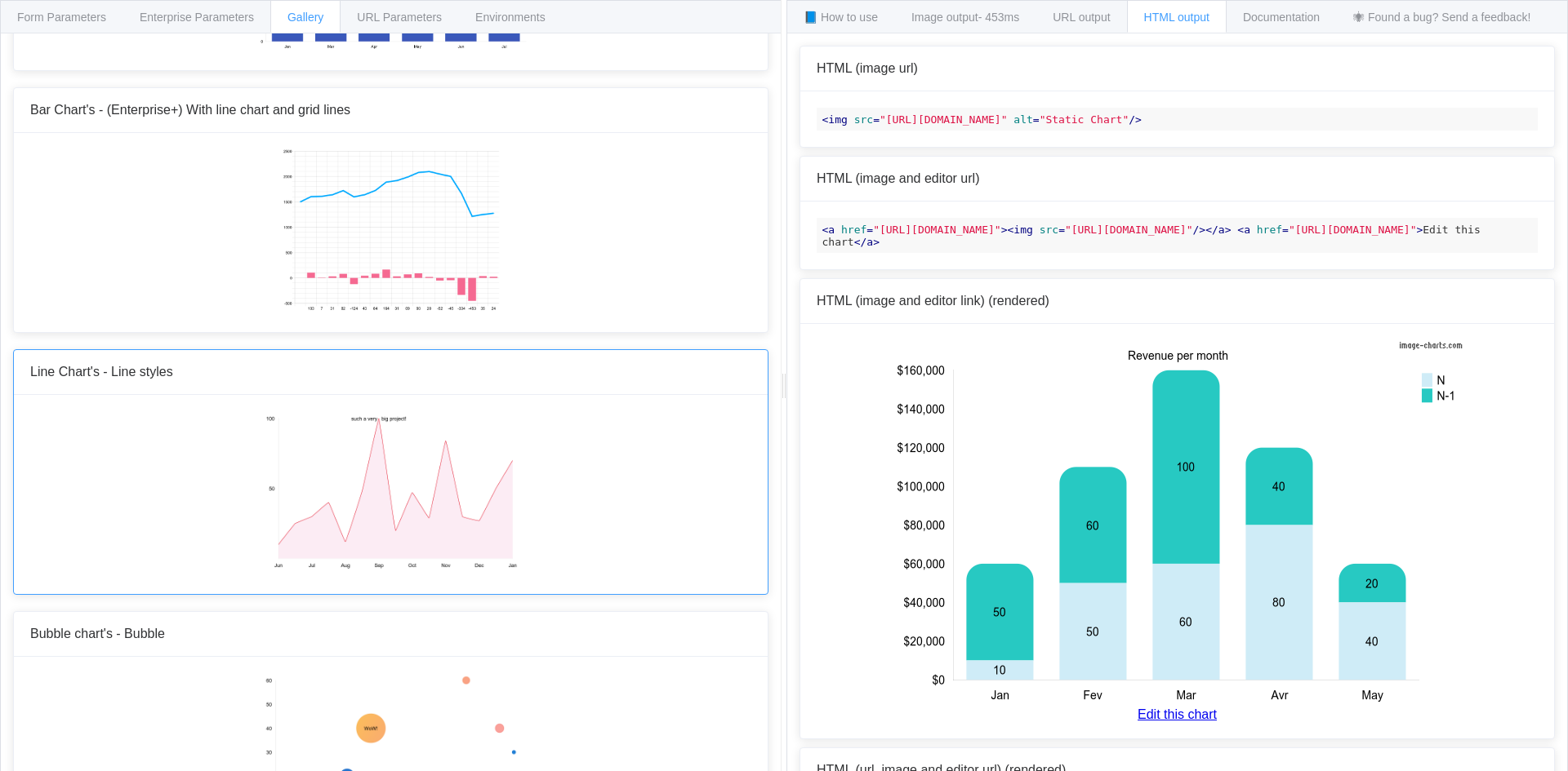
click at [413, 453] on img at bounding box center [390, 493] width 254 height 163
click at [412, 449] on img at bounding box center [390, 493] width 254 height 163
click at [409, 450] on img at bounding box center [390, 493] width 254 height 163
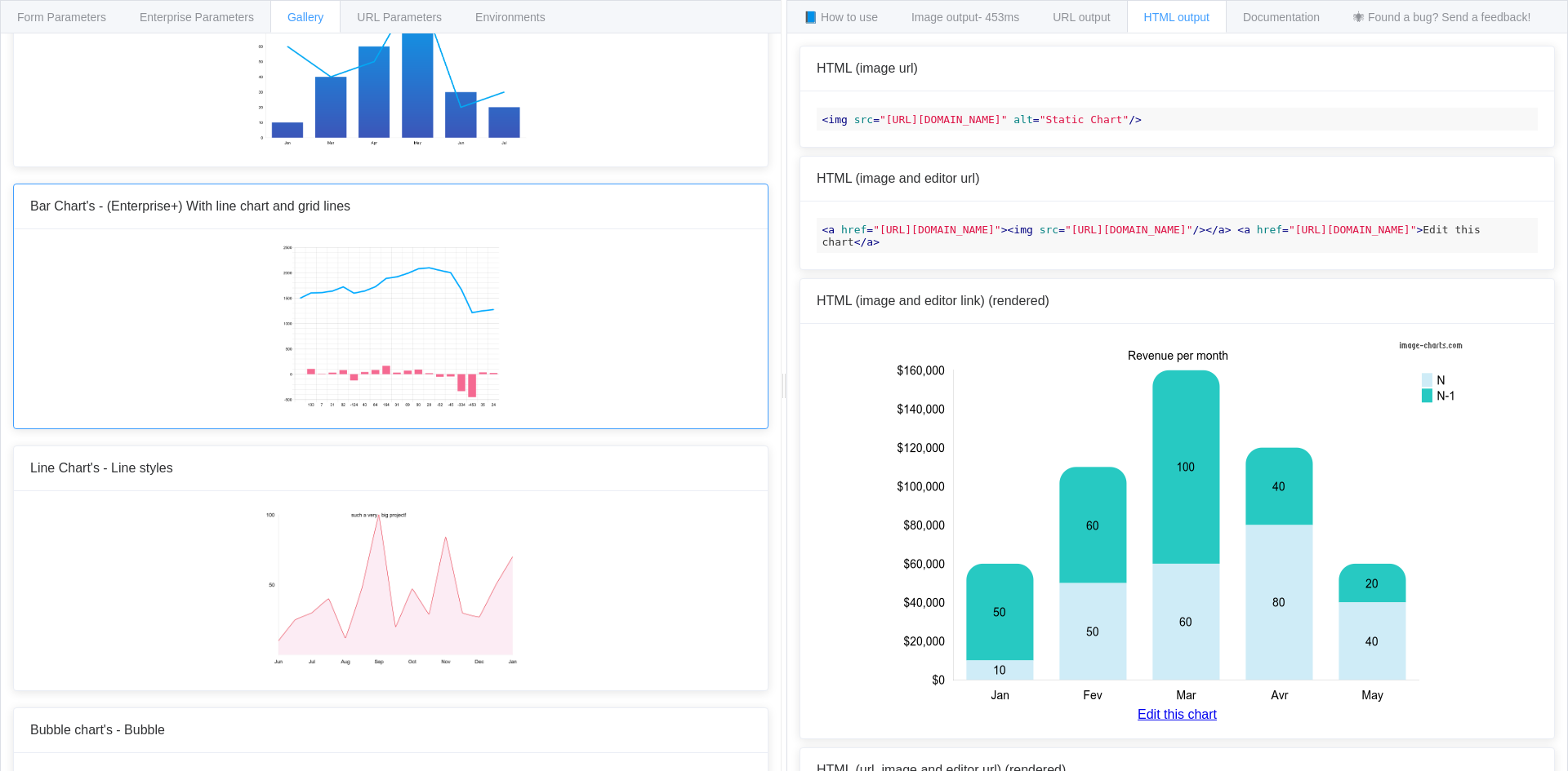
scroll to position [1224, 0]
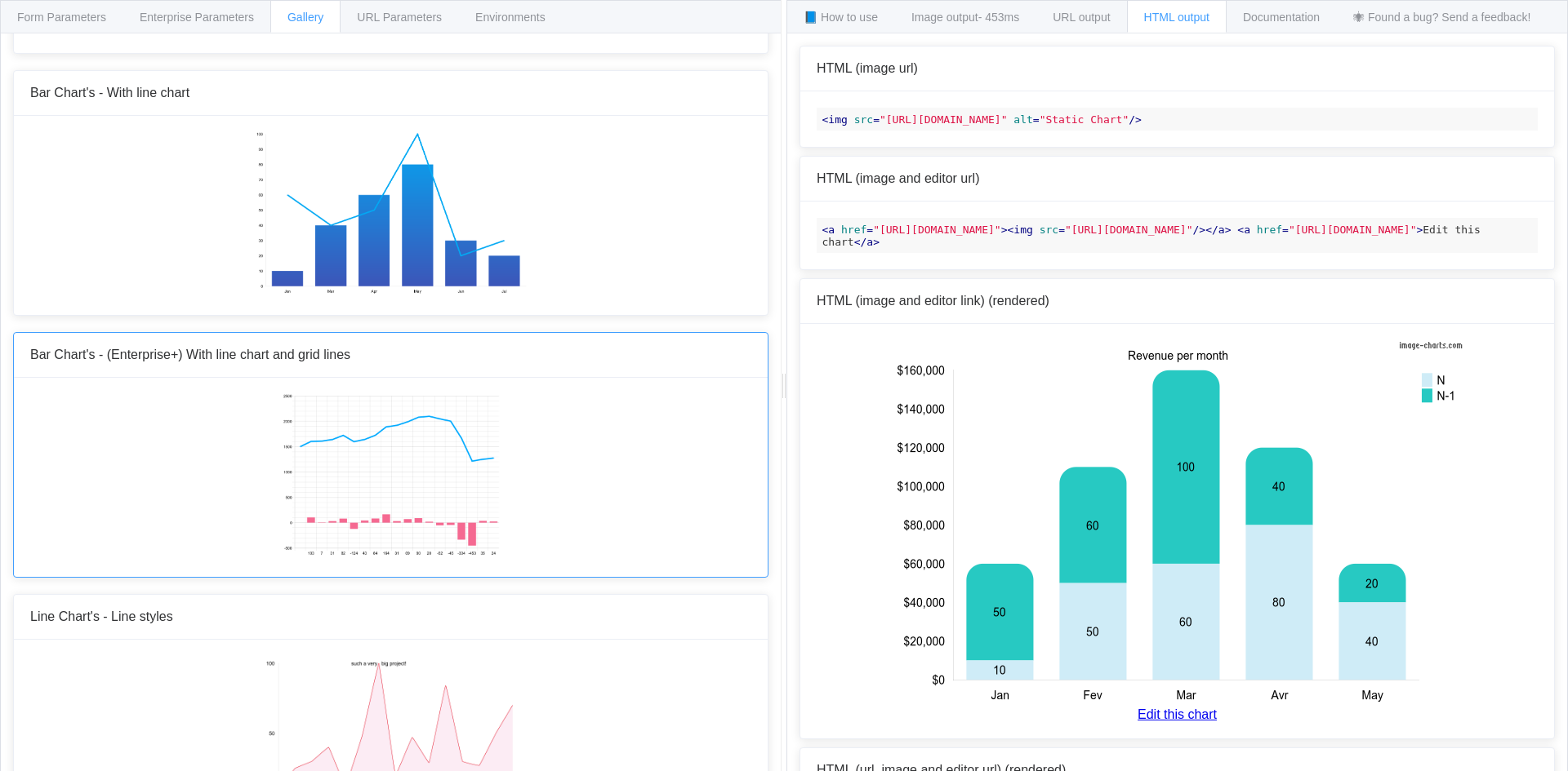
click at [390, 418] on img at bounding box center [390, 476] width 218 height 163
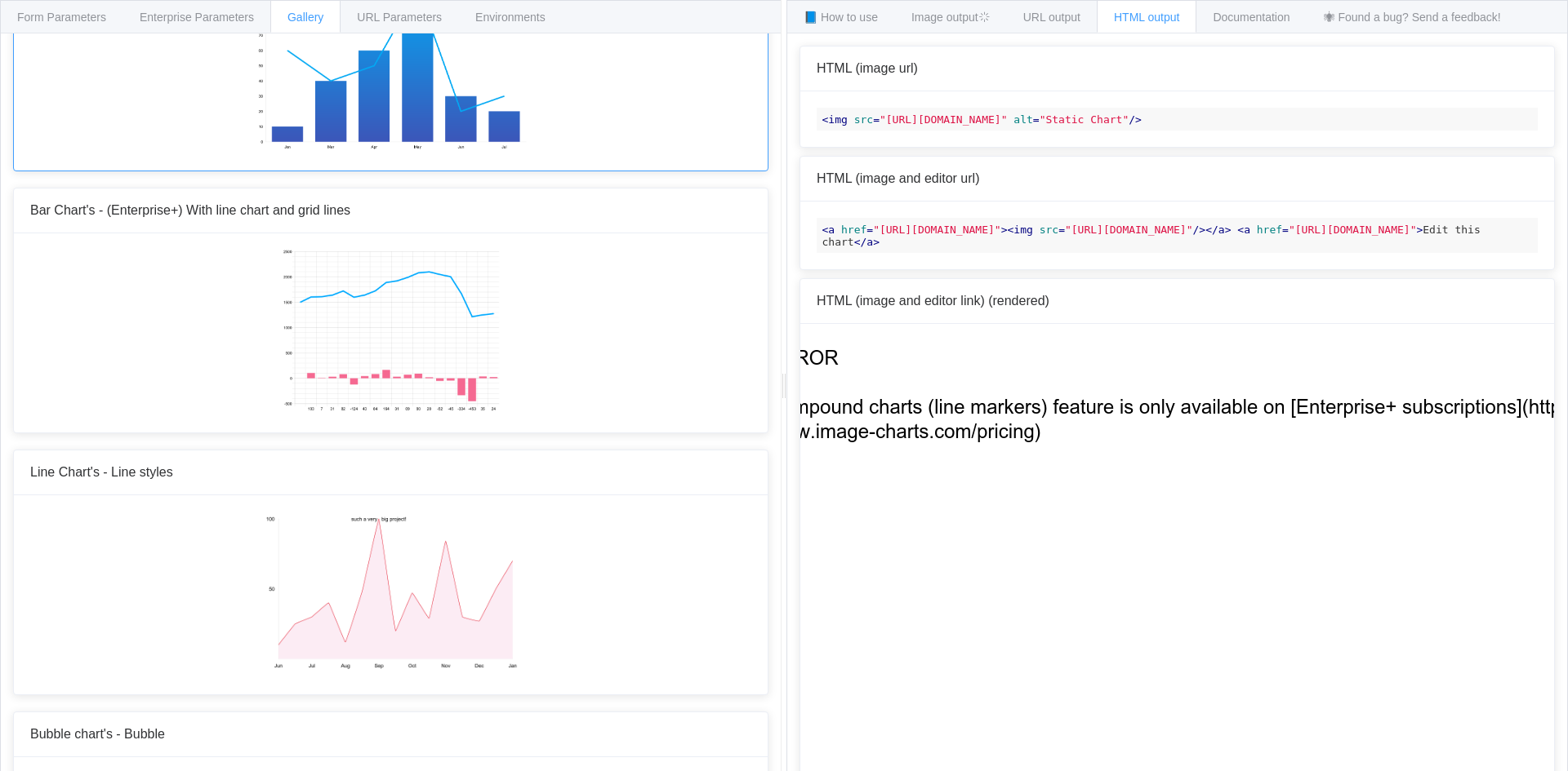
scroll to position [1469, 0]
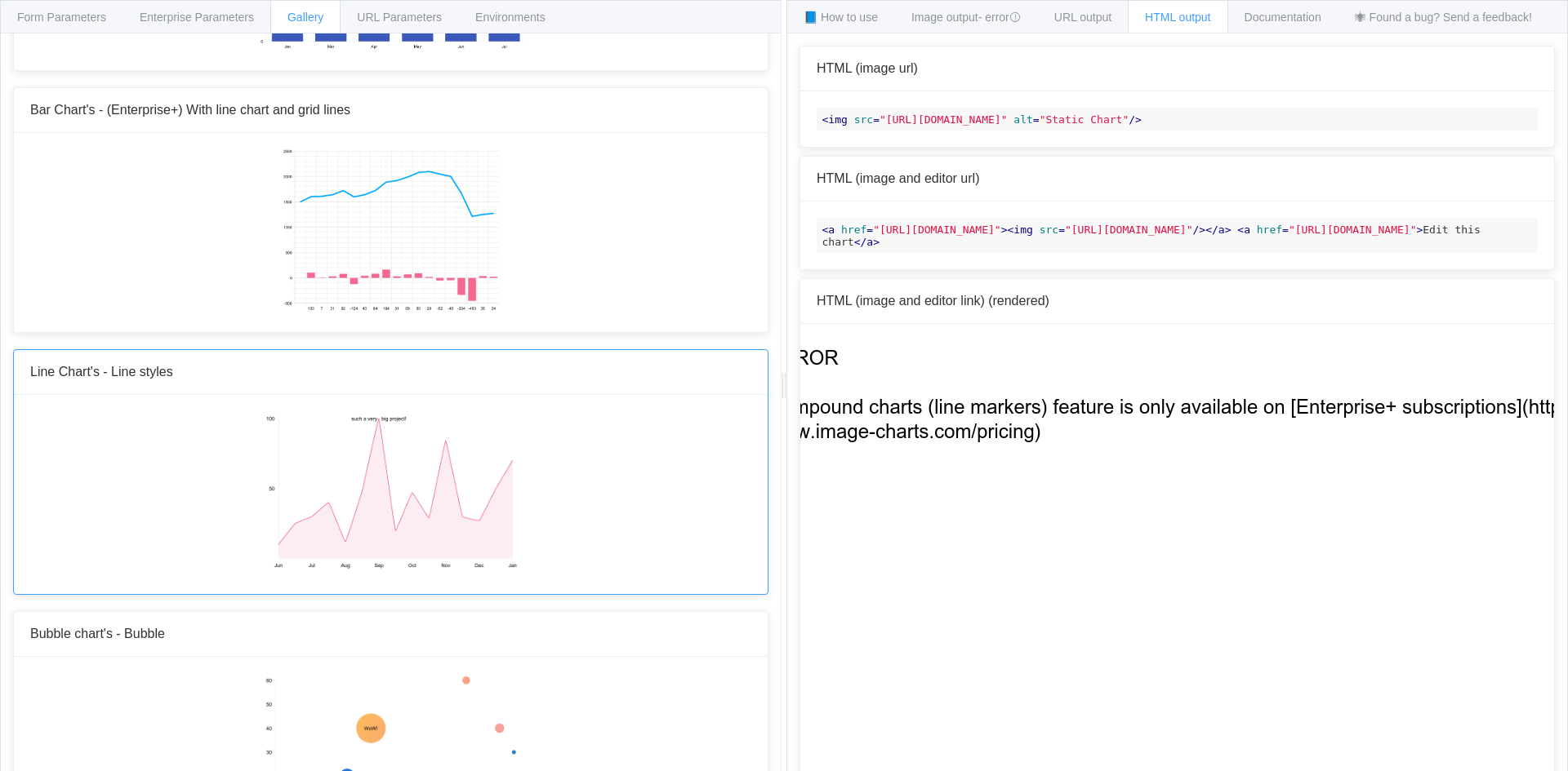
click at [412, 418] on img at bounding box center [390, 493] width 254 height 163
type input "||||||such a very big project!"
type input "B,FCECF4,0,0,0"
type input "0,0,20,10"
type input "700x450"
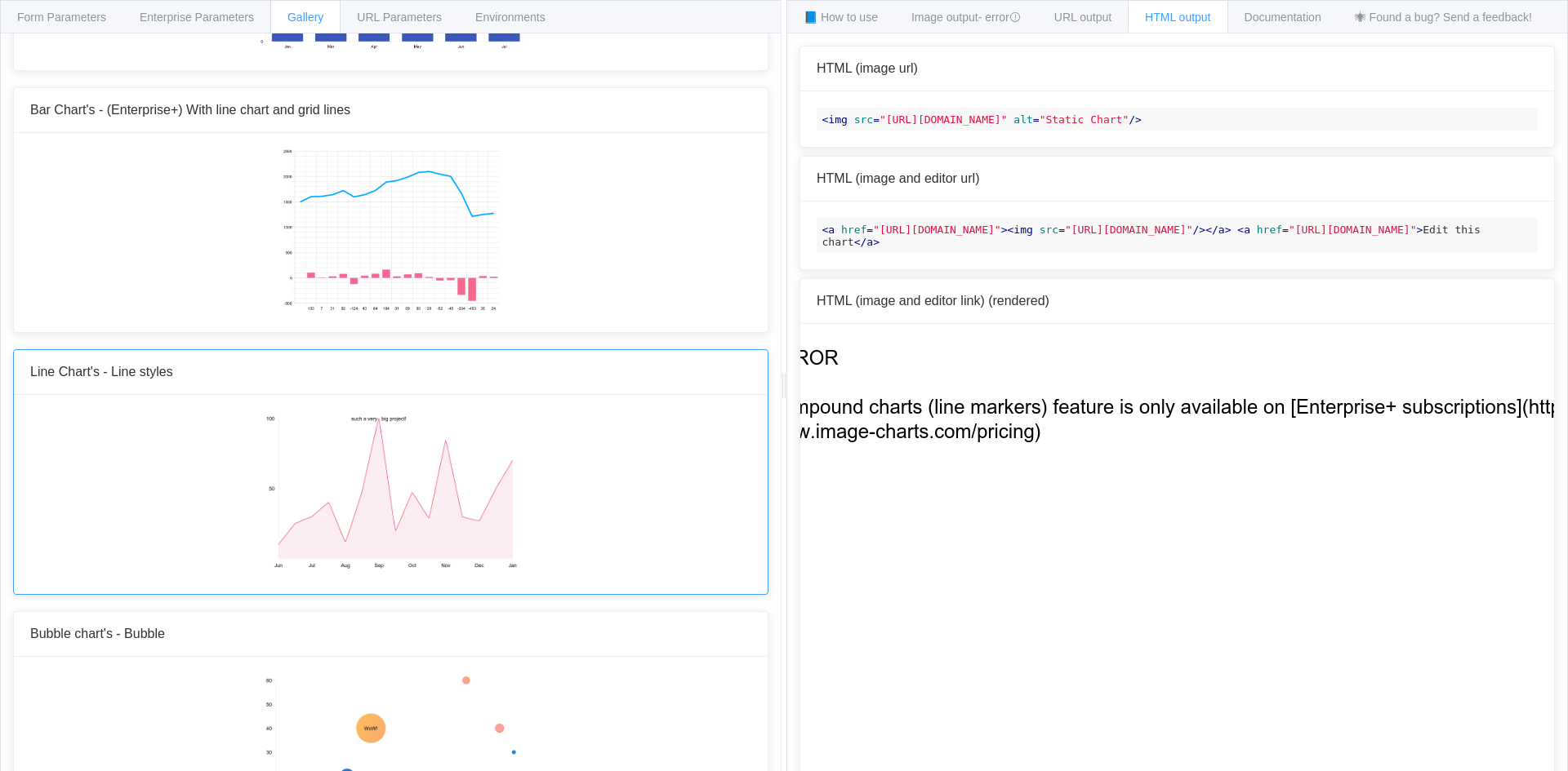
type input "lc"
type input "0:|Jun|[DATE]|Aug|Sep|Oct|Nov|Dec|Jan|1:||50|100"
type input "x,y"
type input "E4061C"
type input "t:10,25,30,40,12,48,100,20,47,29,84,30,27,50,70"
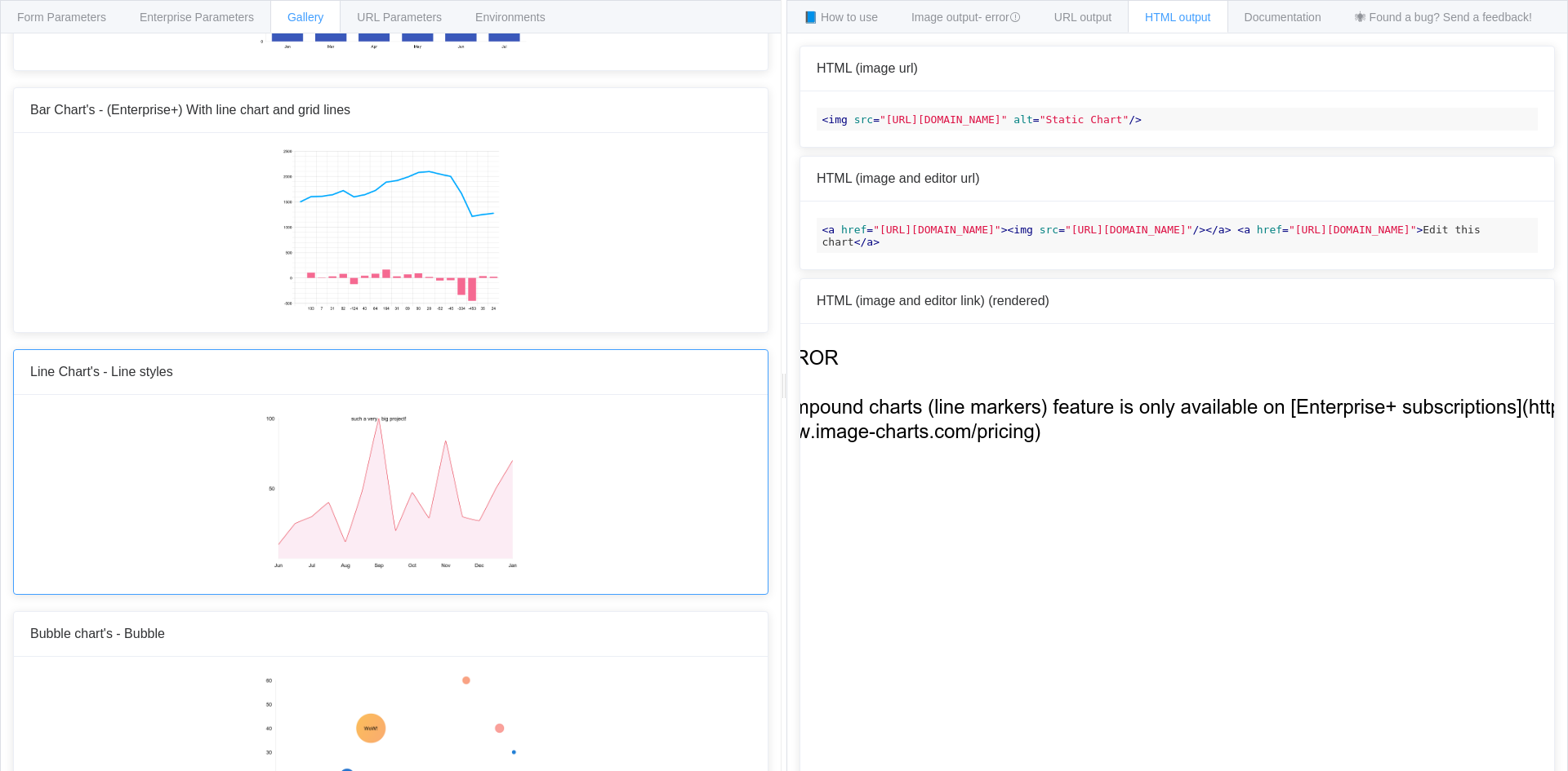
click at [414, 433] on img at bounding box center [390, 493] width 254 height 163
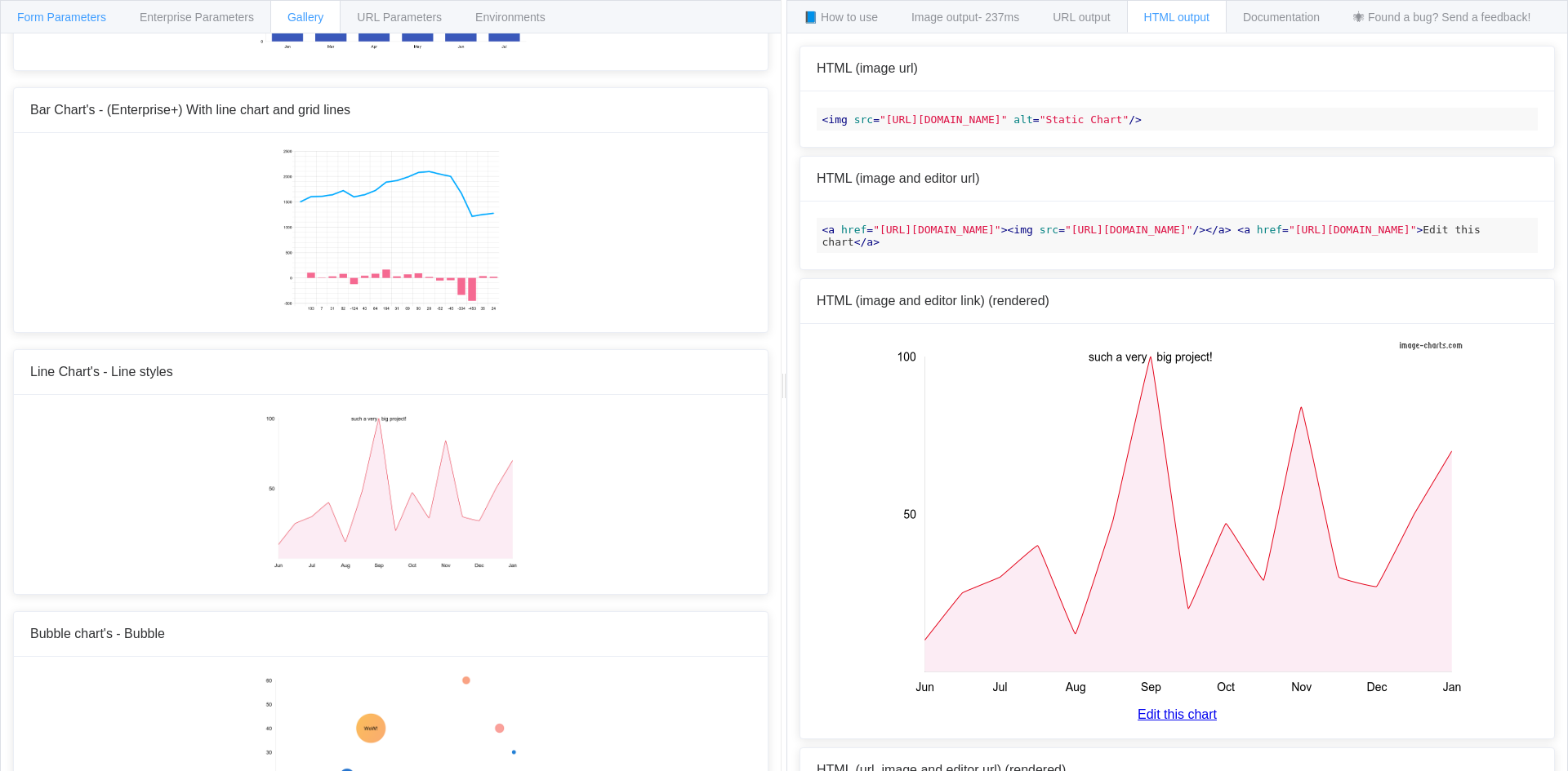
drag, startPoint x: 409, startPoint y: 451, endPoint x: 80, endPoint y: 13, distance: 547.8
click at [80, 13] on span "Form Parameters" at bounding box center [61, 17] width 89 height 13
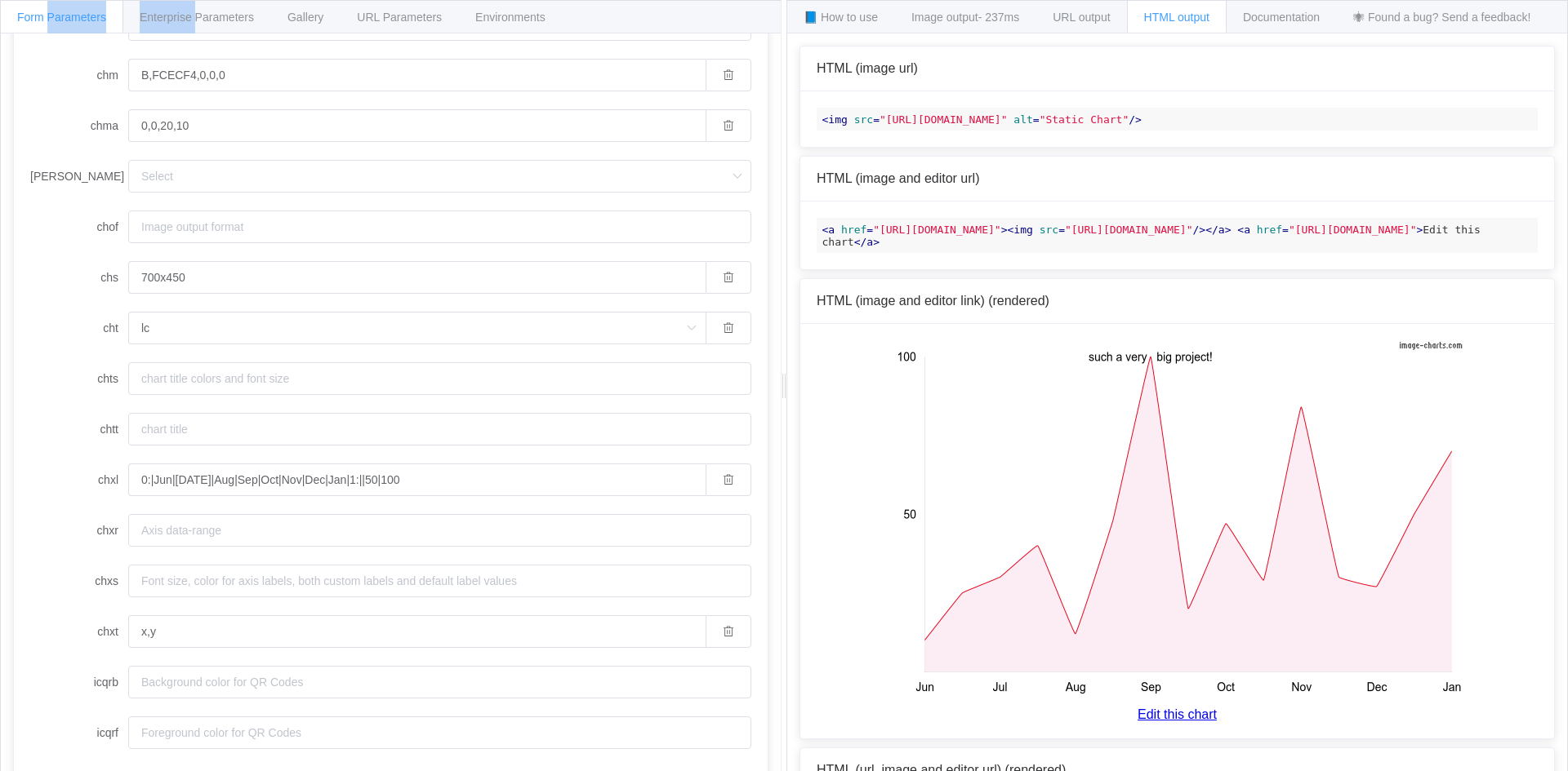
click at [80, 13] on span "Form Parameters" at bounding box center [61, 17] width 89 height 13
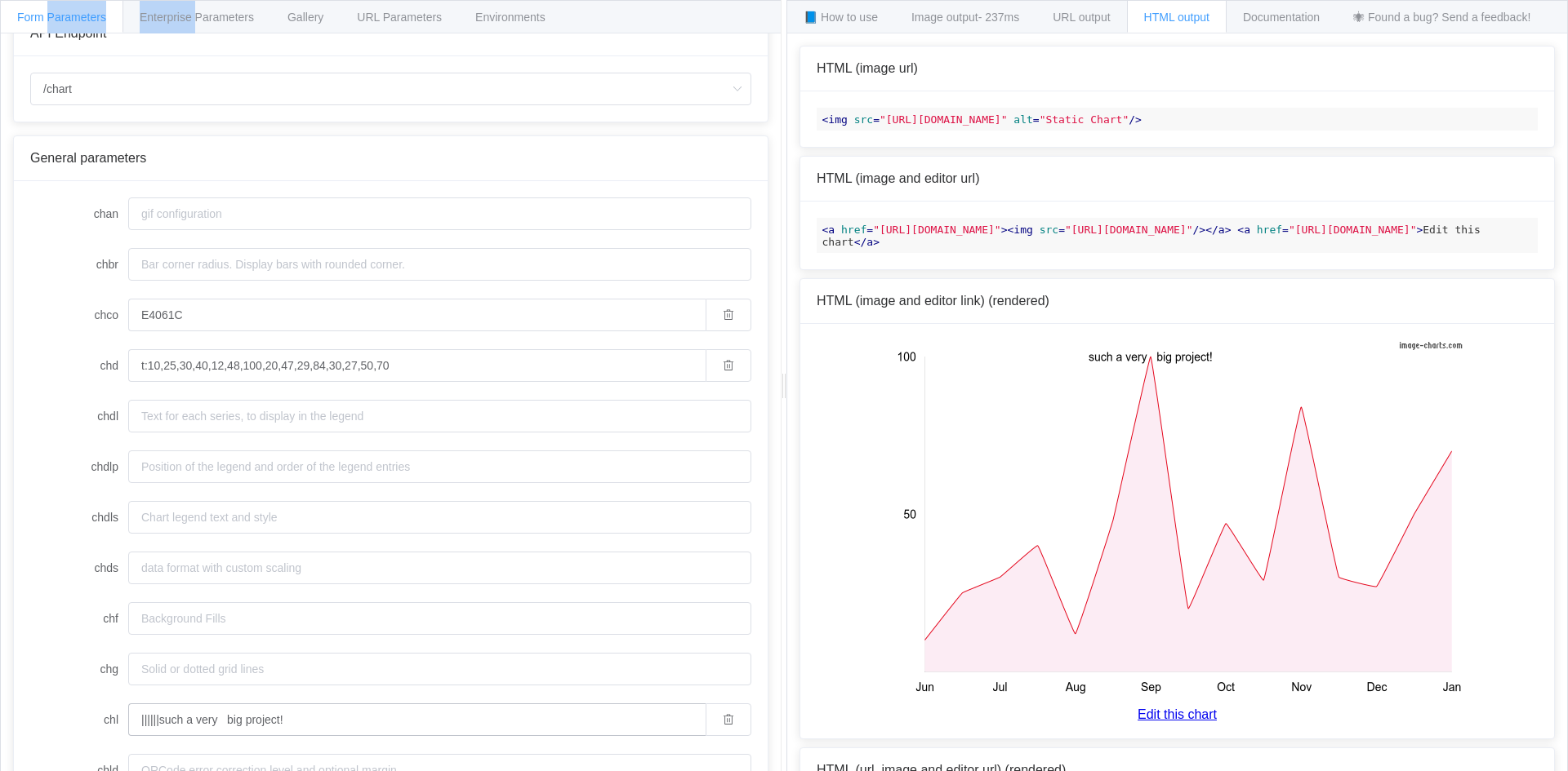
scroll to position [116, 0]
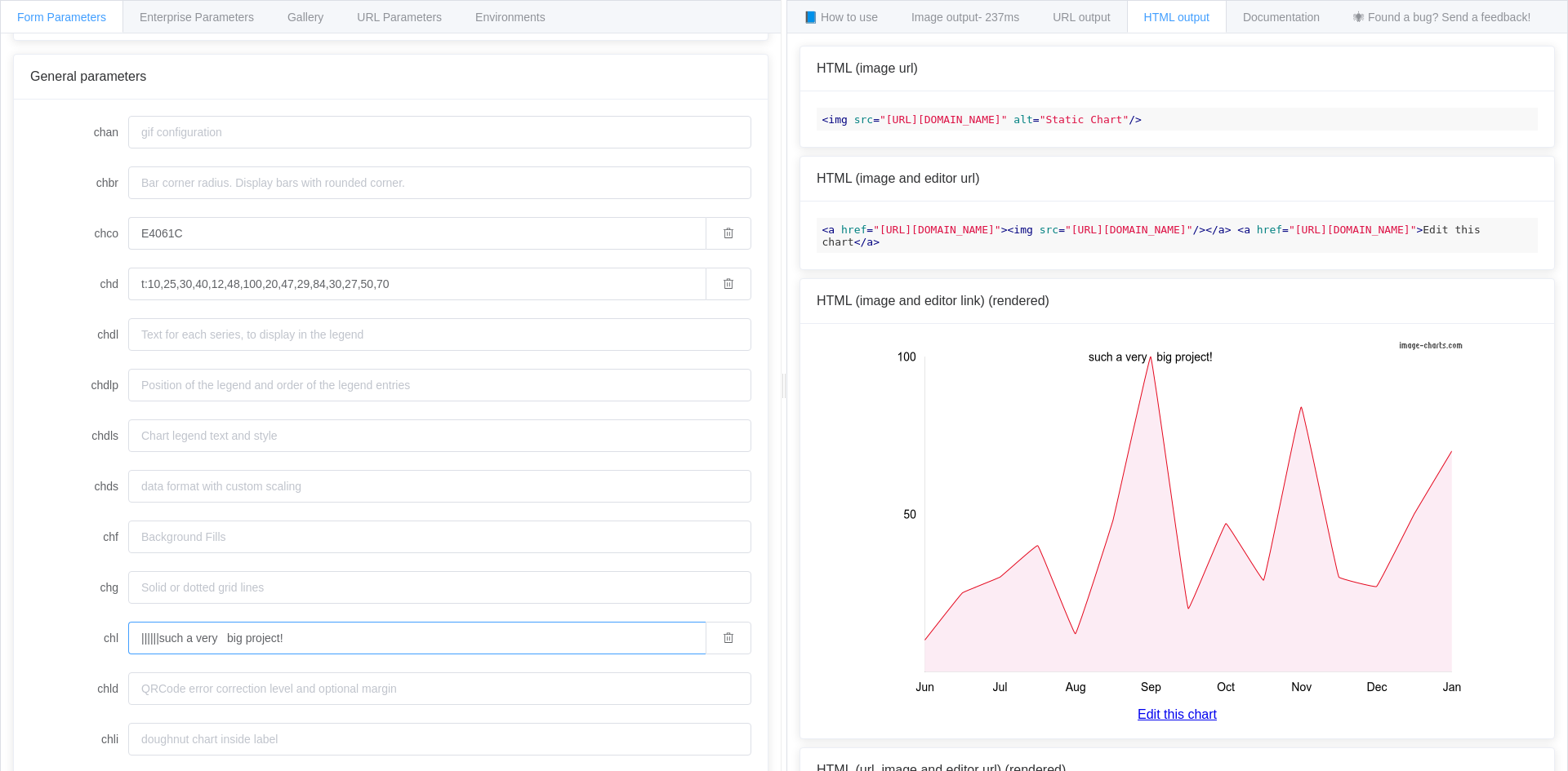
click at [148, 637] on input "||||||such a very big project!" at bounding box center [417, 638] width 577 height 33
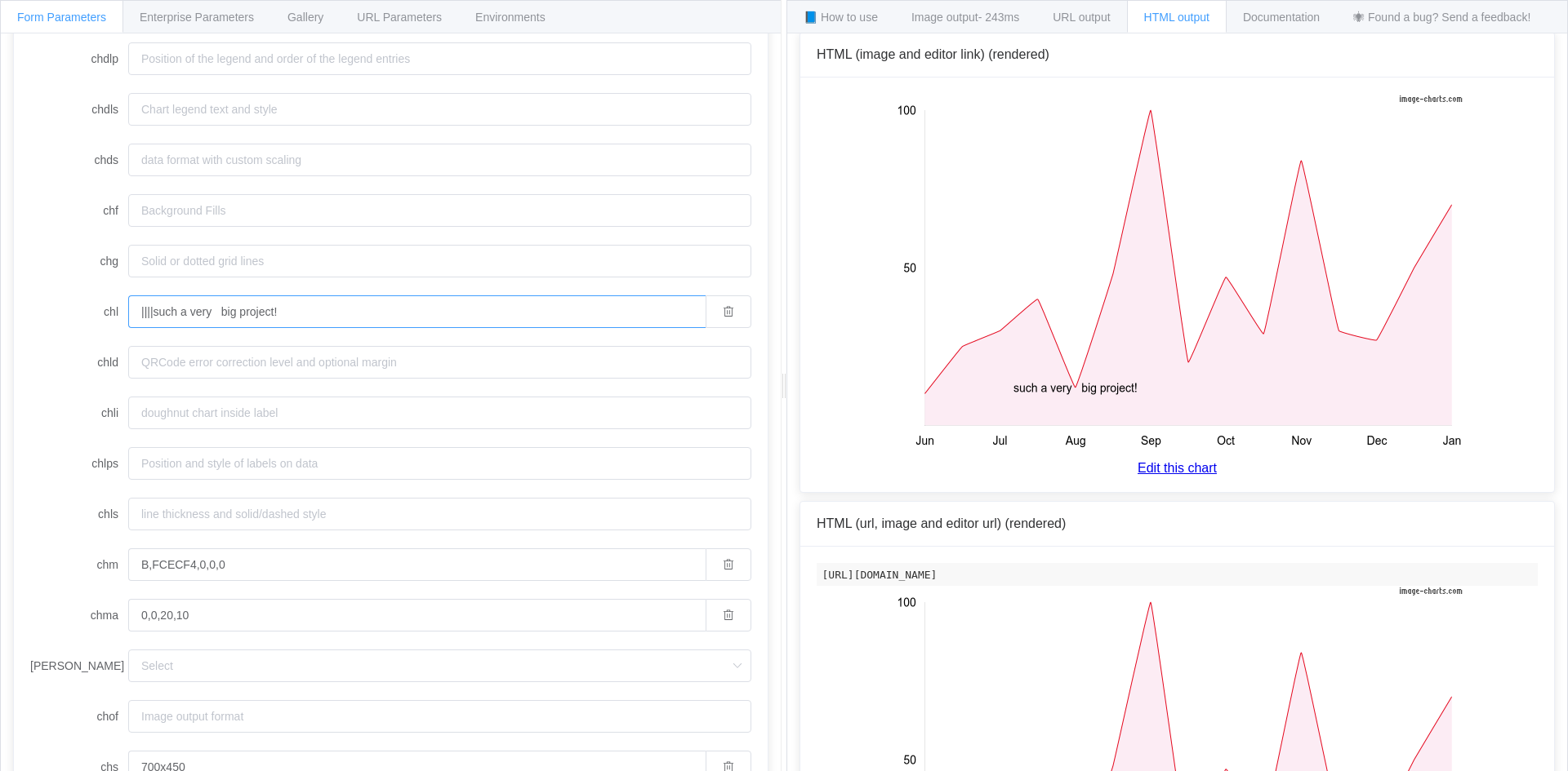
scroll to position [245, 0]
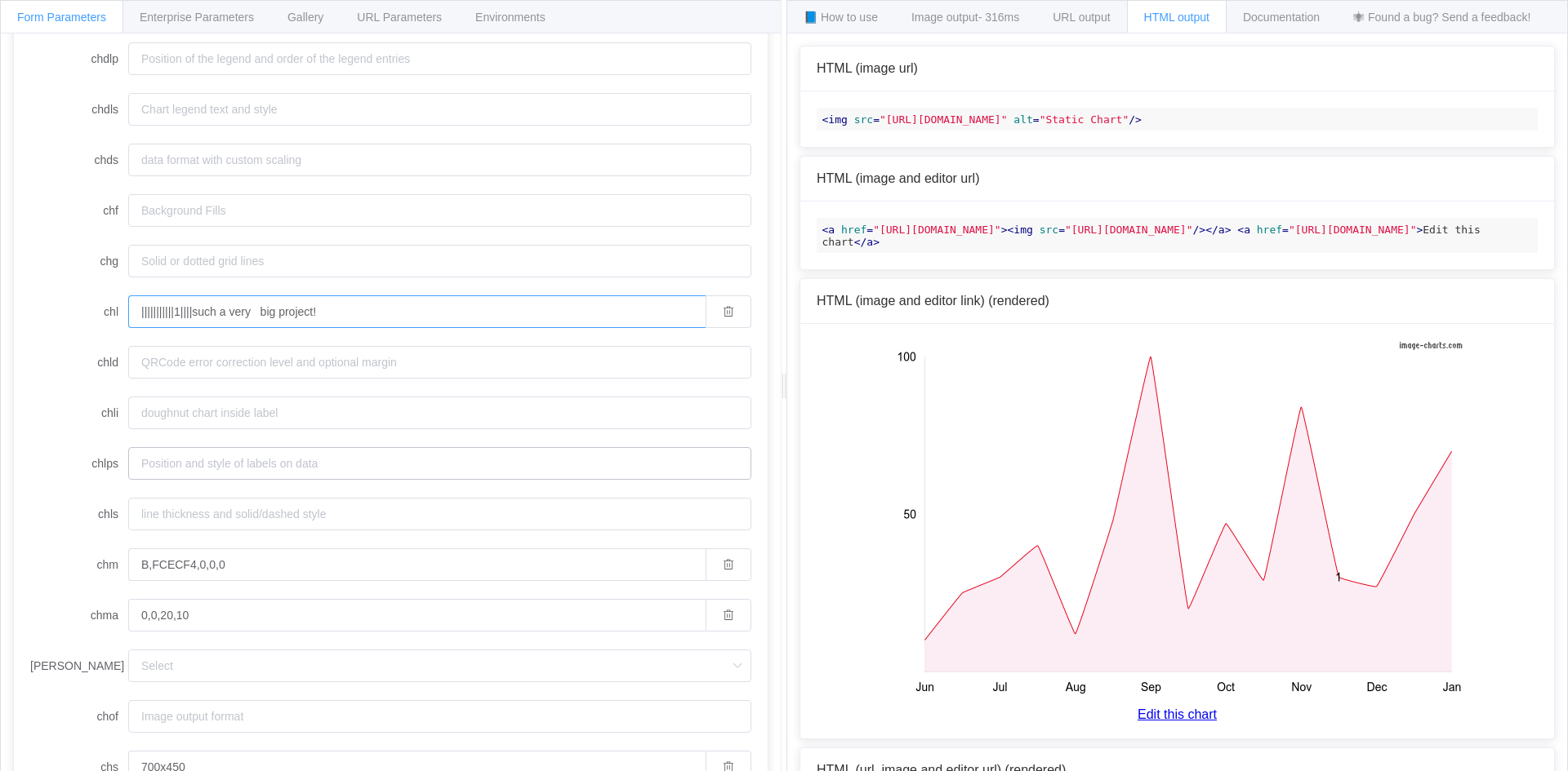
type input "|||||||||||1|||||such a very big project!"
